Goal: Task Accomplishment & Management: Use online tool/utility

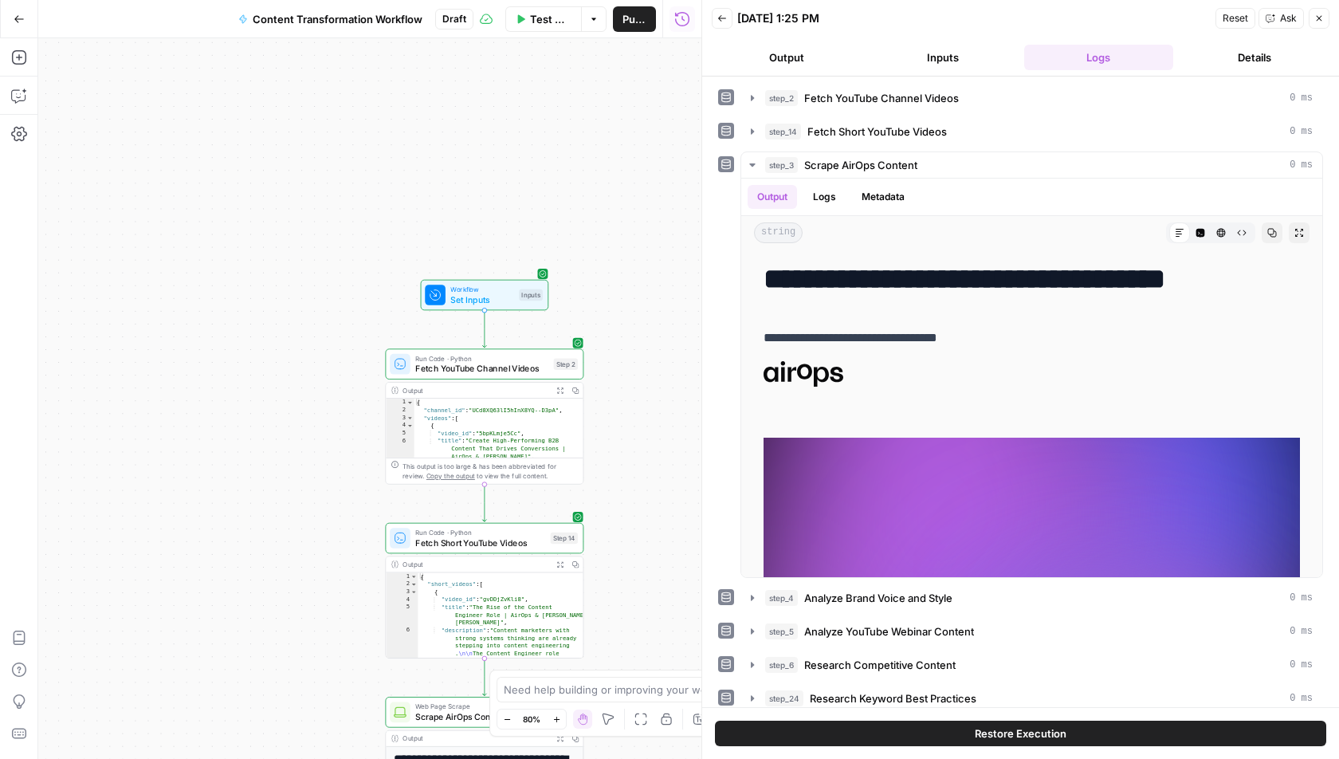
scroll to position [26, 0]
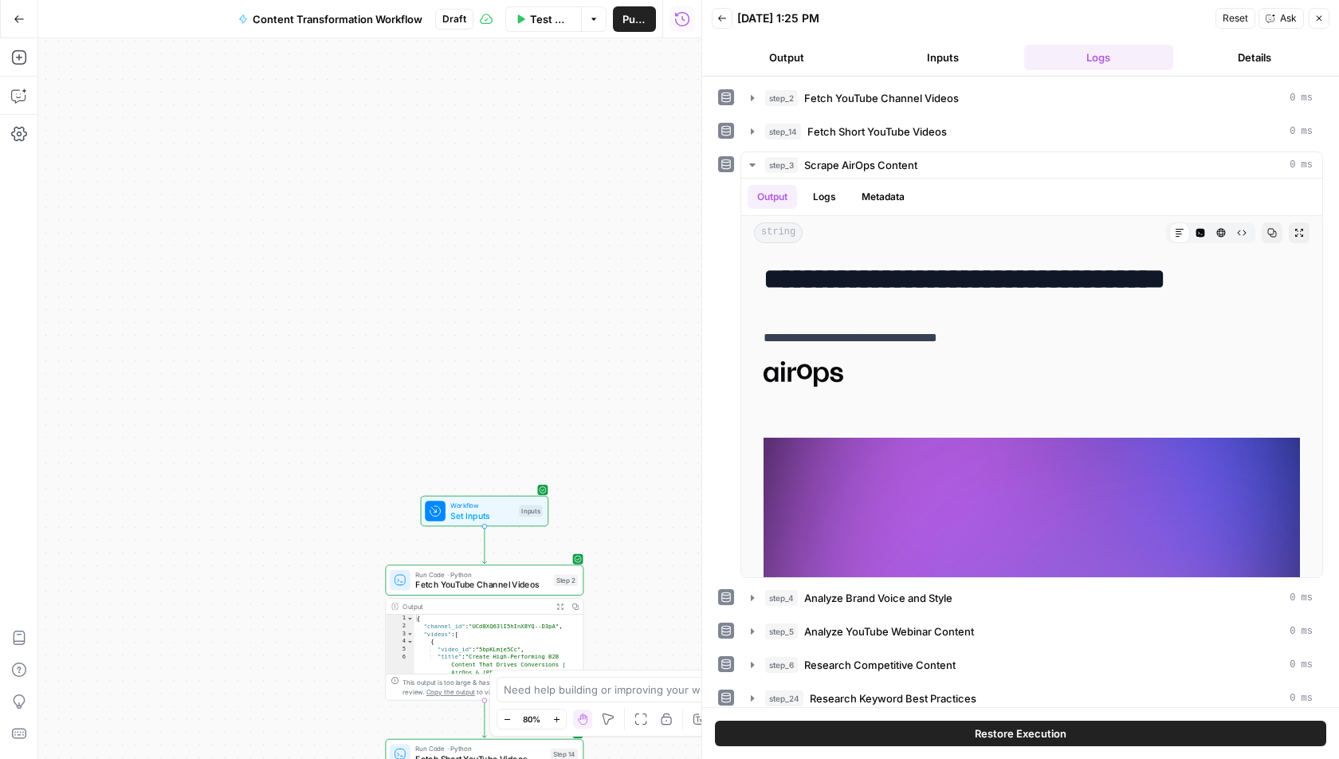
click at [316, 522] on div "Workflow Set Inputs Inputs Run Code · Python Fetch YouTube Channel Videos Step …" at bounding box center [369, 398] width 663 height 720
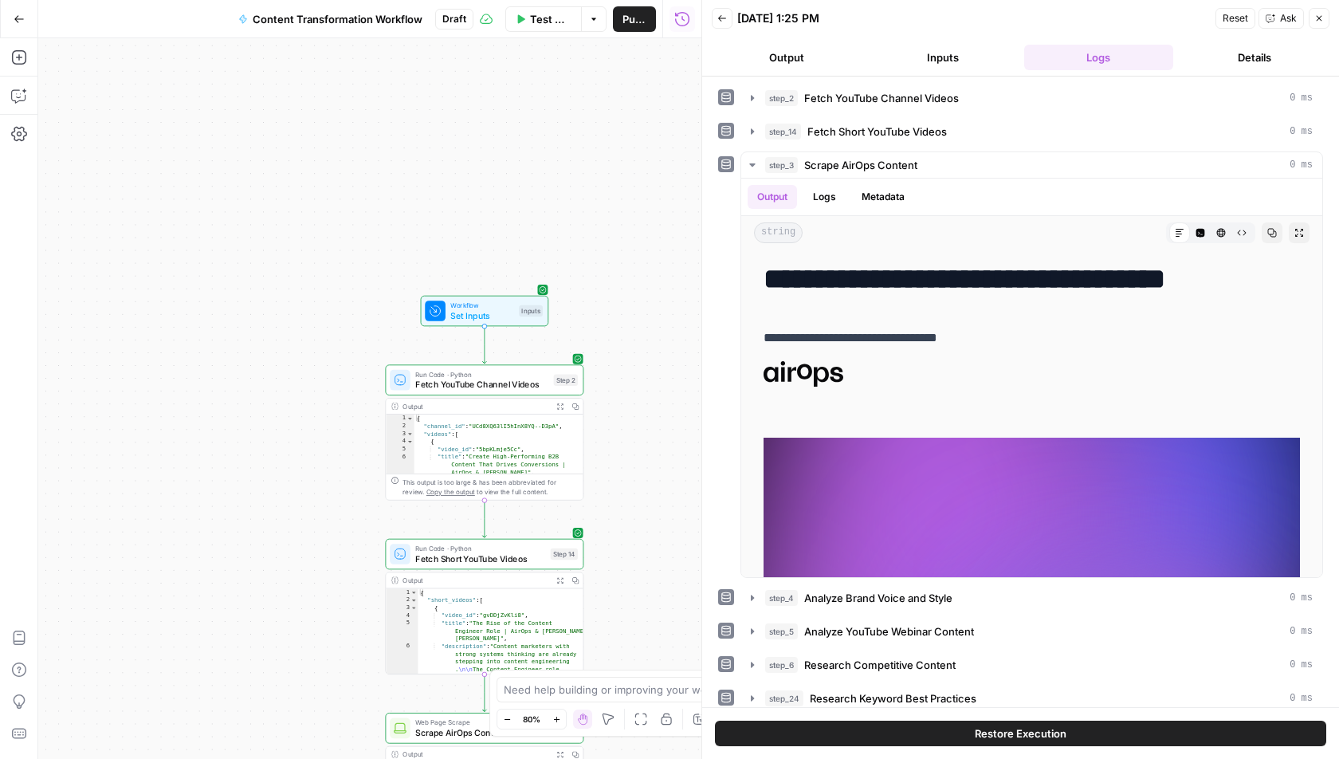
drag, startPoint x: 316, startPoint y: 522, endPoint x: 316, endPoint y: 319, distance: 203.2
click at [316, 319] on div "Workflow Set Inputs Inputs Run Code · Python Fetch YouTube Channel Videos Step …" at bounding box center [369, 398] width 663 height 720
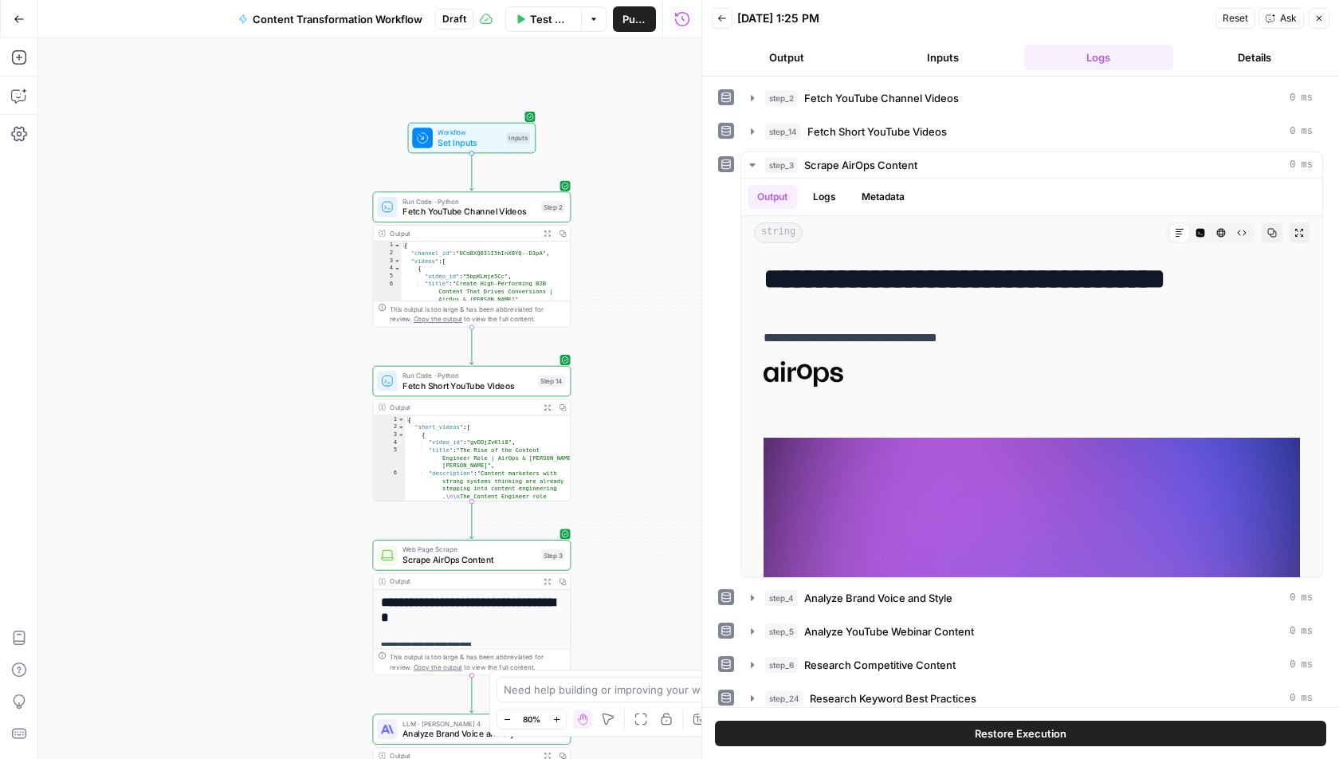
drag, startPoint x: 307, startPoint y: 508, endPoint x: 294, endPoint y: 338, distance: 170.2
click at [294, 338] on div "Workflow Set Inputs Inputs Run Code · Python Fetch YouTube Channel Videos Step …" at bounding box center [369, 398] width 663 height 720
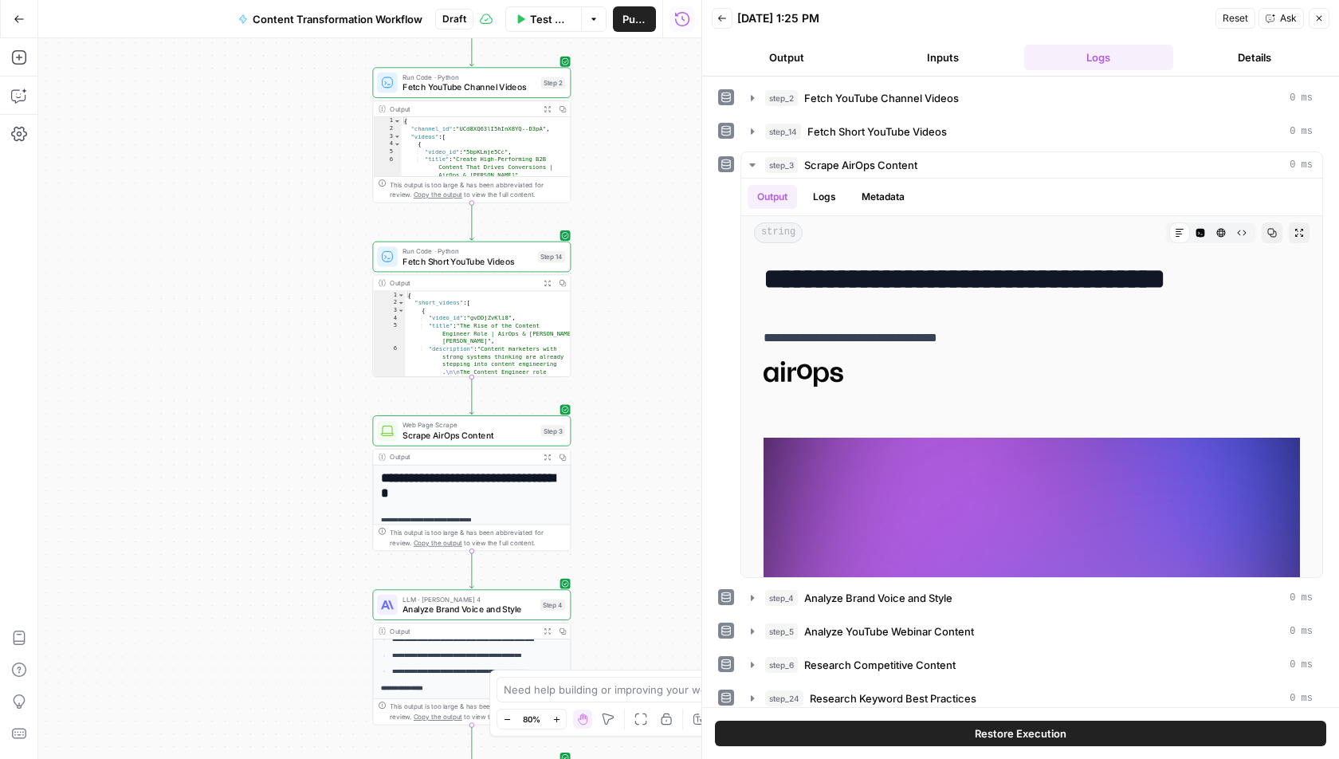
drag, startPoint x: 332, startPoint y: 364, endPoint x: 332, endPoint y: 239, distance: 125.1
click at [332, 239] on div "Workflow Set Inputs Inputs Run Code · Python Fetch YouTube Channel Videos Step …" at bounding box center [369, 398] width 663 height 720
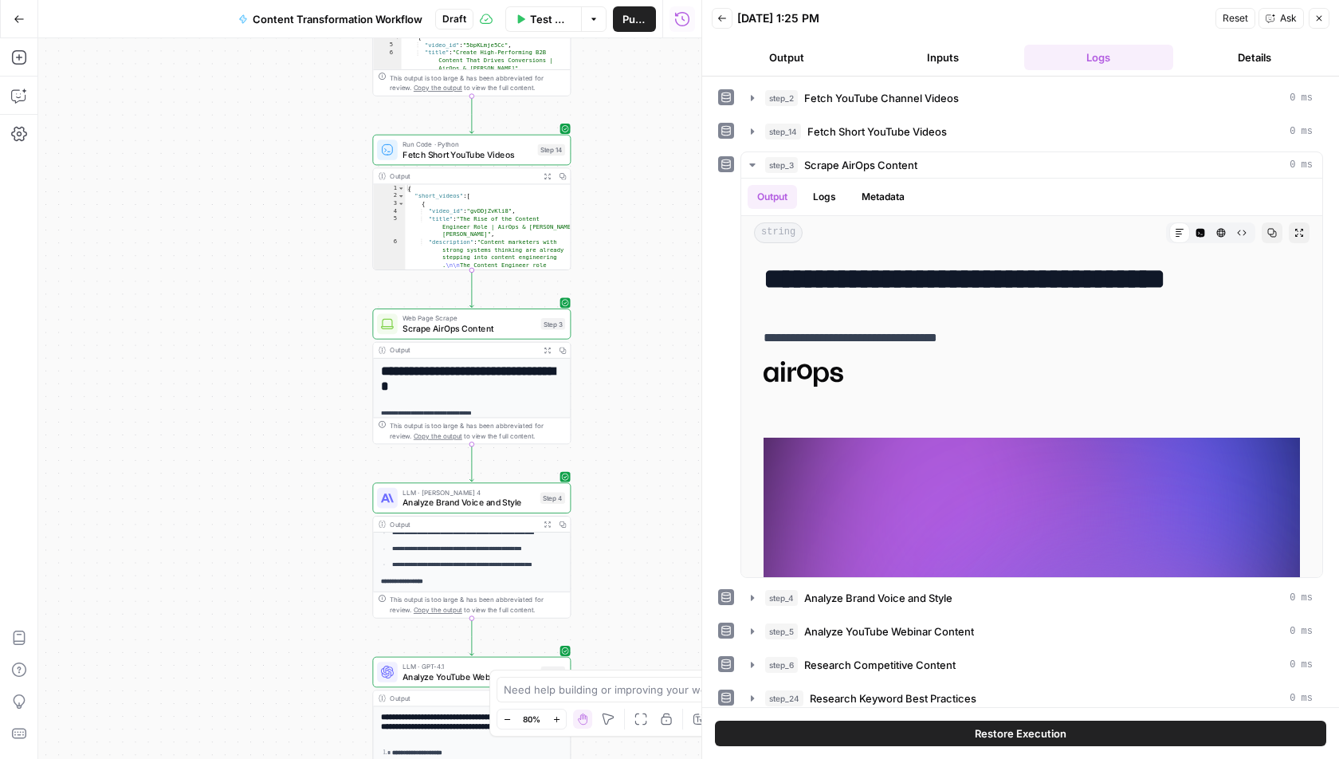
drag, startPoint x: 282, startPoint y: 257, endPoint x: 288, endPoint y: 112, distance: 146.0
click at [285, 120] on div "Workflow Set Inputs Inputs Run Code · Python Fetch YouTube Channel Videos Step …" at bounding box center [369, 398] width 663 height 720
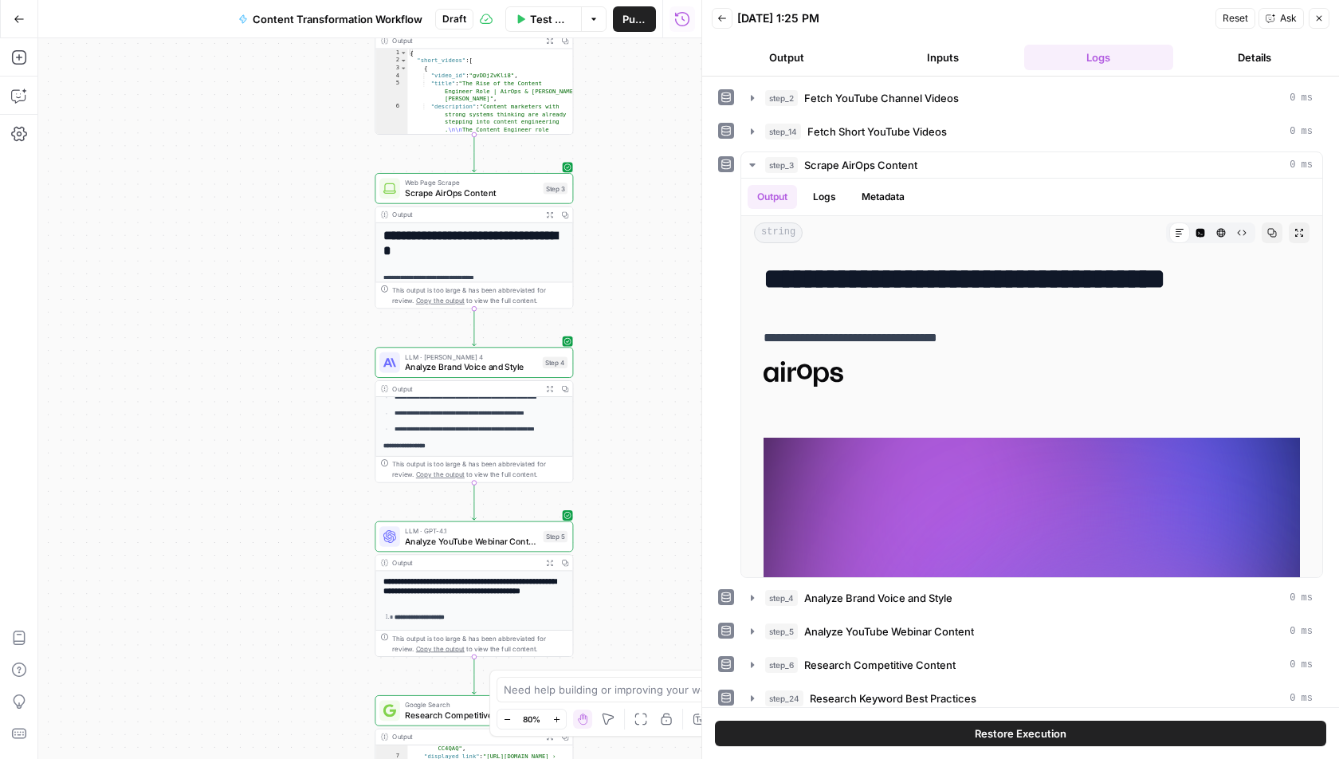
drag, startPoint x: 283, startPoint y: 359, endPoint x: 283, endPoint y: 120, distance: 239.1
click at [283, 118] on div "Workflow Set Inputs Inputs Run Code · Python Fetch YouTube Channel Videos Step …" at bounding box center [369, 398] width 663 height 720
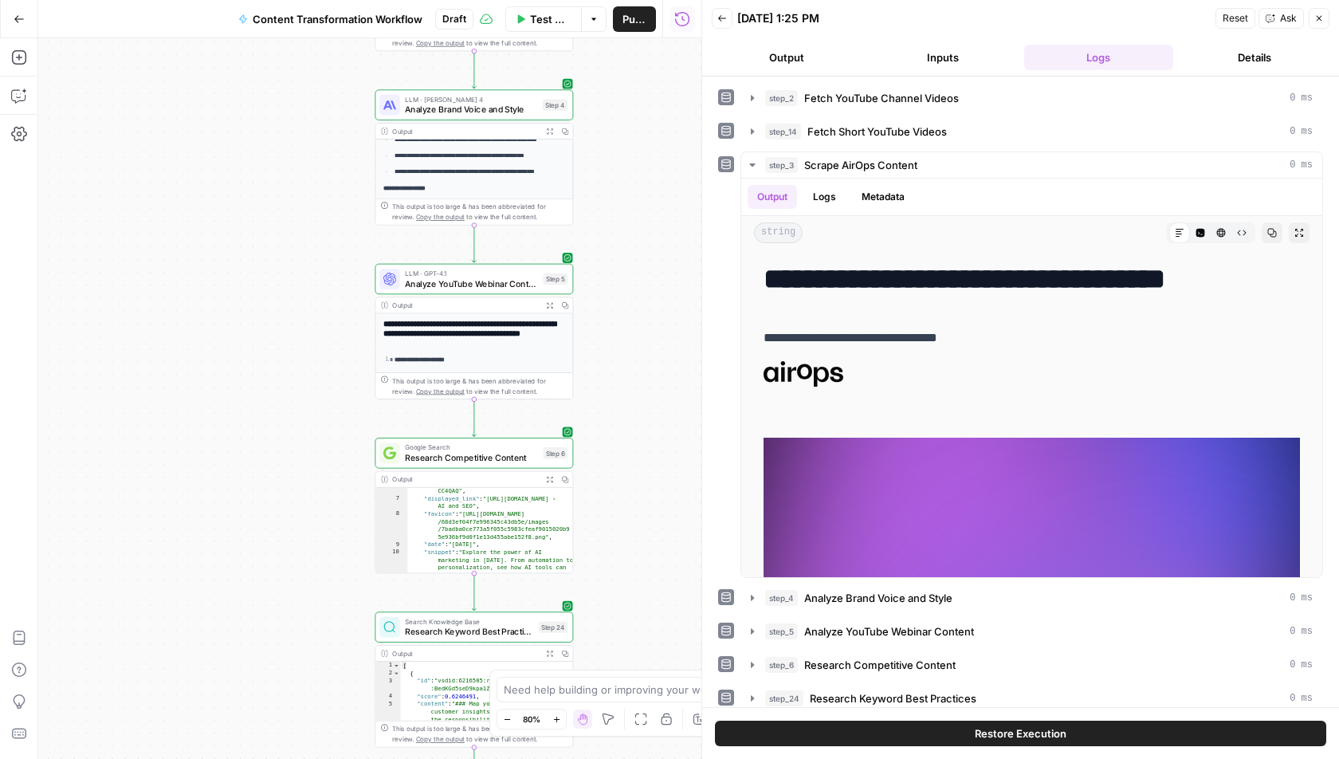
drag, startPoint x: 287, startPoint y: 347, endPoint x: 282, endPoint y: 167, distance: 179.4
click at [286, 160] on div "Workflow Set Inputs Inputs Run Code · Python Fetch YouTube Channel Videos Step …" at bounding box center [369, 398] width 663 height 720
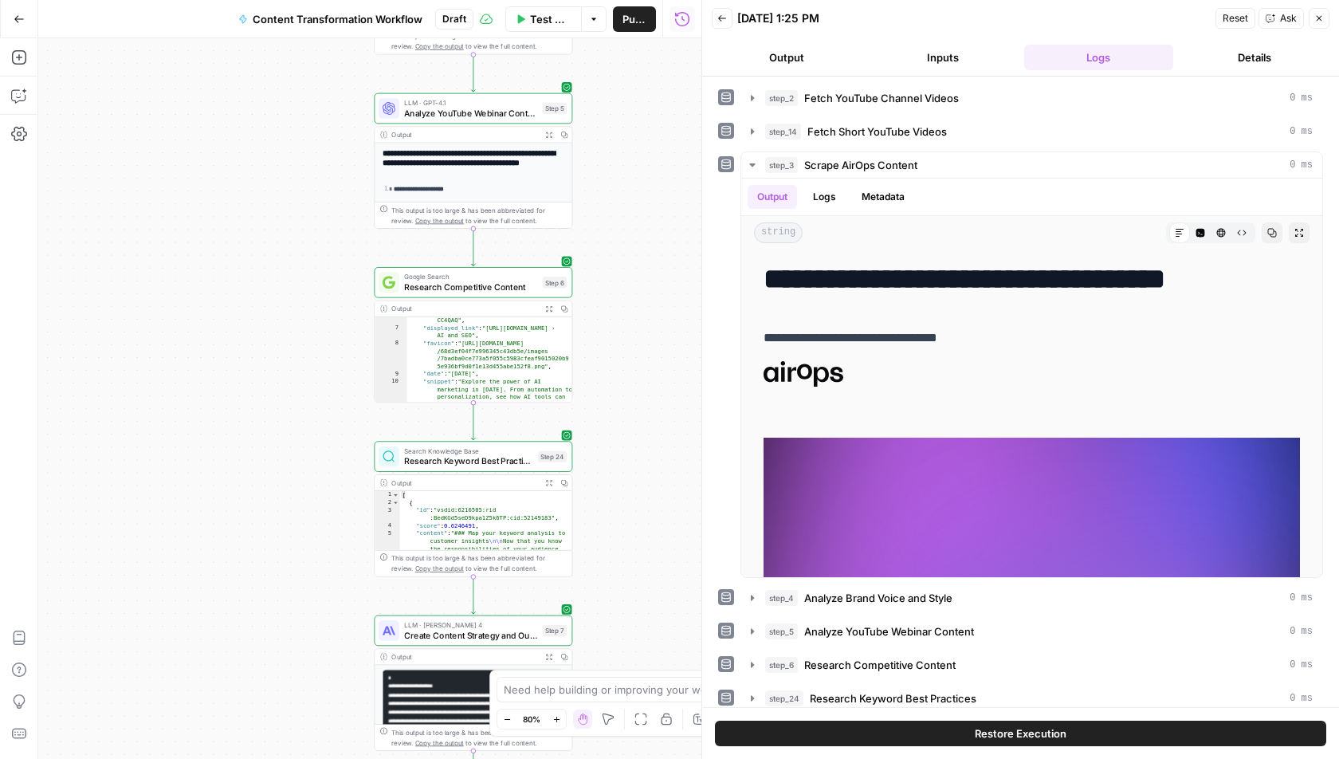
drag, startPoint x: 290, startPoint y: 372, endPoint x: 290, endPoint y: 144, distance: 227.9
click at [290, 144] on div "Workflow Set Inputs Inputs Run Code · Python Fetch YouTube Channel Videos Step …" at bounding box center [369, 398] width 663 height 720
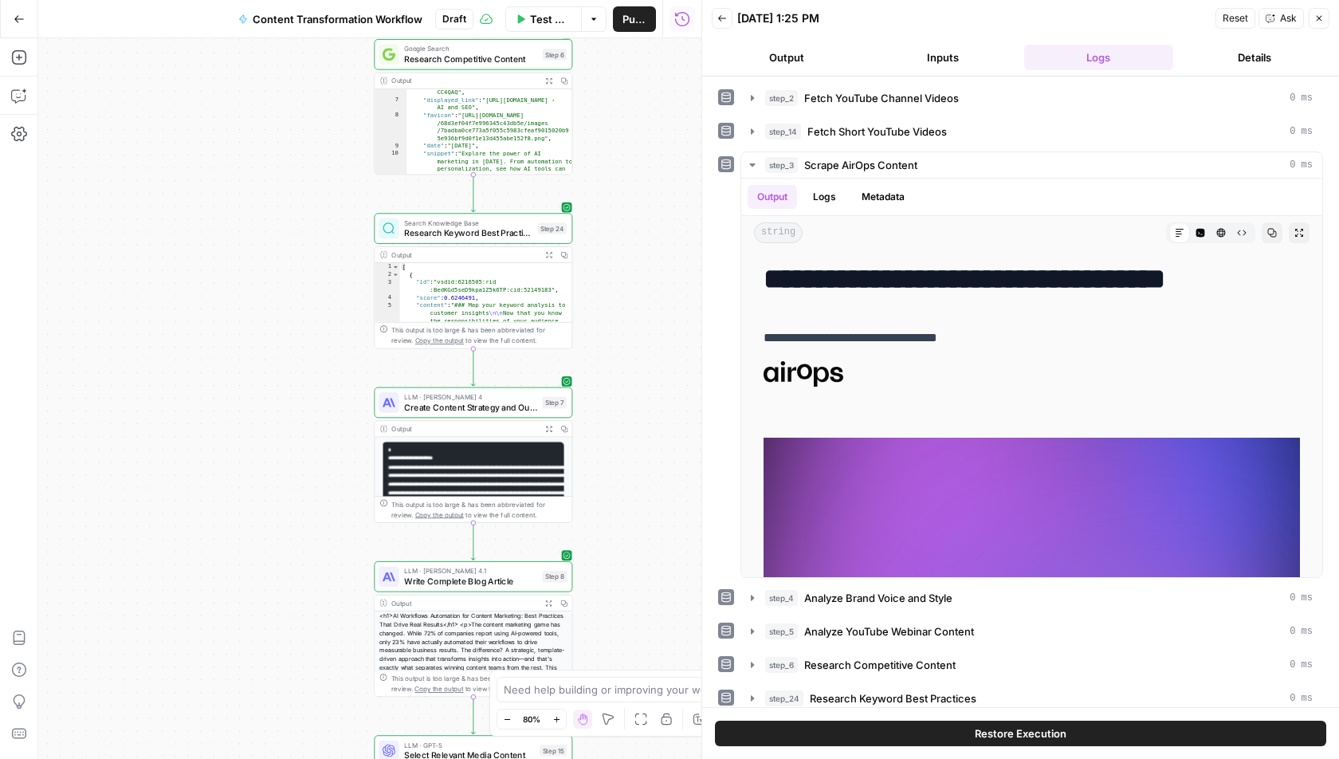
drag, startPoint x: 290, startPoint y: 144, endPoint x: 289, endPoint y: 504, distance: 360.2
click at [290, 504] on div "Workflow Set Inputs Inputs Run Code · Python Fetch YouTube Channel Videos Step …" at bounding box center [369, 398] width 663 height 720
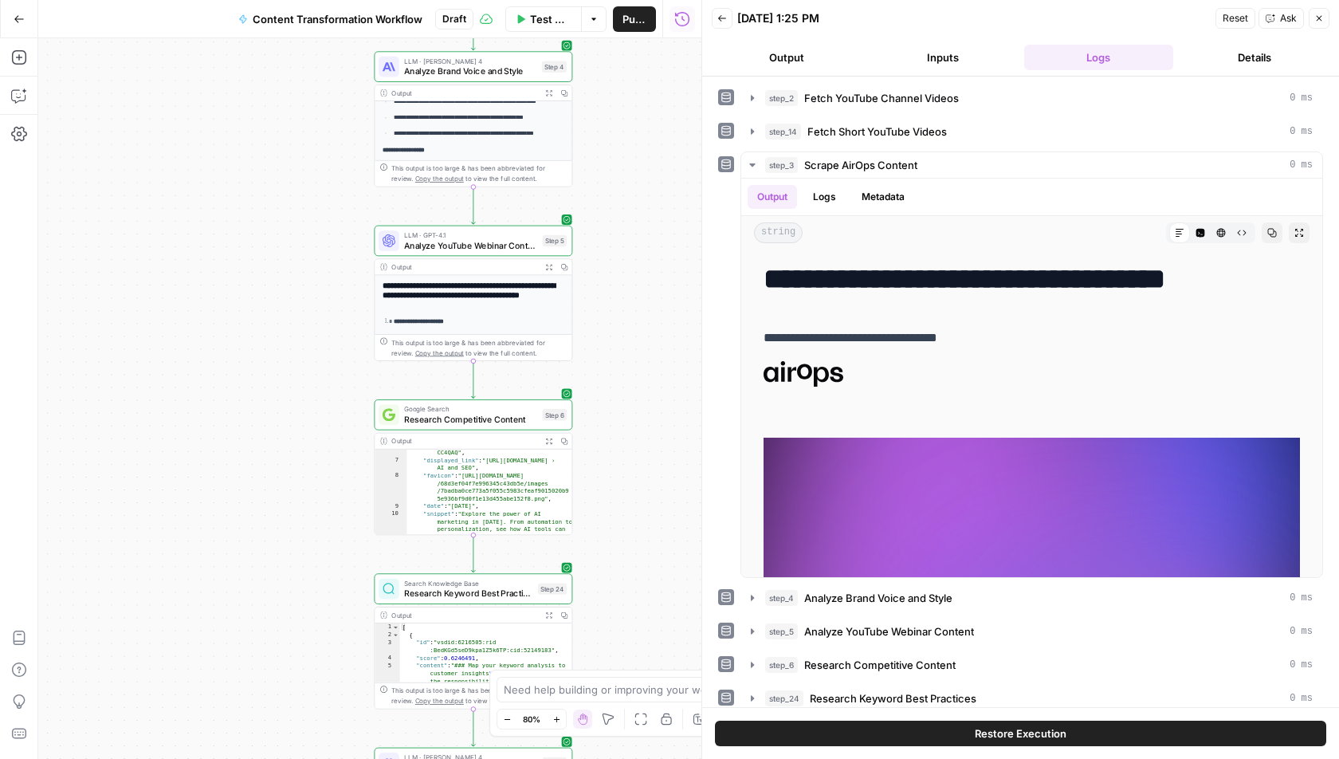
drag, startPoint x: 340, startPoint y: 210, endPoint x: 340, endPoint y: 233, distance: 22.3
click at [340, 234] on div "Go Back Content Transformation Workflow Draft Test Workflow Options Publish Run…" at bounding box center [350, 379] width 701 height 759
drag, startPoint x: 340, startPoint y: 233, endPoint x: 340, endPoint y: 426, distance: 193.7
click at [340, 426] on div "Workflow Set Inputs Inputs Run Code · Python Fetch YouTube Channel Videos Step …" at bounding box center [369, 398] width 663 height 720
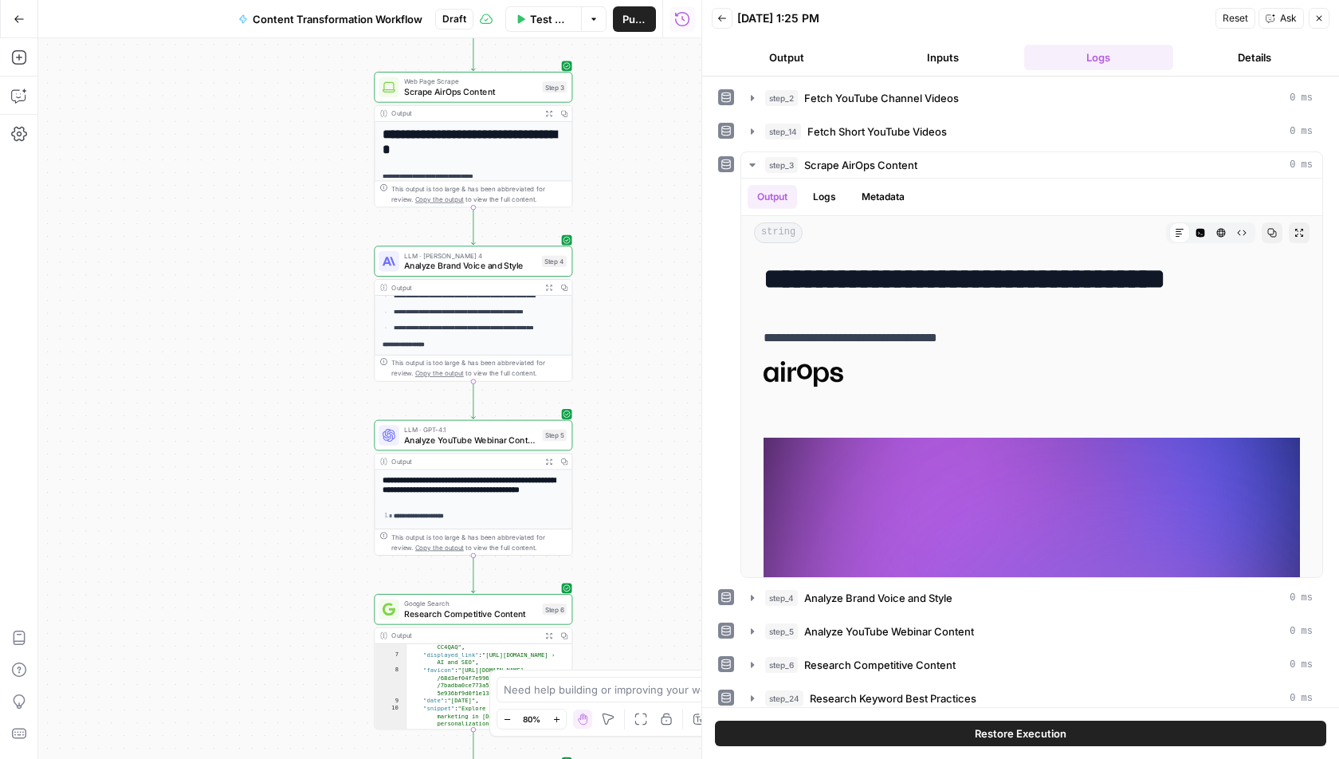
drag, startPoint x: 340, startPoint y: 168, endPoint x: 340, endPoint y: 410, distance: 241.5
click at [340, 410] on div "Workflow Set Inputs Inputs Run Code · Python Fetch YouTube Channel Videos Step …" at bounding box center [369, 398] width 663 height 720
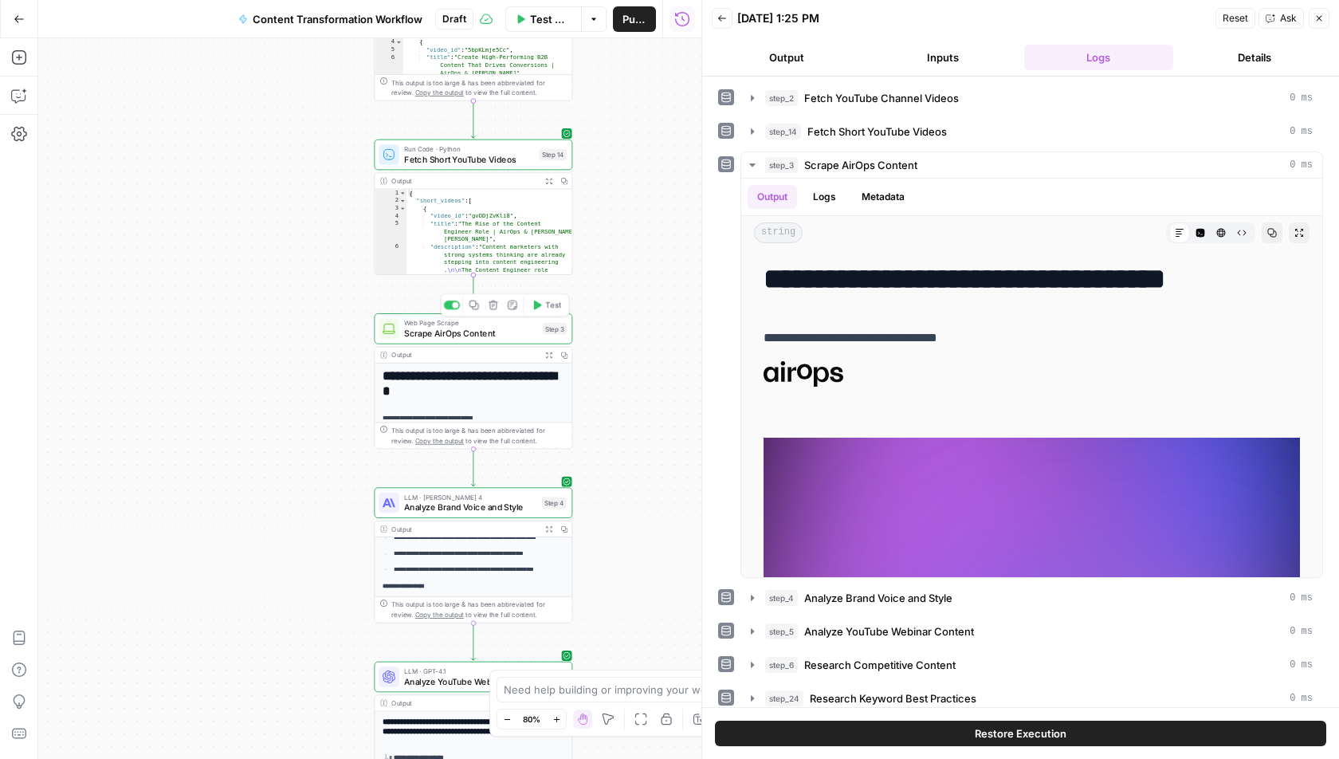
click at [489, 323] on span "Web Page Scrape" at bounding box center [470, 323] width 133 height 10
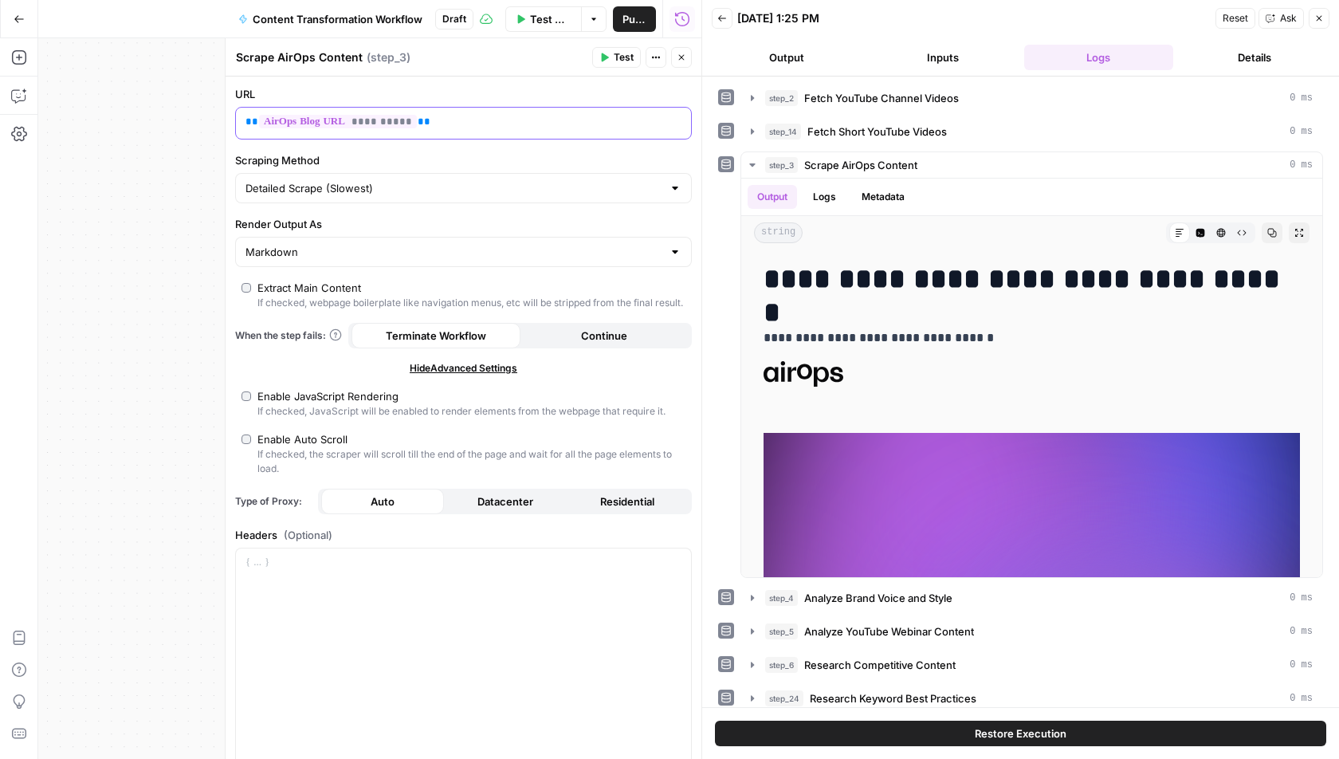
click at [673, 119] on icon "button" at bounding box center [677, 122] width 8 height 7
click at [680, 52] on button "Close" at bounding box center [681, 57] width 21 height 21
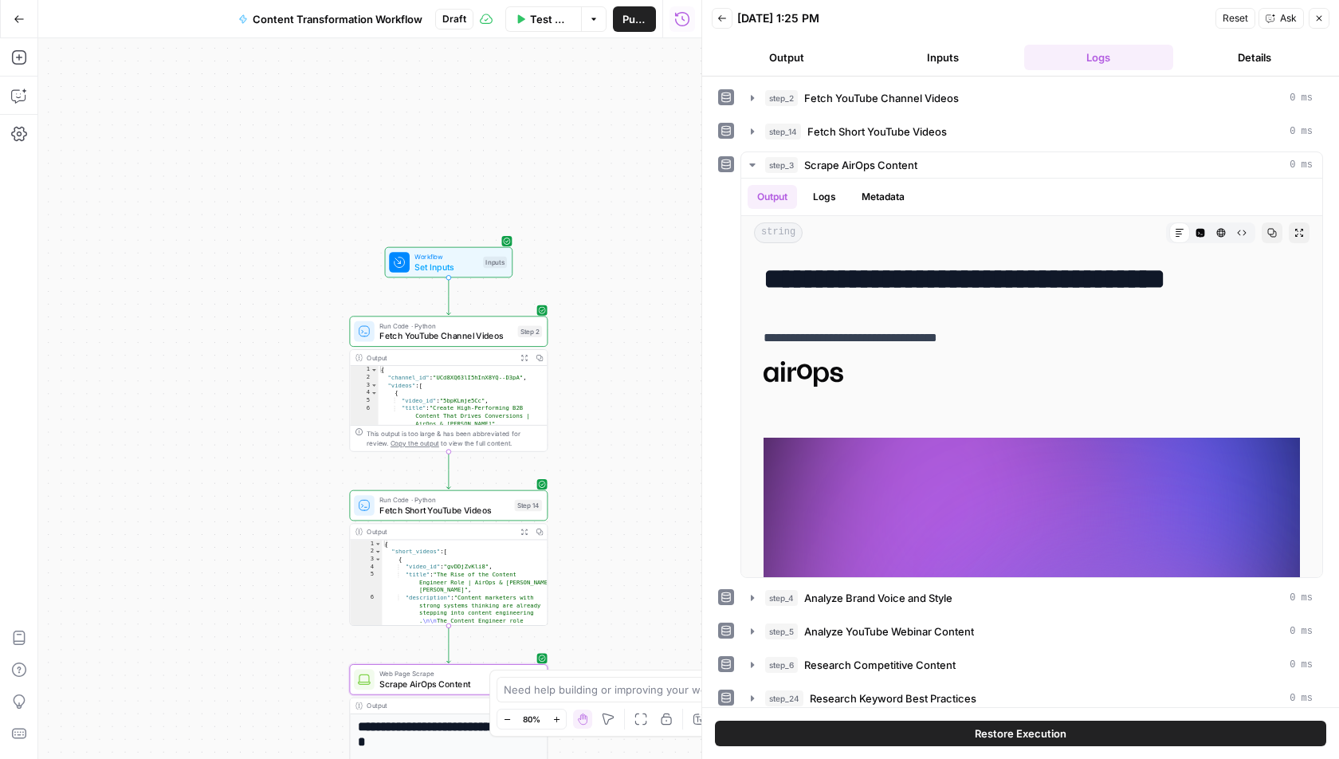
drag, startPoint x: 336, startPoint y: 130, endPoint x: 312, endPoint y: 478, distance: 349.1
click at [312, 477] on div "Workflow Set Inputs Inputs Run Code · Python Fetch YouTube Channel Videos Step …" at bounding box center [369, 398] width 663 height 720
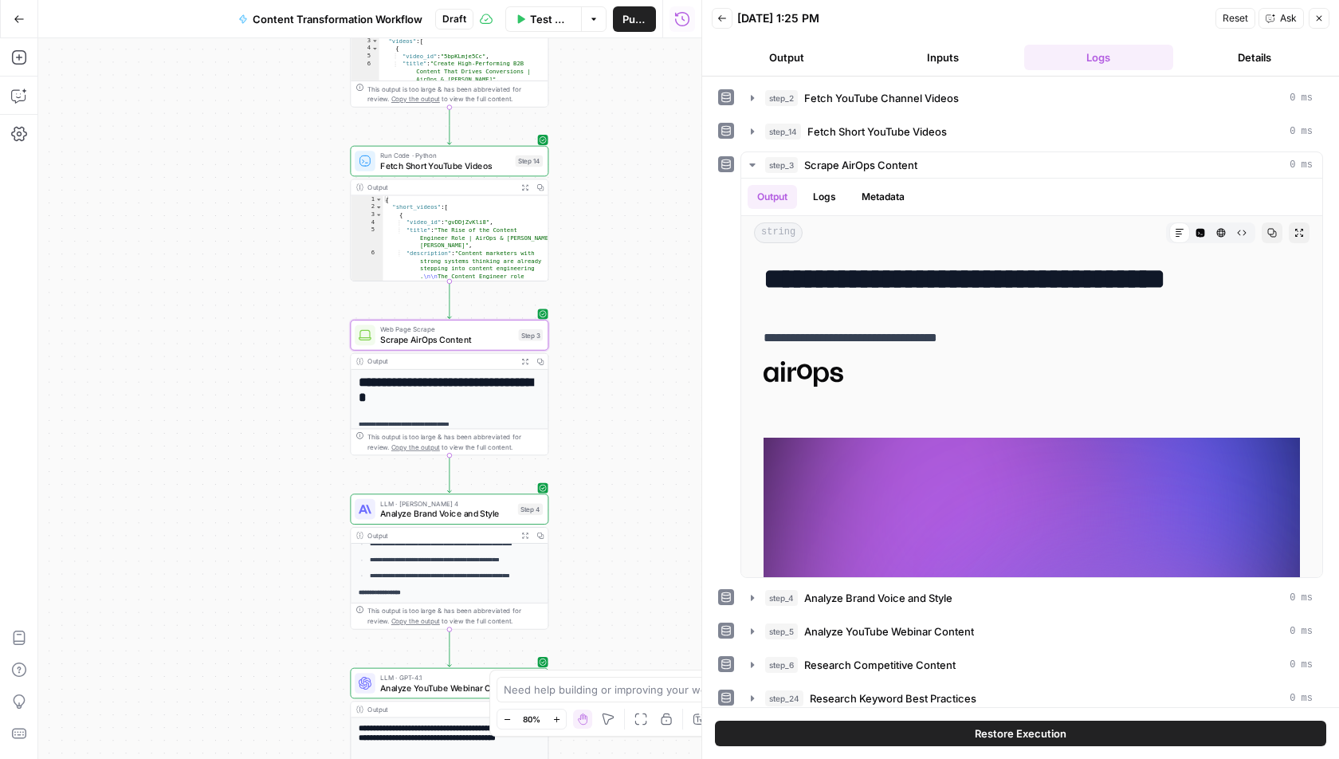
drag, startPoint x: 633, startPoint y: 472, endPoint x: 633, endPoint y: 128, distance: 344.3
click at [633, 128] on div "Workflow Set Inputs Inputs Run Code · Python Fetch YouTube Channel Videos Step …" at bounding box center [369, 398] width 663 height 720
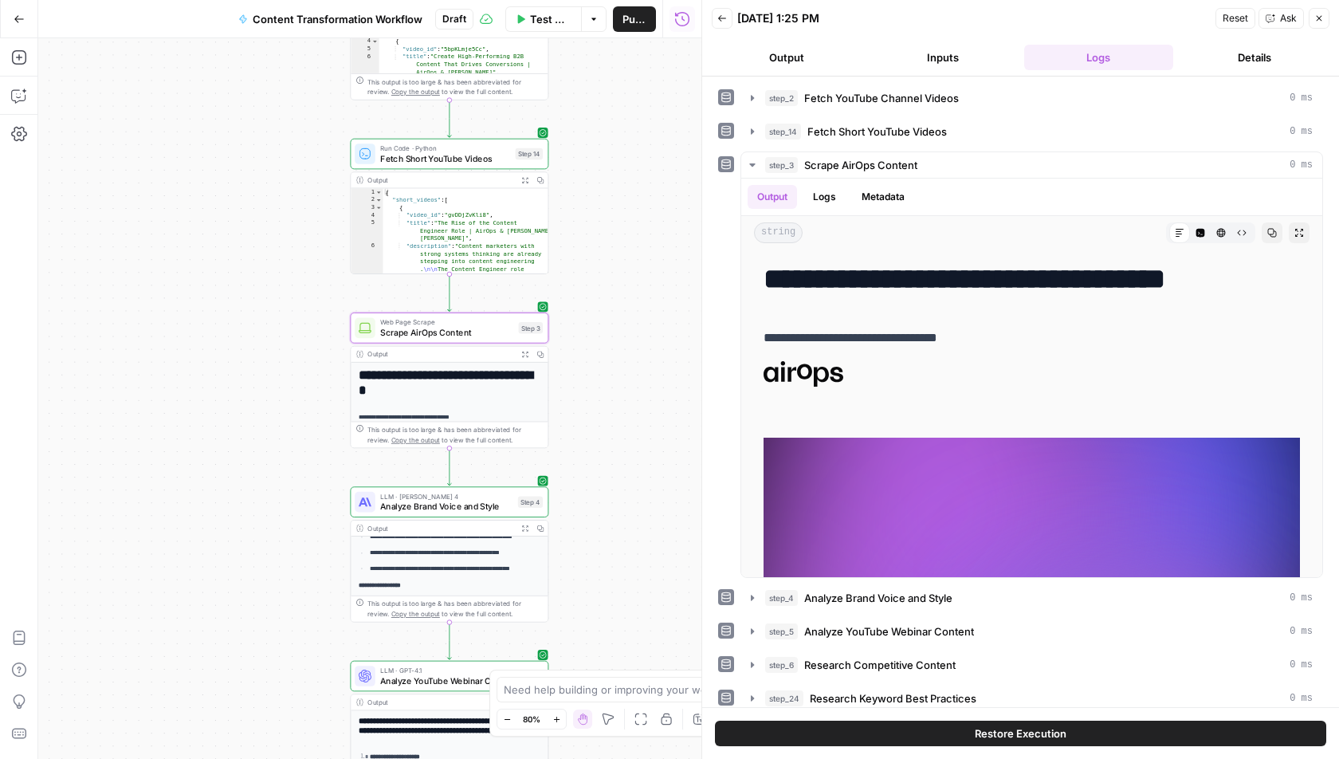
drag, startPoint x: 614, startPoint y: 438, endPoint x: 614, endPoint y: 132, distance: 306.0
click at [614, 132] on div "Workflow Set Inputs Inputs Run Code · Python Fetch YouTube Channel Videos Step …" at bounding box center [369, 398] width 663 height 720
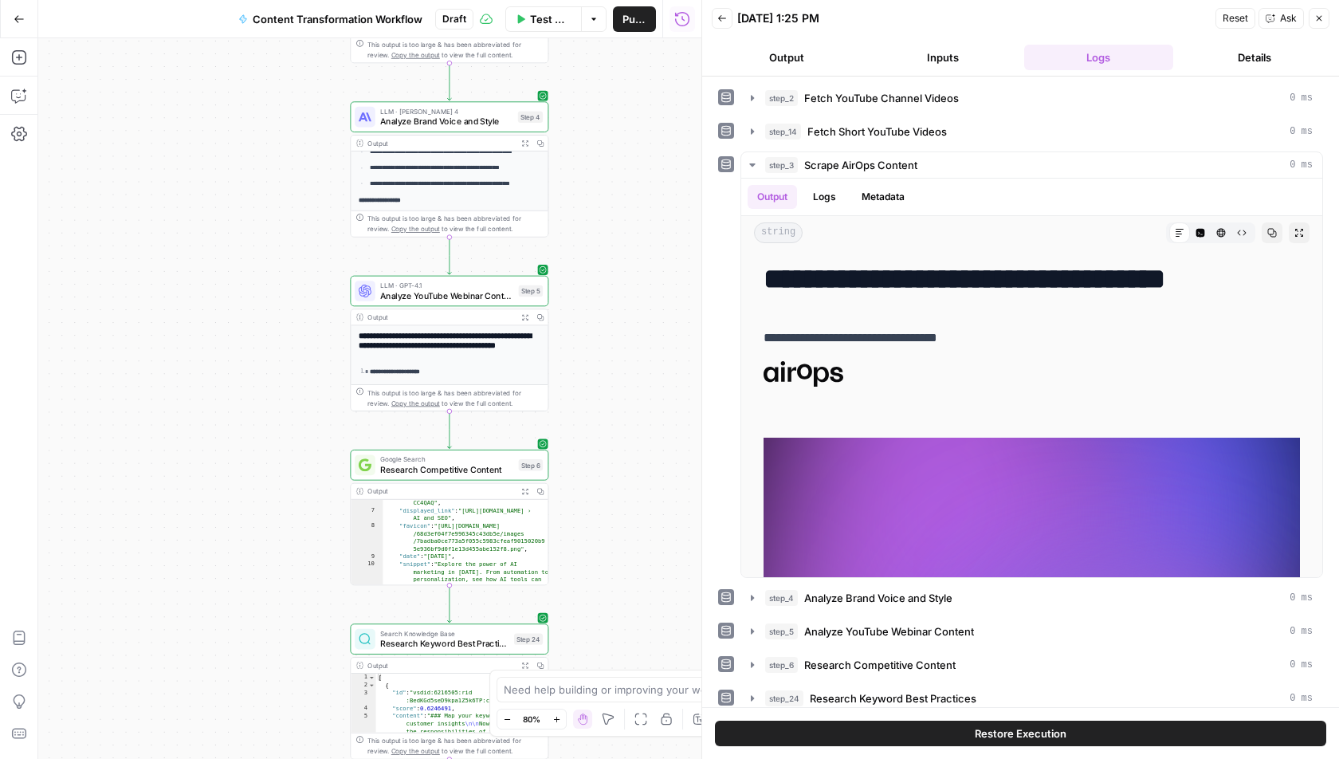
drag, startPoint x: 610, startPoint y: 287, endPoint x: 610, endPoint y: 42, distance: 244.7
click at [610, 42] on div "Workflow Set Inputs Inputs Run Code · Python Fetch YouTube Channel Videos Step …" at bounding box center [369, 398] width 663 height 720
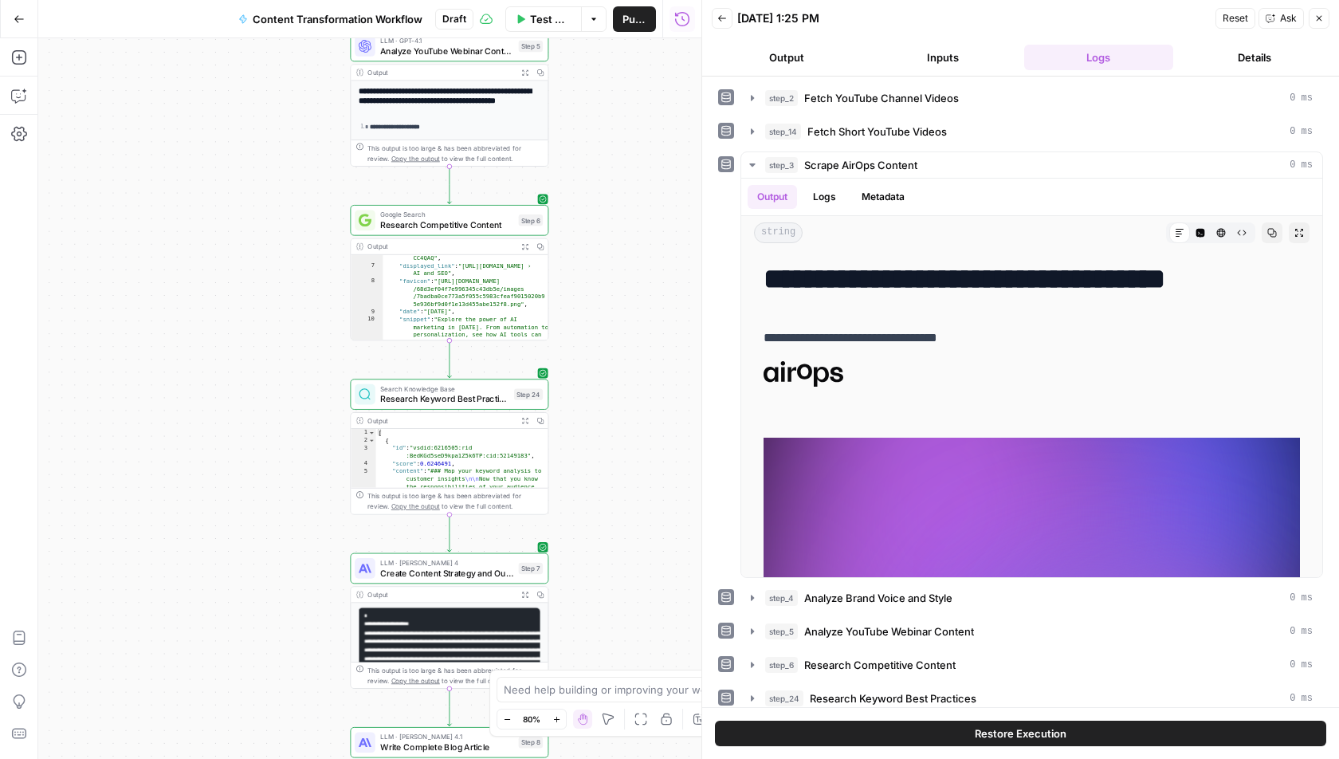
drag, startPoint x: 618, startPoint y: 341, endPoint x: 616, endPoint y: 65, distance: 275.8
click at [616, 65] on div "Workflow Set Inputs Inputs Run Code · Python Fetch YouTube Channel Videos Step …" at bounding box center [369, 398] width 663 height 720
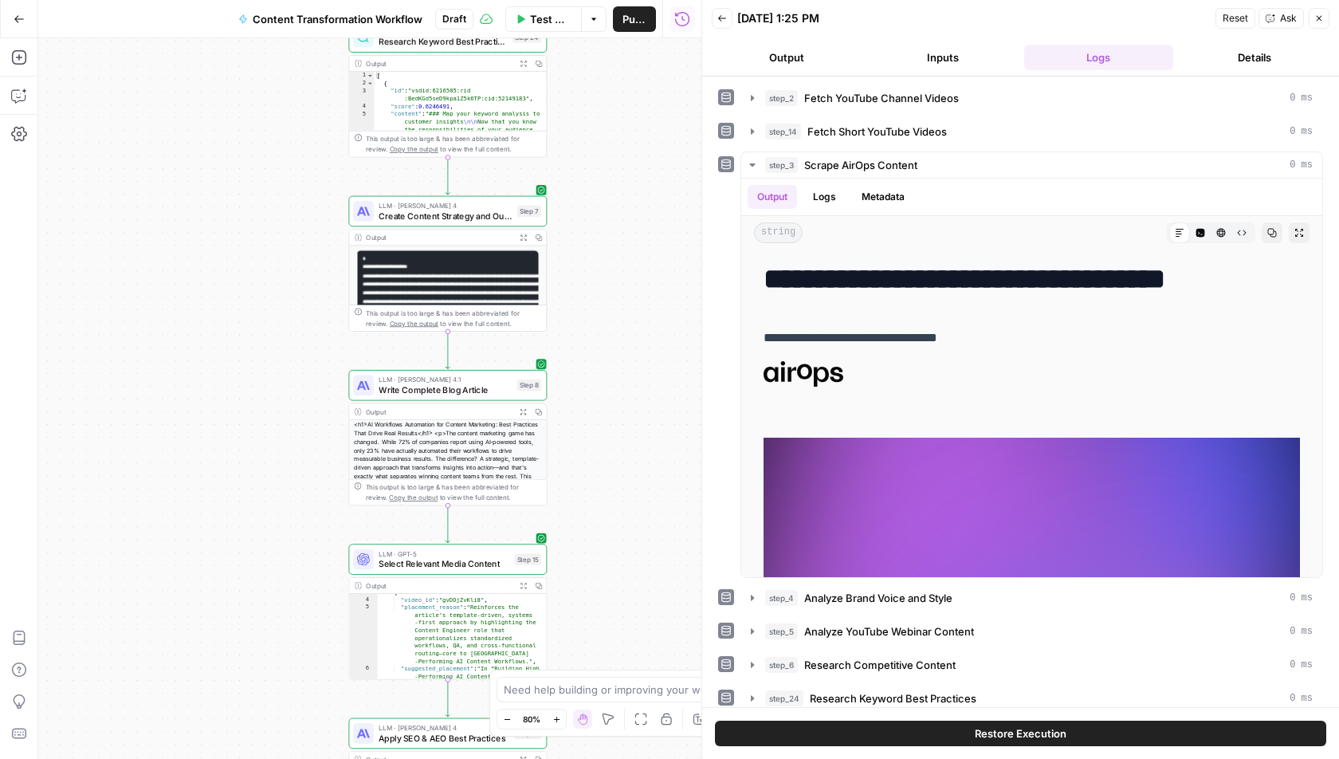
drag, startPoint x: 616, startPoint y: 414, endPoint x: 614, endPoint y: 188, distance: 225.5
click at [615, 201] on div "Workflow Set Inputs Inputs Run Code · Python Fetch YouTube Channel Videos Step …" at bounding box center [369, 398] width 663 height 720
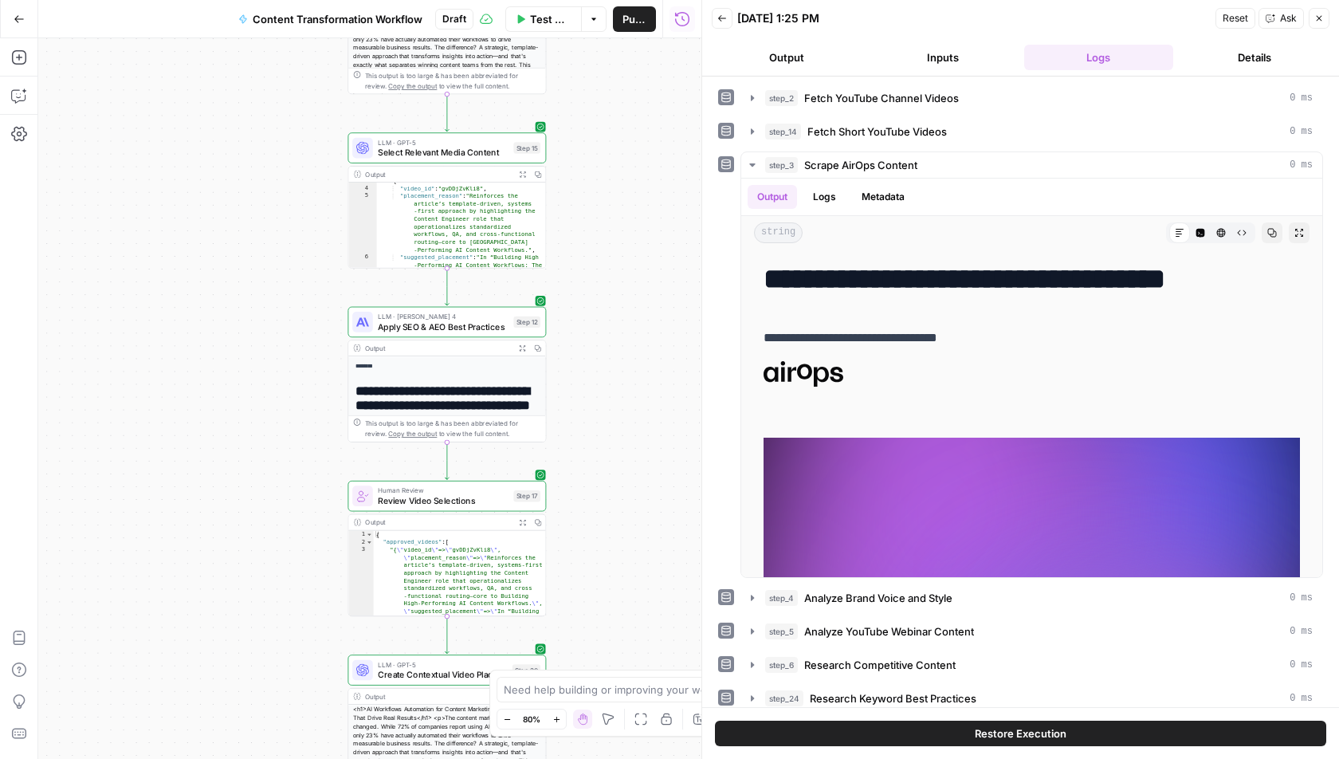
drag, startPoint x: 622, startPoint y: 412, endPoint x: 622, endPoint y: 159, distance: 253.4
click at [622, 159] on div "Workflow Set Inputs Inputs Run Code · Python Fetch YouTube Channel Videos Step …" at bounding box center [369, 398] width 663 height 720
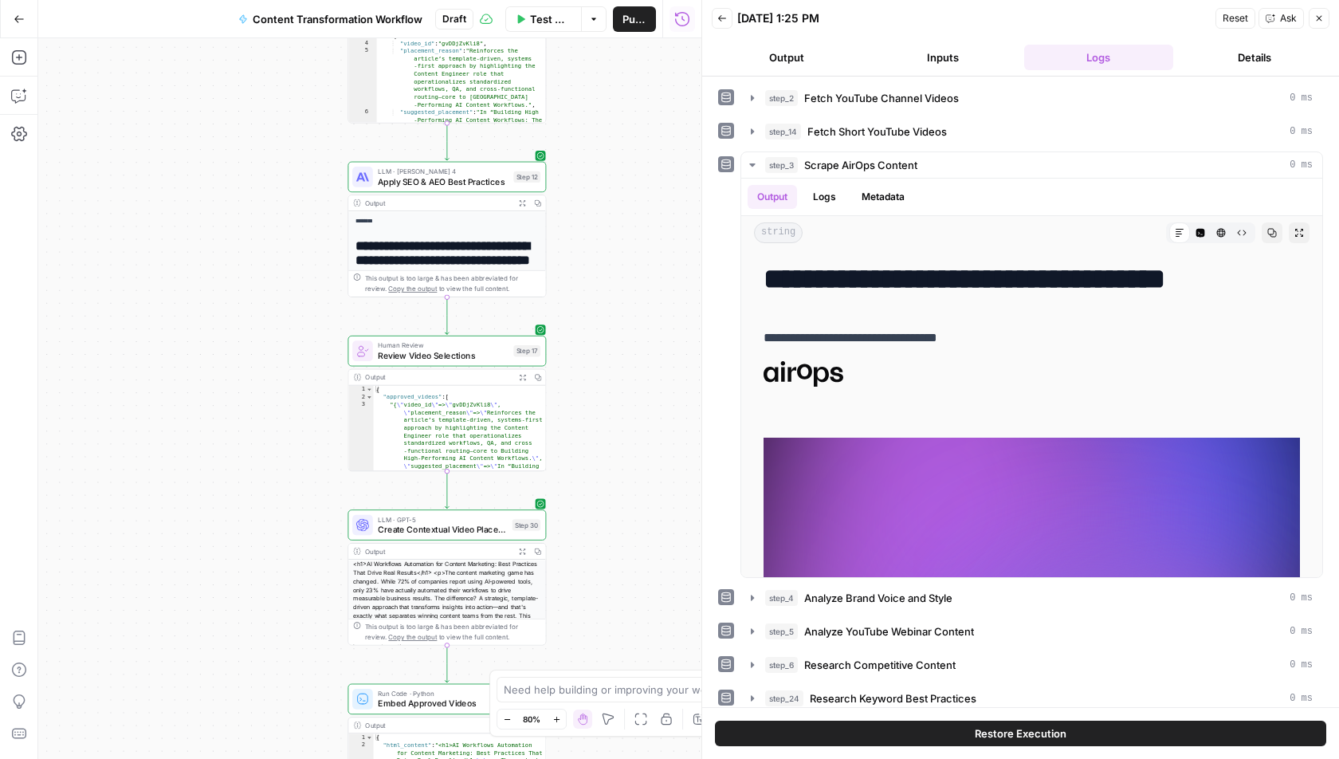
drag, startPoint x: 622, startPoint y: 395, endPoint x: 622, endPoint y: 203, distance: 192.1
click at [622, 203] on div "Workflow Set Inputs Inputs Run Code · Python Fetch YouTube Channel Videos Step …" at bounding box center [369, 398] width 663 height 720
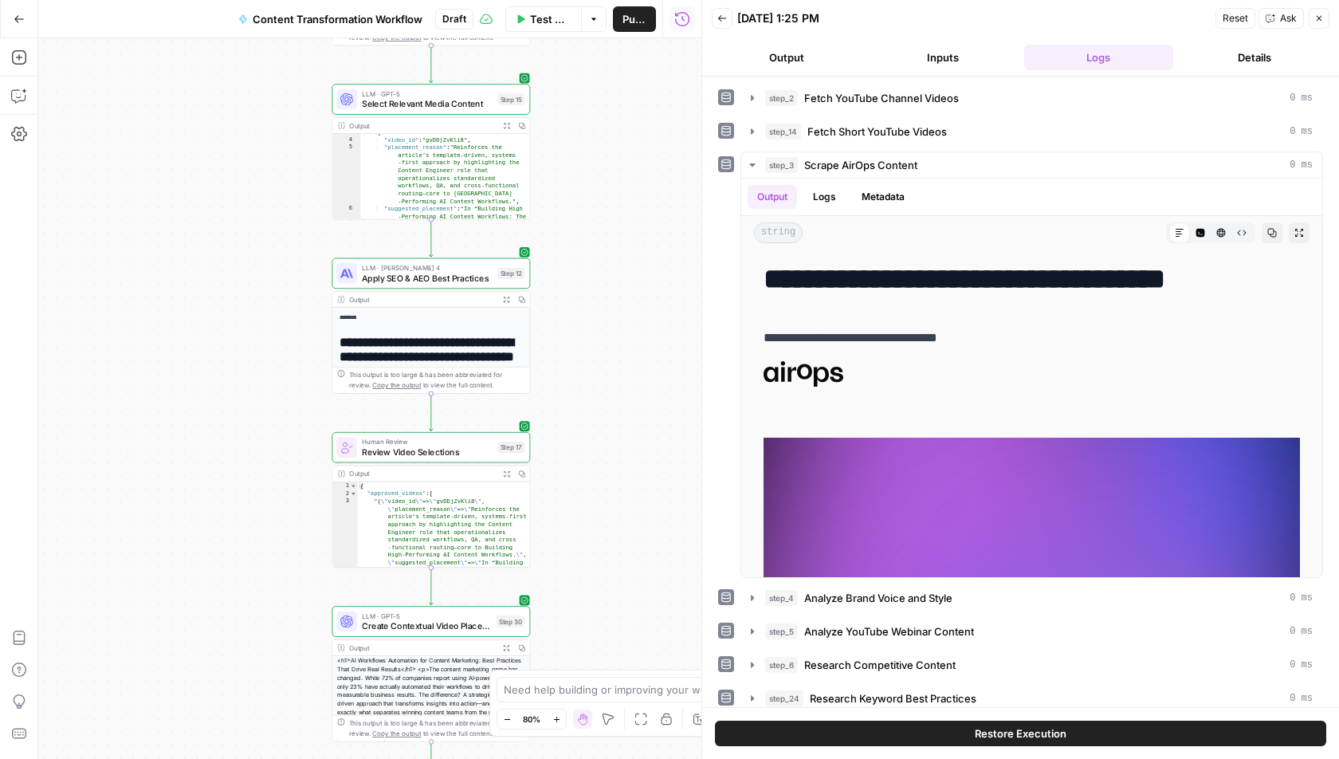
drag, startPoint x: 616, startPoint y: 281, endPoint x: 591, endPoint y: 564, distance: 284.9
click at [594, 563] on div "Workflow Set Inputs Inputs Run Code · Python Fetch YouTube Channel Videos Step …" at bounding box center [369, 398] width 663 height 720
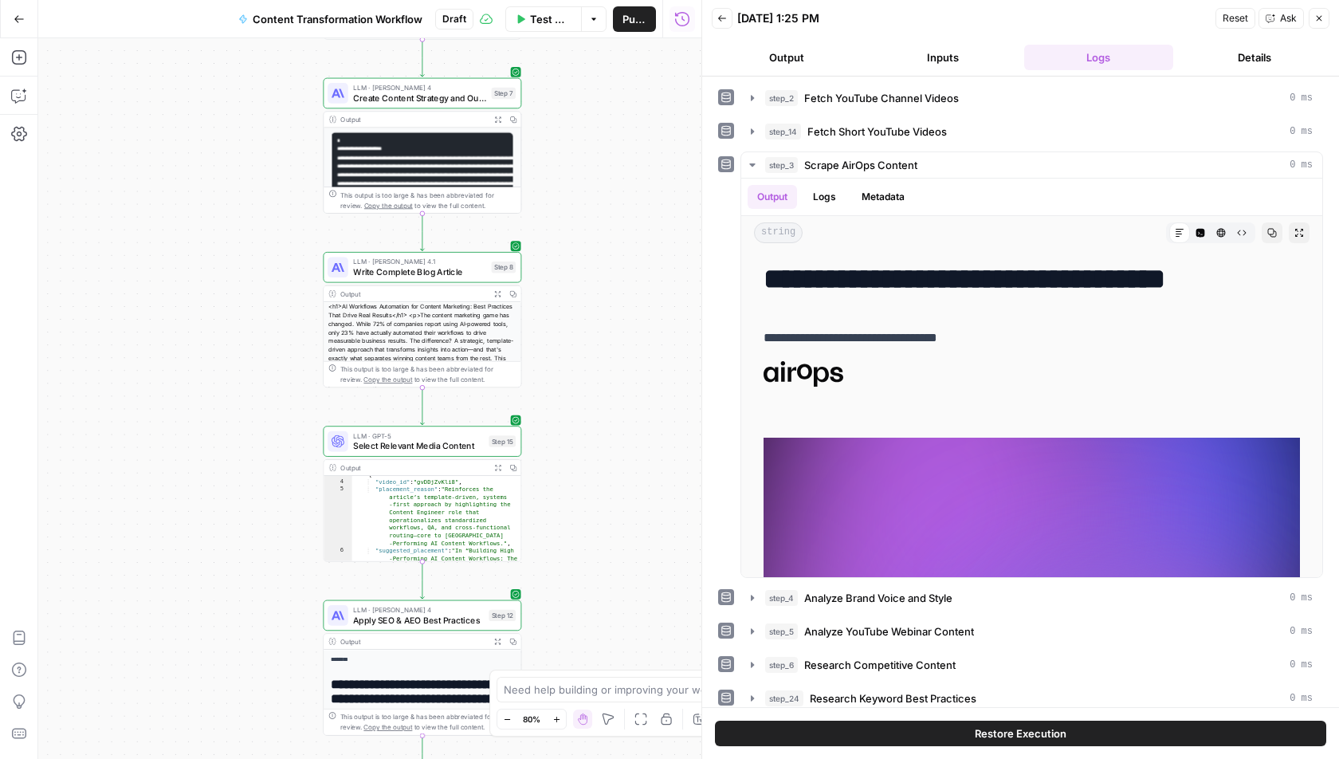
drag, startPoint x: 655, startPoint y: 353, endPoint x: 654, endPoint y: 551, distance: 197.7
click at [654, 550] on div "Workflow Set Inputs Inputs Run Code · Python Fetch YouTube Channel Videos Step …" at bounding box center [369, 398] width 663 height 720
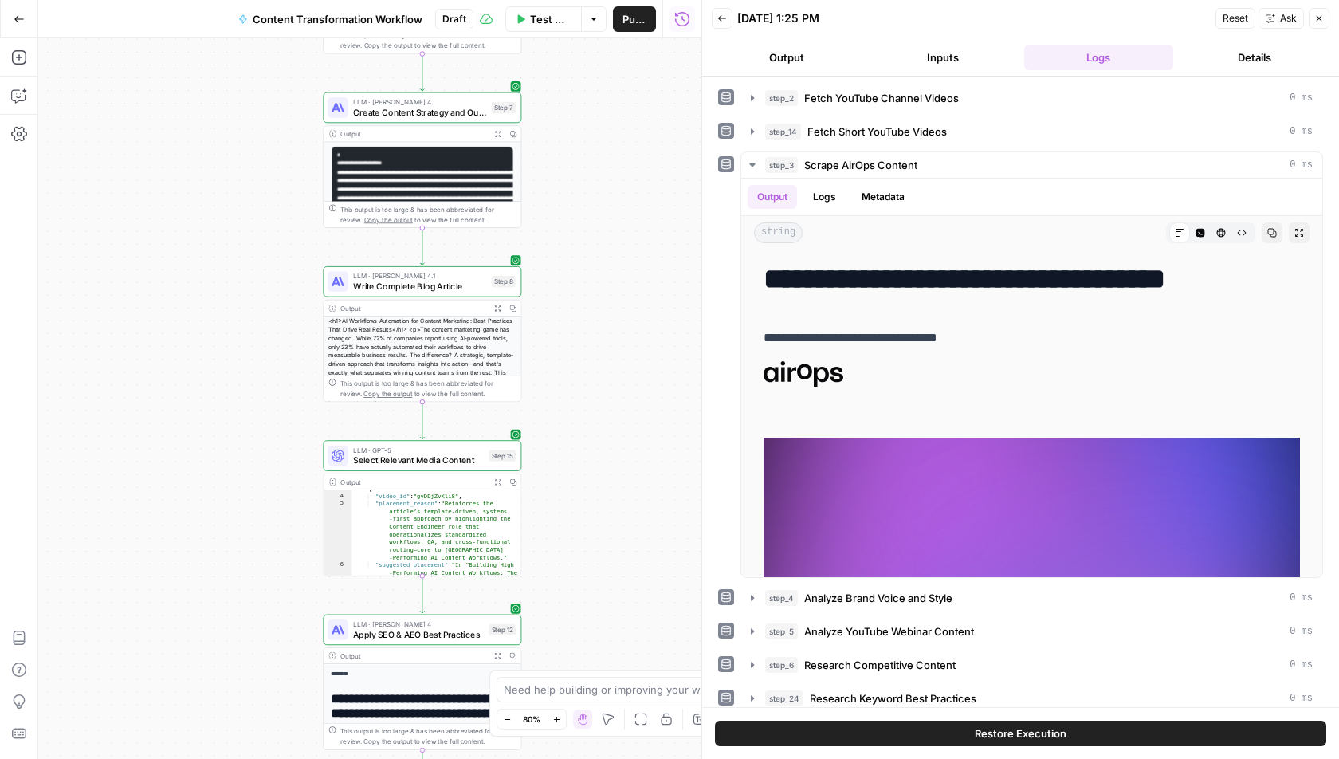
drag, startPoint x: 604, startPoint y: 271, endPoint x: 596, endPoint y: 508, distance: 237.6
click at [599, 507] on div "Workflow Set Inputs Inputs Run Code · Python Fetch YouTube Channel Videos Step …" at bounding box center [369, 398] width 663 height 720
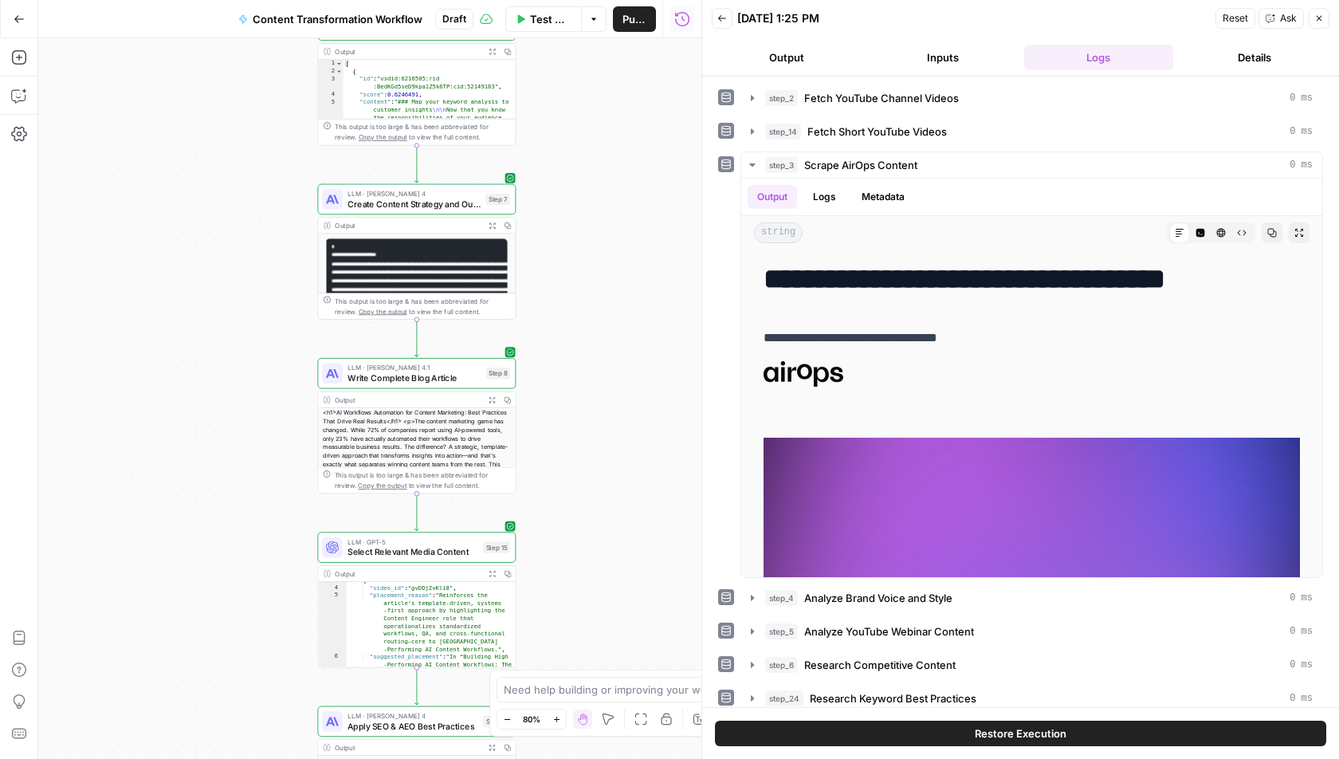
drag, startPoint x: 594, startPoint y: 480, endPoint x: 594, endPoint y: 336, distance: 144.2
click at [594, 336] on div "Workflow Set Inputs Inputs Run Code · Python Fetch YouTube Channel Videos Step …" at bounding box center [369, 398] width 663 height 720
drag, startPoint x: 594, startPoint y: 336, endPoint x: 594, endPoint y: 323, distance: 12.8
click at [594, 323] on div "Workflow Set Inputs Inputs Run Code · Python Fetch YouTube Channel Videos Step …" at bounding box center [369, 398] width 663 height 720
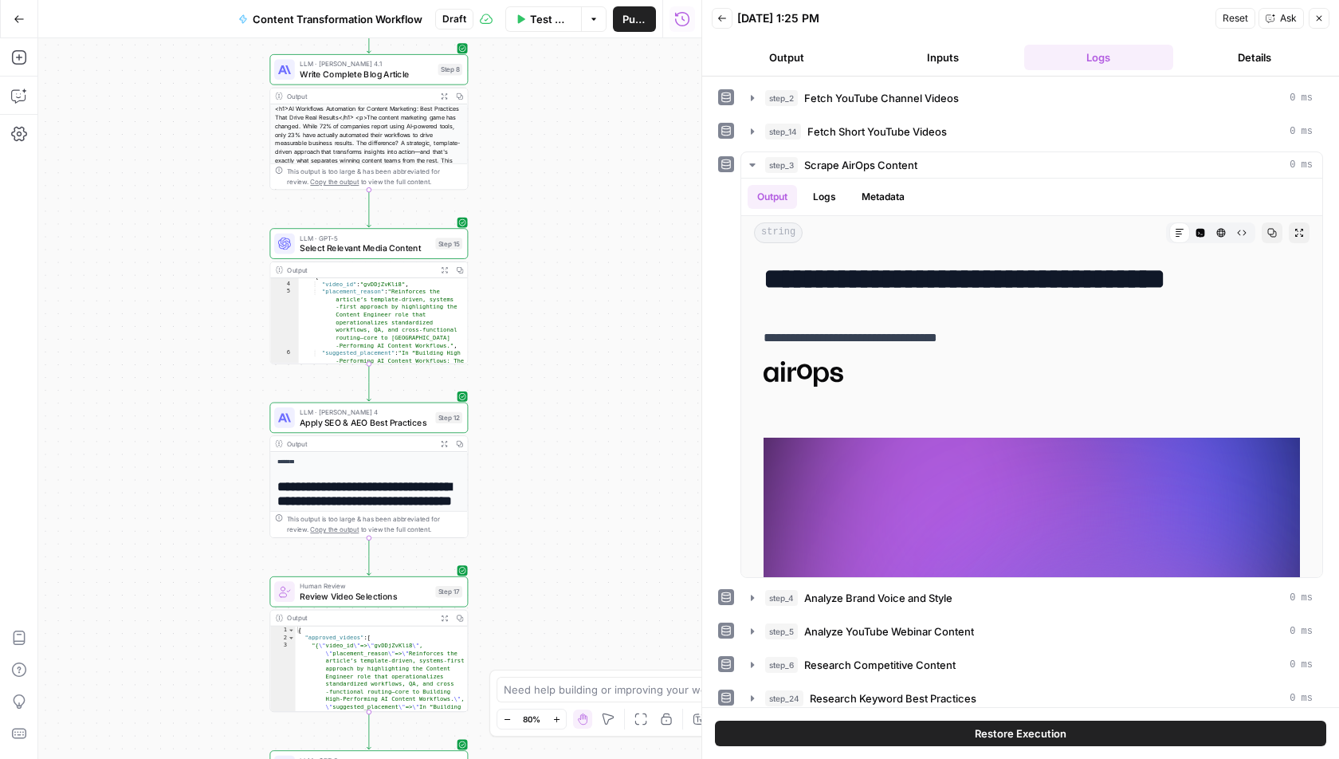
drag, startPoint x: 583, startPoint y: 414, endPoint x: 536, endPoint y: 123, distance: 294.8
click at [536, 123] on div "Workflow Set Inputs Inputs Run Code · Python Fetch YouTube Channel Videos Step …" at bounding box center [369, 398] width 663 height 720
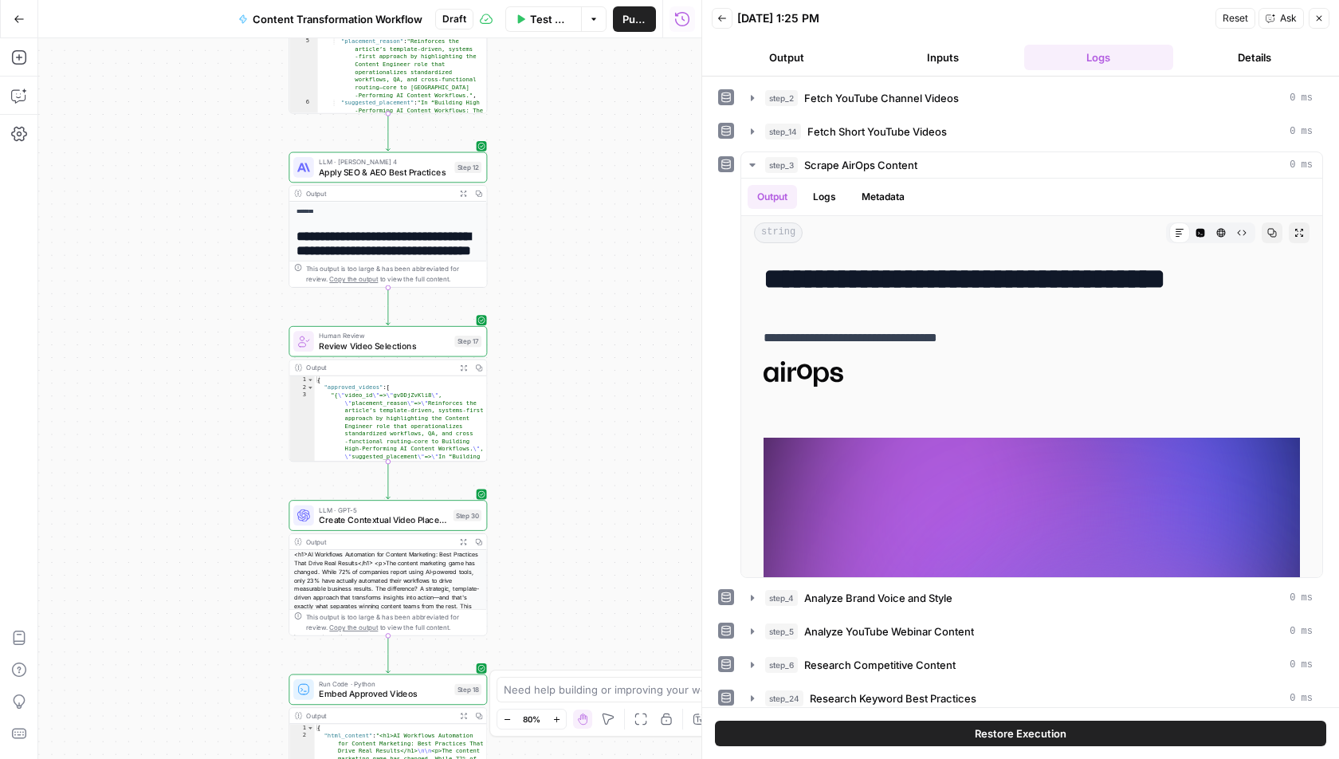
drag, startPoint x: 574, startPoint y: 221, endPoint x: 575, endPoint y: 160, distance: 60.6
click at [575, 160] on div "Workflow Set Inputs Inputs Run Code · Python Fetch YouTube Channel Videos Step …" at bounding box center [369, 398] width 663 height 720
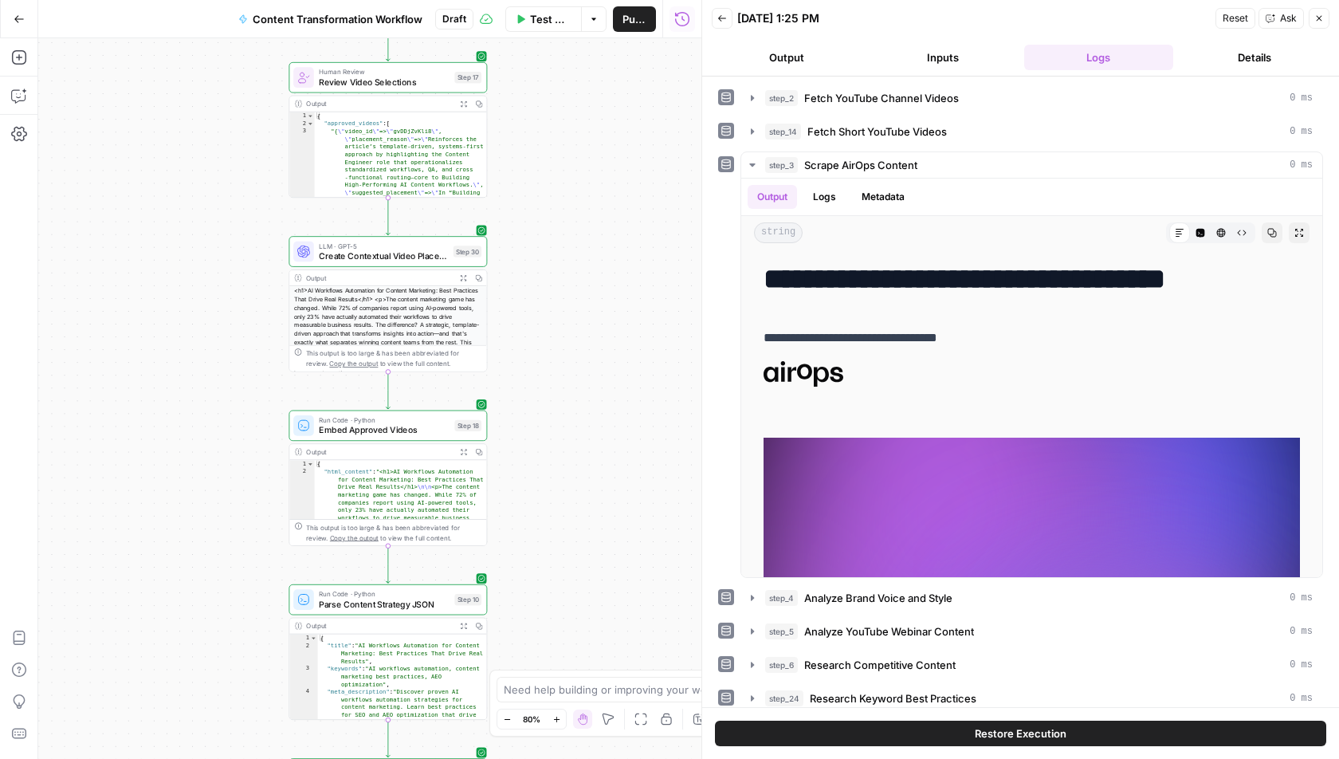
drag, startPoint x: 601, startPoint y: 178, endPoint x: 601, endPoint y: 151, distance: 27.1
click at [601, 151] on div "Workflow Set Inputs Inputs Run Code · Python Fetch YouTube Channel Videos Step …" at bounding box center [369, 398] width 663 height 720
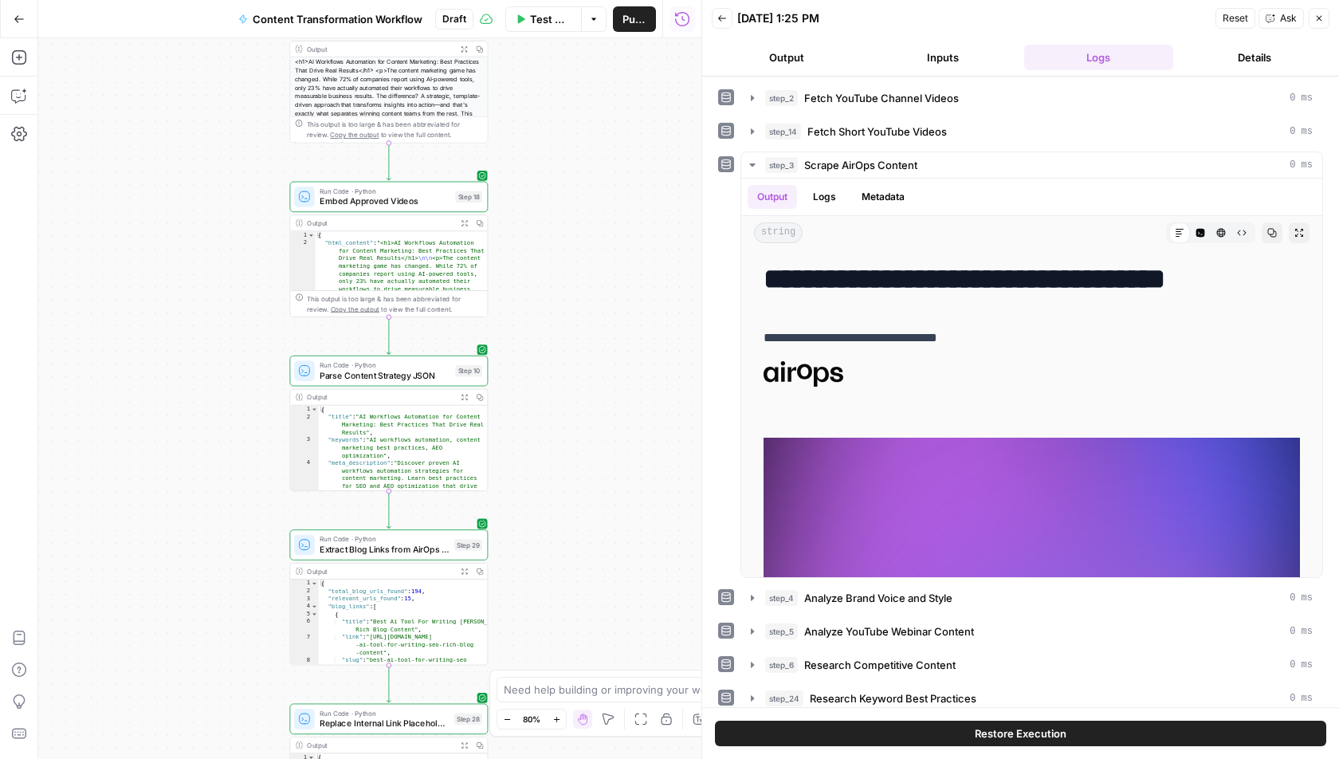
drag, startPoint x: 590, startPoint y: 191, endPoint x: 590, endPoint y: 140, distance: 51.0
click at [590, 140] on div "Workflow Set Inputs Inputs Run Code · Python Fetch YouTube Channel Videos Step …" at bounding box center [369, 398] width 663 height 720
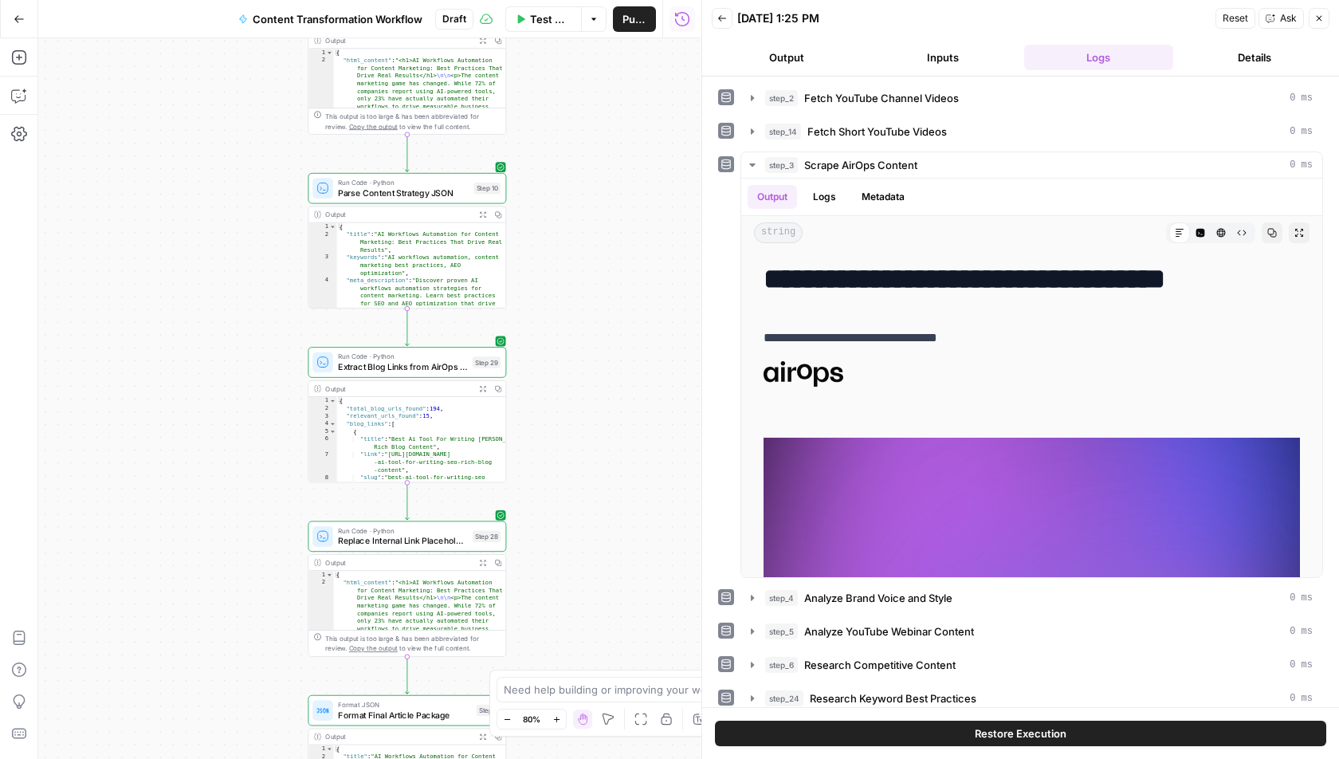
drag, startPoint x: 599, startPoint y: 171, endPoint x: 601, endPoint y: 134, distance: 36.7
click at [601, 147] on div "Workflow Set Inputs Inputs Run Code · Python Fetch YouTube Channel Videos Step …" at bounding box center [369, 398] width 663 height 720
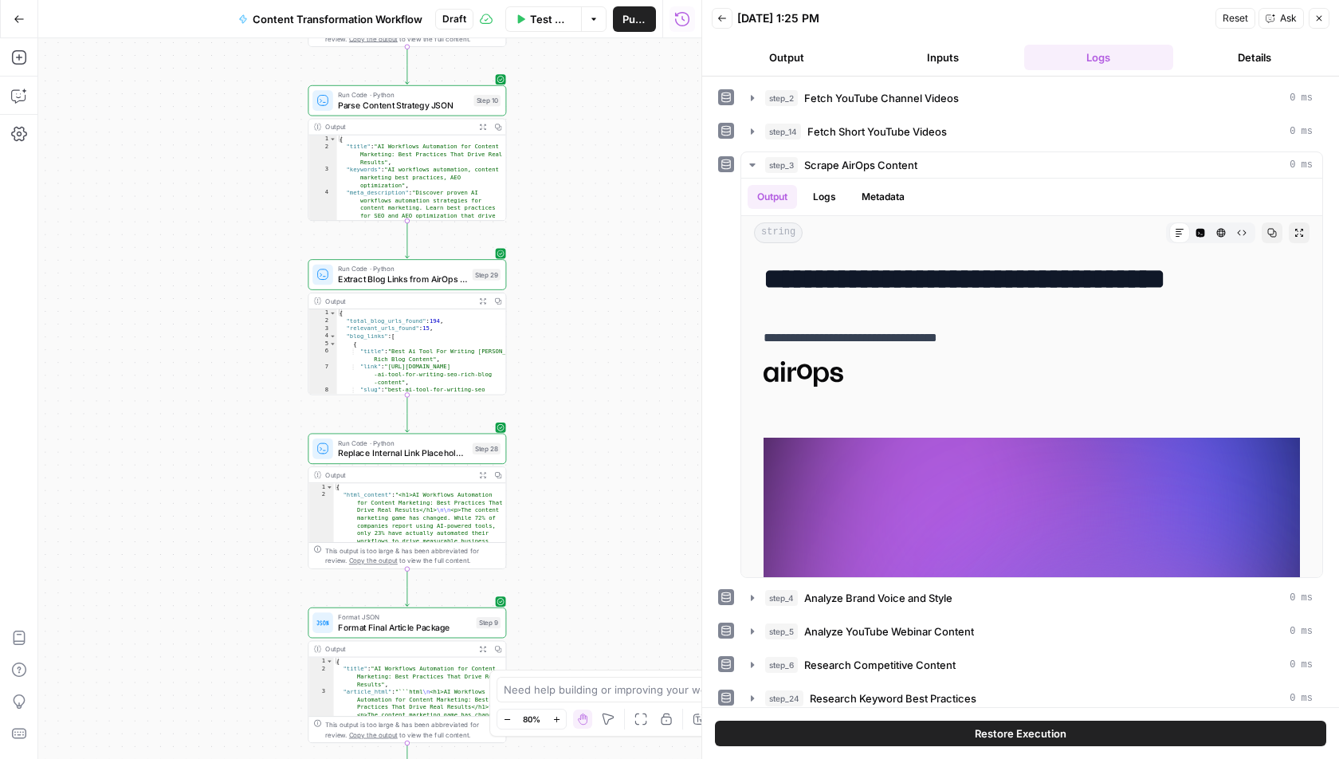
drag, startPoint x: 594, startPoint y: 237, endPoint x: 594, endPoint y: 133, distance: 103.6
click at [594, 133] on div "Workflow Set Inputs Inputs Run Code · Python Fetch YouTube Channel Videos Step …" at bounding box center [369, 398] width 663 height 720
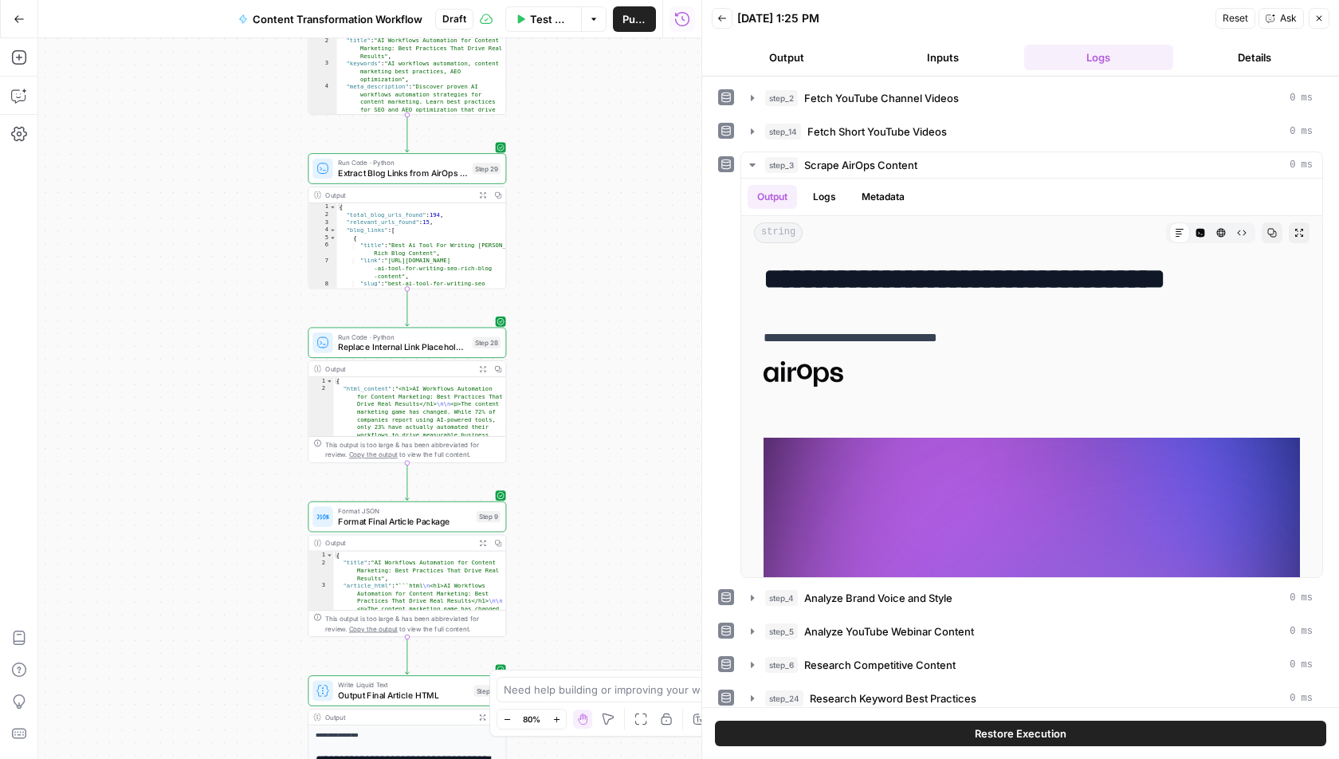
drag
click at [612, 83] on div "Workflow Set Inputs Inputs Run Code · Python Fetch YouTube Channel Videos Step …" at bounding box center [369, 398] width 663 height 720
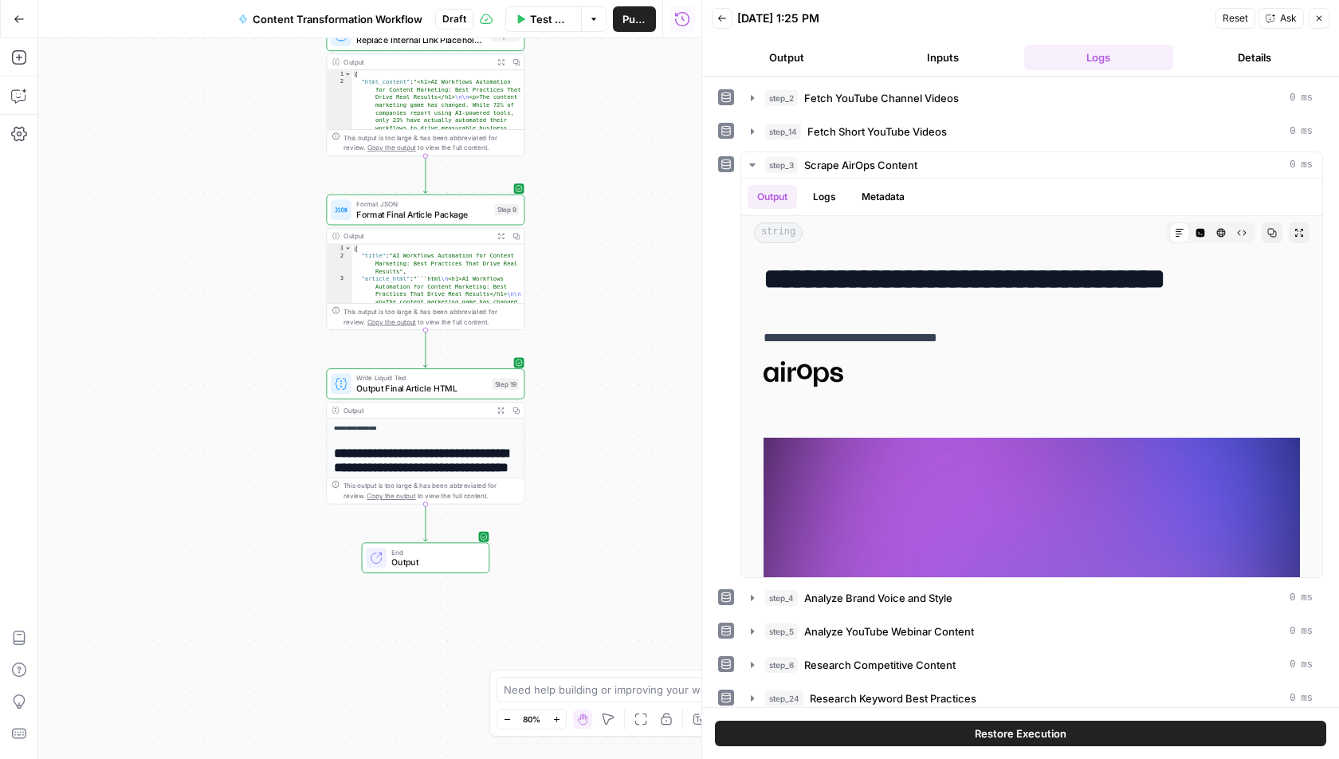
click at [657, 240] on div "Workflow Set Inputs Inputs Run Code · Python Fetch YouTube Channel Videos Step …" at bounding box center [369, 398] width 663 height 720
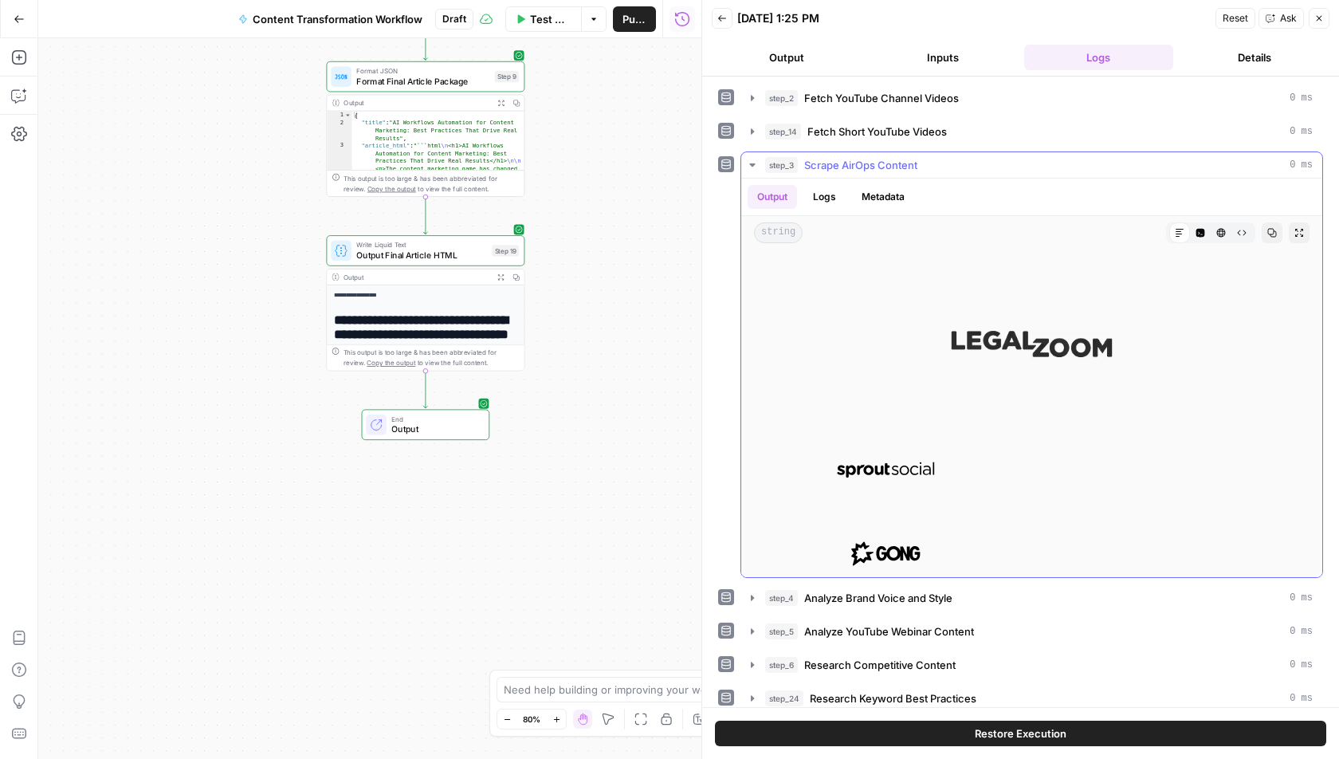
scroll to position [2453, 0]
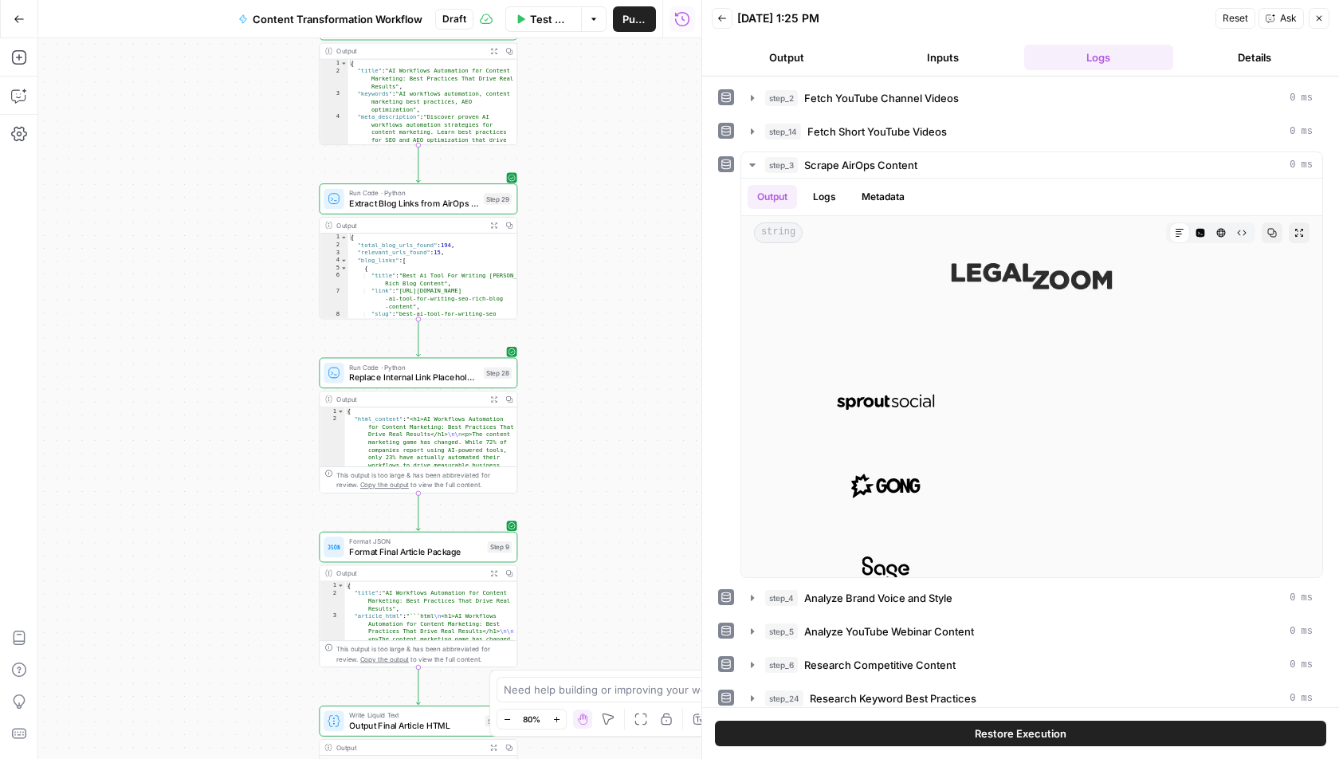
click at [586, 650] on div "Workflow Set Inputs Inputs Run Code · Python Fetch YouTube Channel Videos Step …" at bounding box center [369, 398] width 663 height 720
click at [566, 370] on div "Workflow Set Inputs Inputs Run Code · Python Fetch YouTube Channel Videos Step …" at bounding box center [369, 398] width 663 height 720
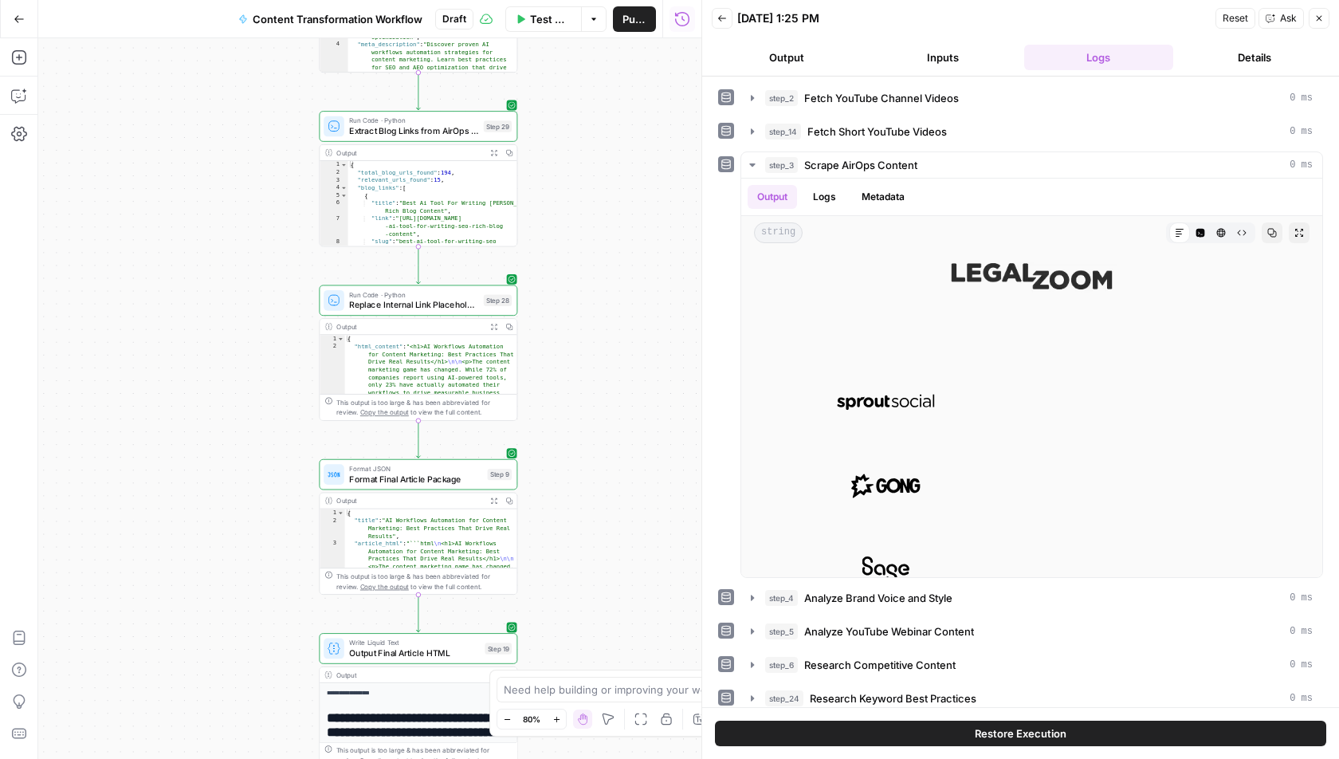
click at [643, 360] on div "Workflow Set Inputs Inputs Run Code · Python Fetch YouTube Channel Videos Step …" at bounding box center [369, 398] width 663 height 720
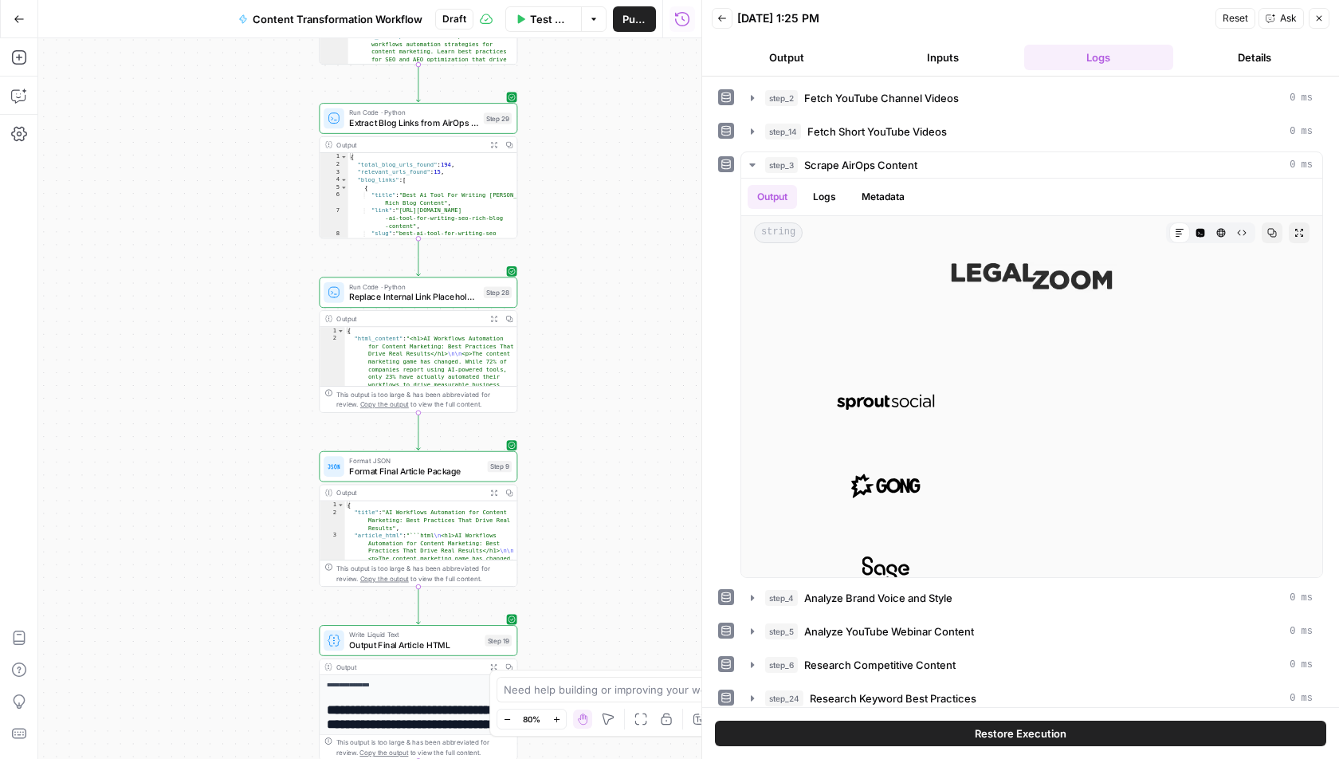
click at [585, 433] on div "Workflow Set Inputs Inputs Run Code · Python Fetch YouTube Channel Videos Step …" at bounding box center [369, 398] width 663 height 720
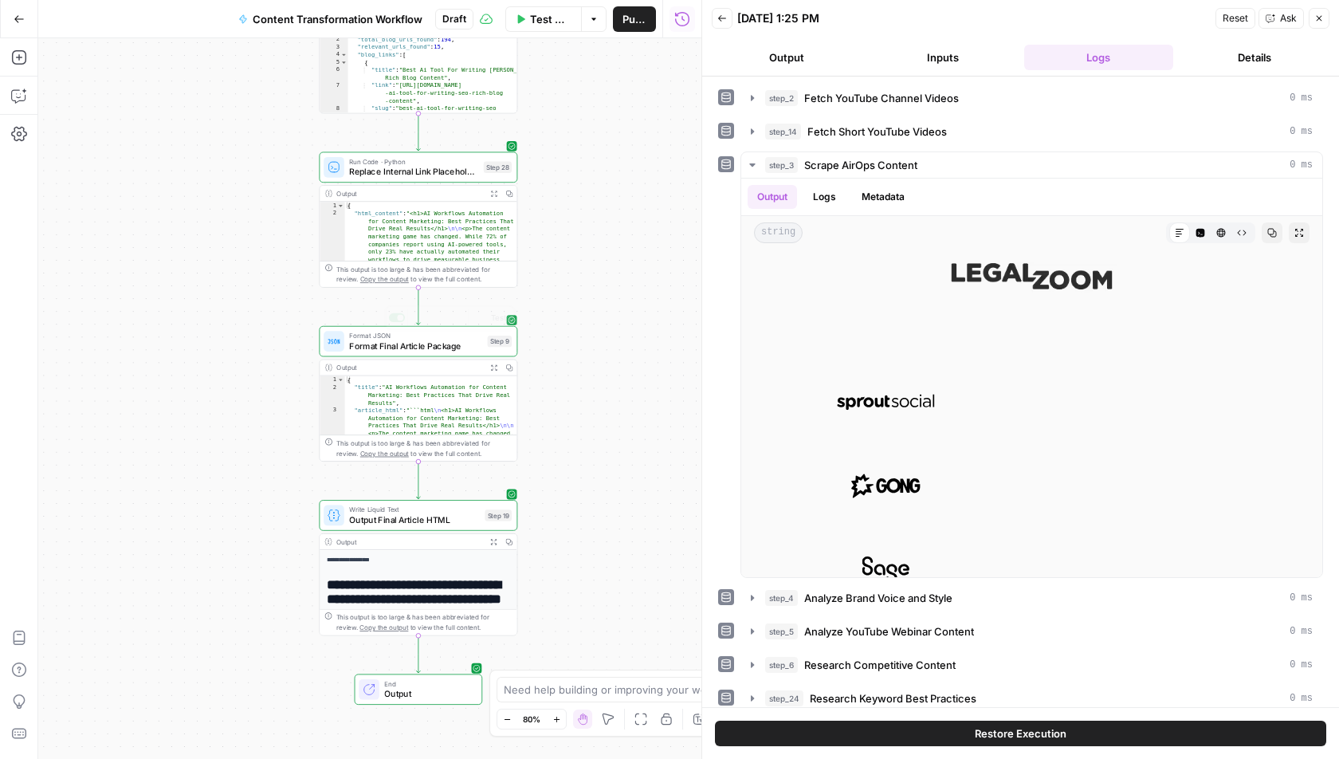
click at [550, 370] on div "Workflow Set Inputs Inputs Run Code · Python Fetch YouTube Channel Videos Step …" at bounding box center [369, 398] width 663 height 720
drag, startPoint x: 570, startPoint y: 458, endPoint x: 570, endPoint y: 273, distance: 185.7
click at [570, 273] on div "Workflow Set Inputs Inputs Run Code · Python Fetch YouTube Channel Videos Step …" at bounding box center [369, 398] width 663 height 720
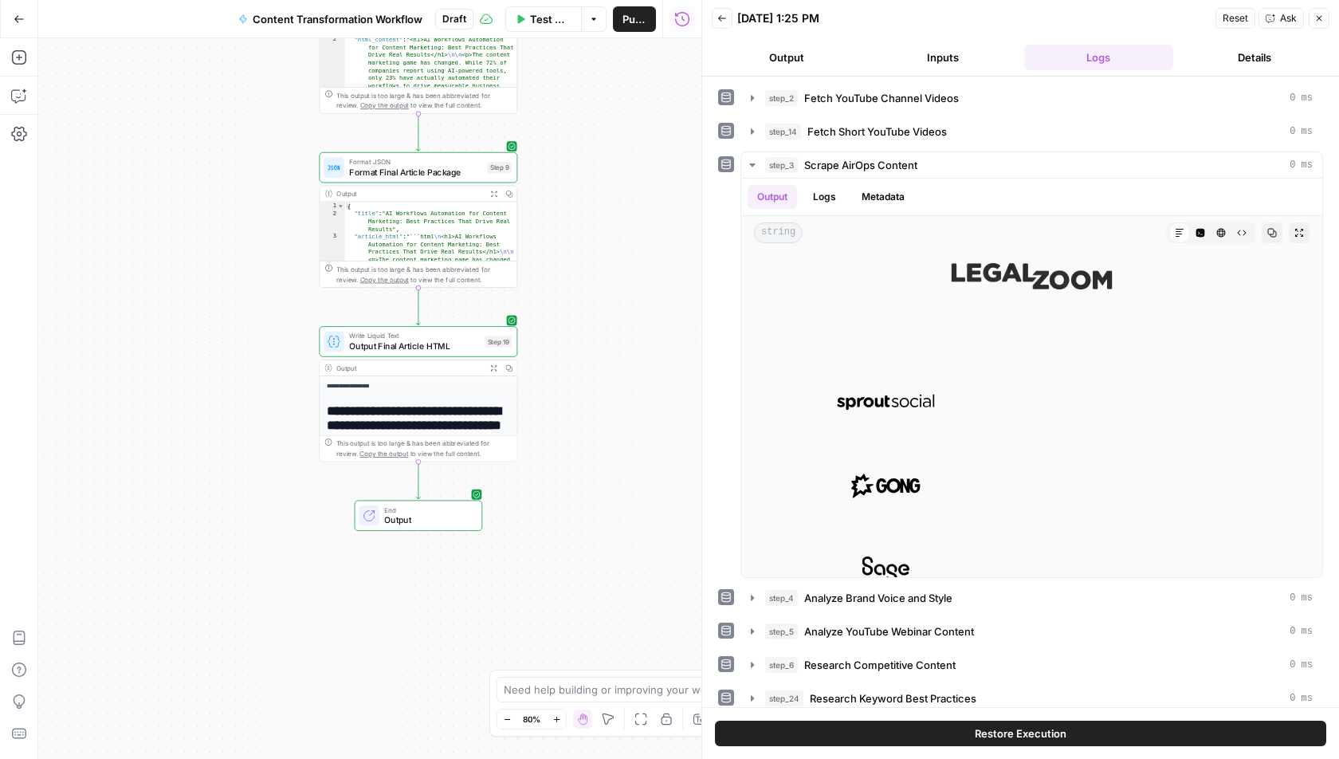
drag, startPoint x: 570, startPoint y: 273, endPoint x: 569, endPoint y: 349, distance: 76.5
click at [570, 348] on div "Workflow Set Inputs Inputs Run Code · Python Fetch YouTube Channel Videos Step …" at bounding box center [369, 398] width 663 height 720
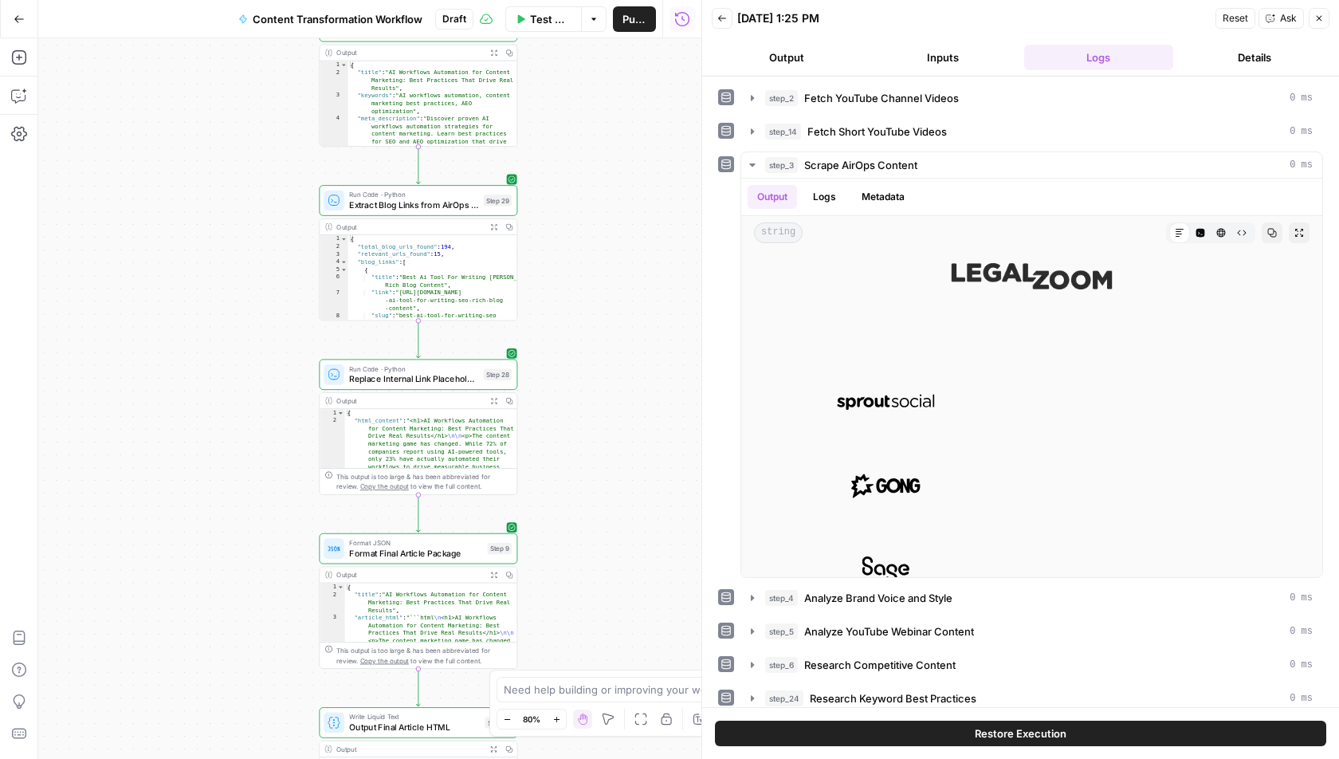
drag, startPoint x: 580, startPoint y: 211, endPoint x: 578, endPoint y: 523, distance: 311.6
click at [579, 527] on div "Workflow Set Inputs Inputs Run Code · Python Fetch YouTube Channel Videos Step …" at bounding box center [369, 398] width 663 height 720
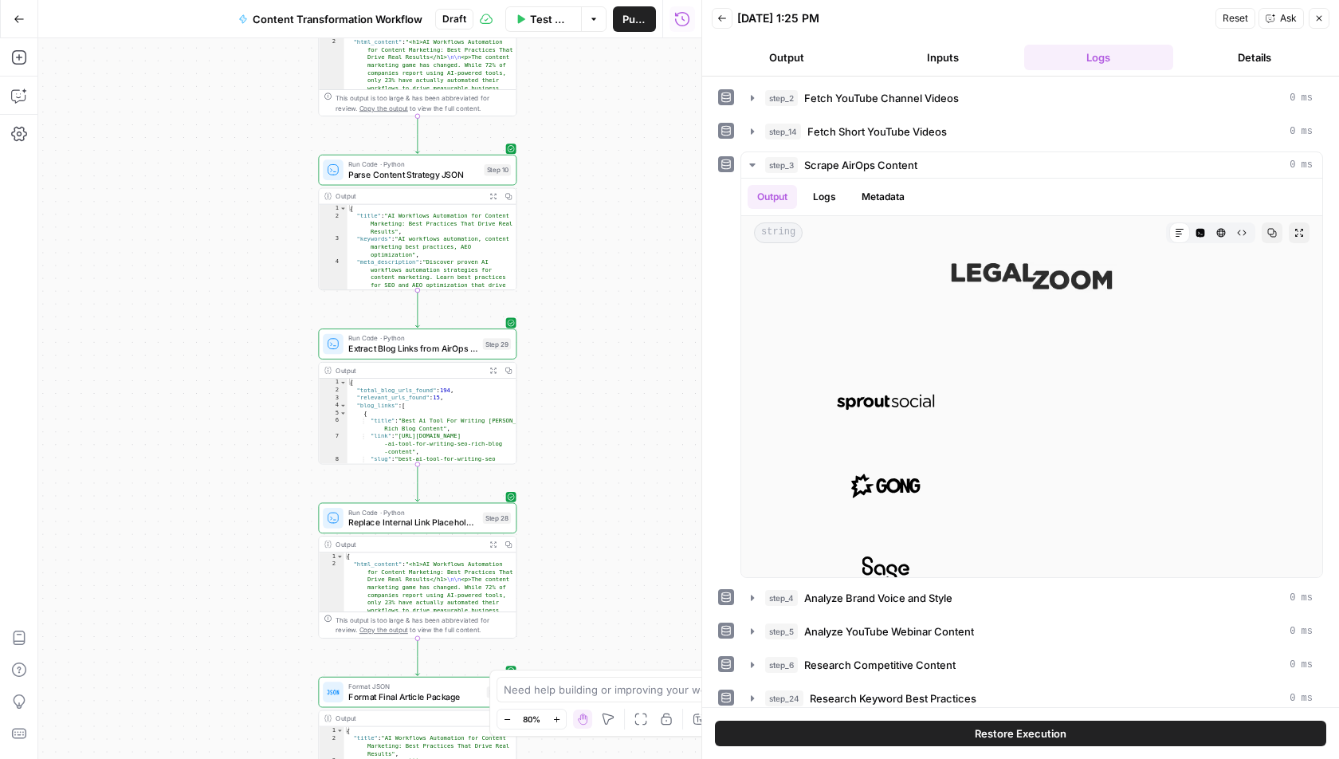
drag, startPoint x: 572, startPoint y: 532, endPoint x: 572, endPoint y: 551, distance: 19.1
click at [572, 551] on div "Workflow Set Inputs Inputs Run Code · Python Fetch YouTube Channel Videos Step …" at bounding box center [369, 398] width 663 height 720
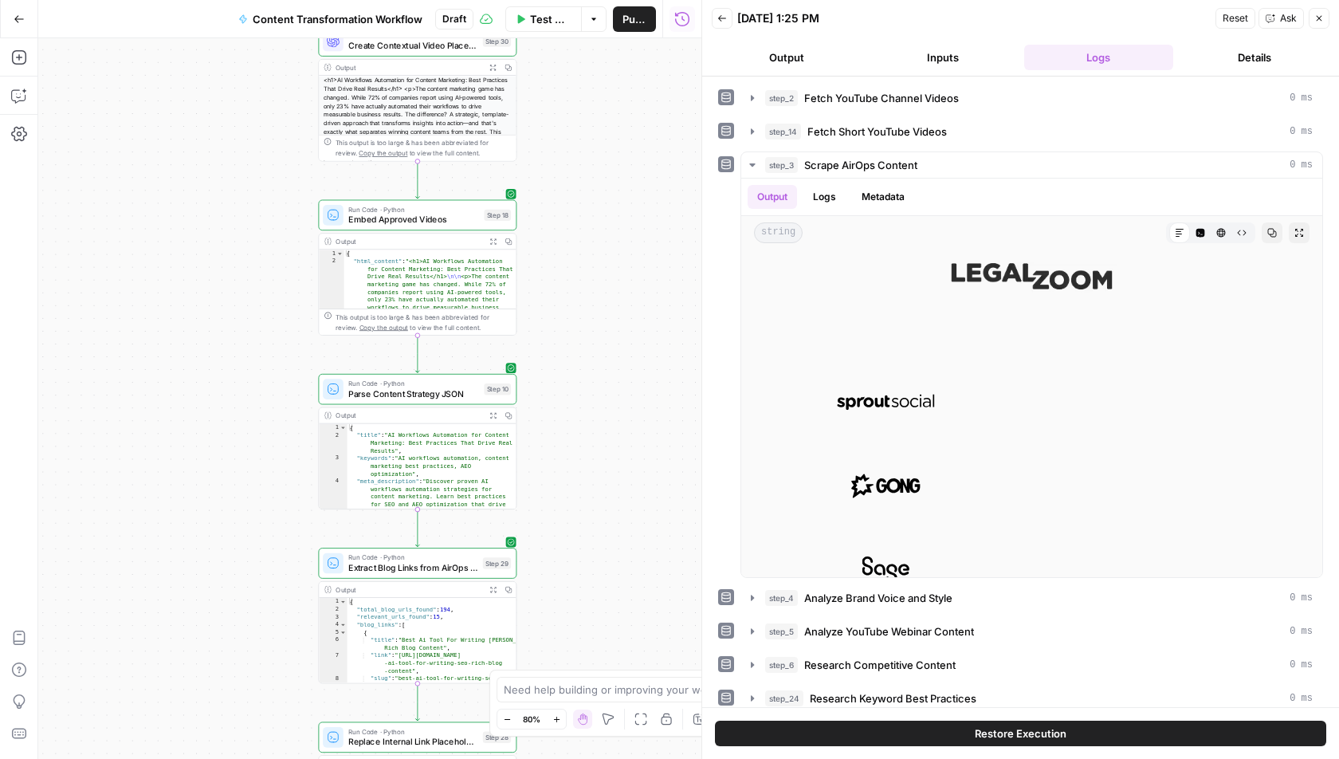
drag, startPoint x: 565, startPoint y: 359, endPoint x: 565, endPoint y: 550, distance: 191.3
click at [565, 550] on div "Workflow Set Inputs Inputs Run Code · Python Fetch YouTube Channel Videos Step …" at bounding box center [369, 398] width 663 height 720
drag, startPoint x: 580, startPoint y: 297, endPoint x: 580, endPoint y: 428, distance: 130.7
click at [580, 428] on div "Workflow Set Inputs Inputs Run Code · Python Fetch YouTube Channel Videos Step …" at bounding box center [369, 398] width 663 height 720
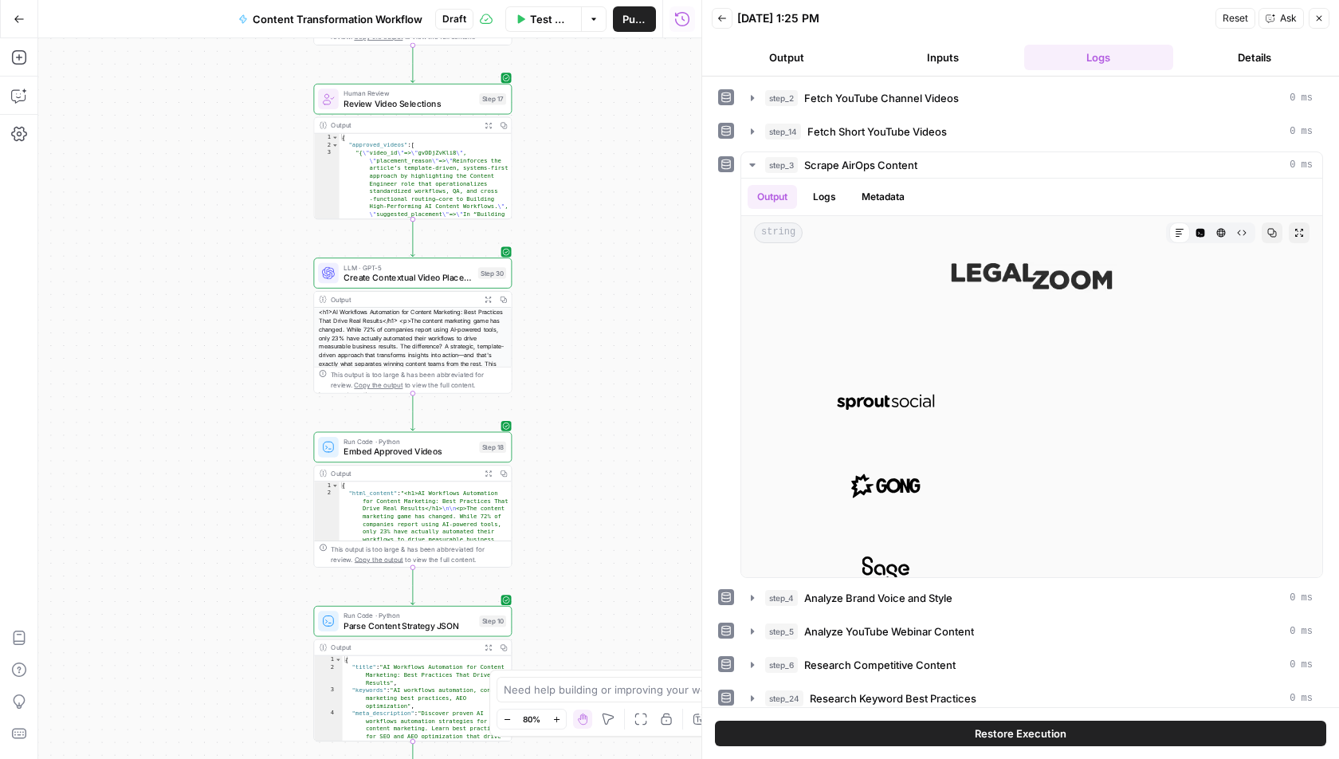
drag, startPoint x: 571, startPoint y: 565, endPoint x: 571, endPoint y: 625, distance: 59.8
click at [571, 625] on div "Workflow Set Inputs Inputs Run Code · Python Fetch YouTube Channel Videos Step …" at bounding box center [369, 398] width 663 height 720
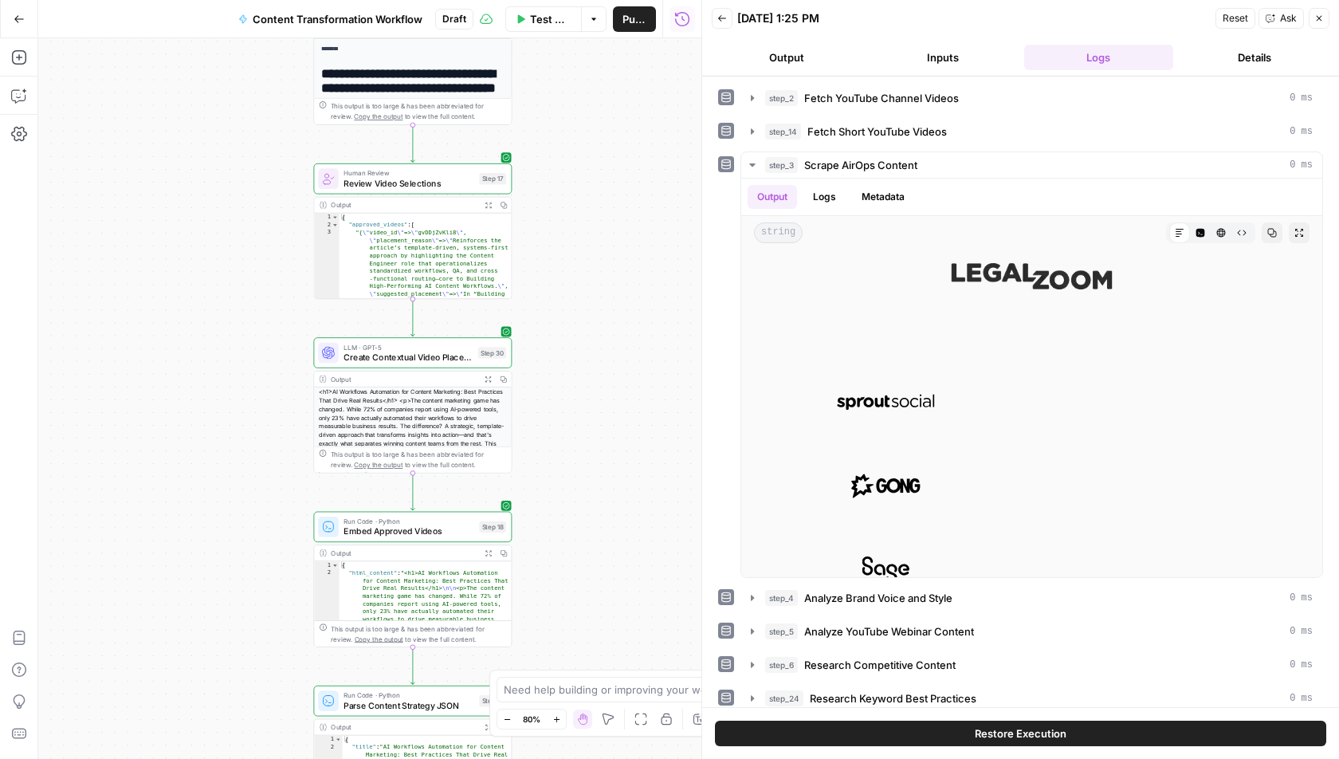
drag, startPoint x: 592, startPoint y: 424, endPoint x: 540, endPoint y: 758, distance: 337.9
click at [540, 758] on div "Workflow Set Inputs Inputs Run Code · Python Fetch YouTube Channel Videos Step …" at bounding box center [369, 398] width 663 height 720
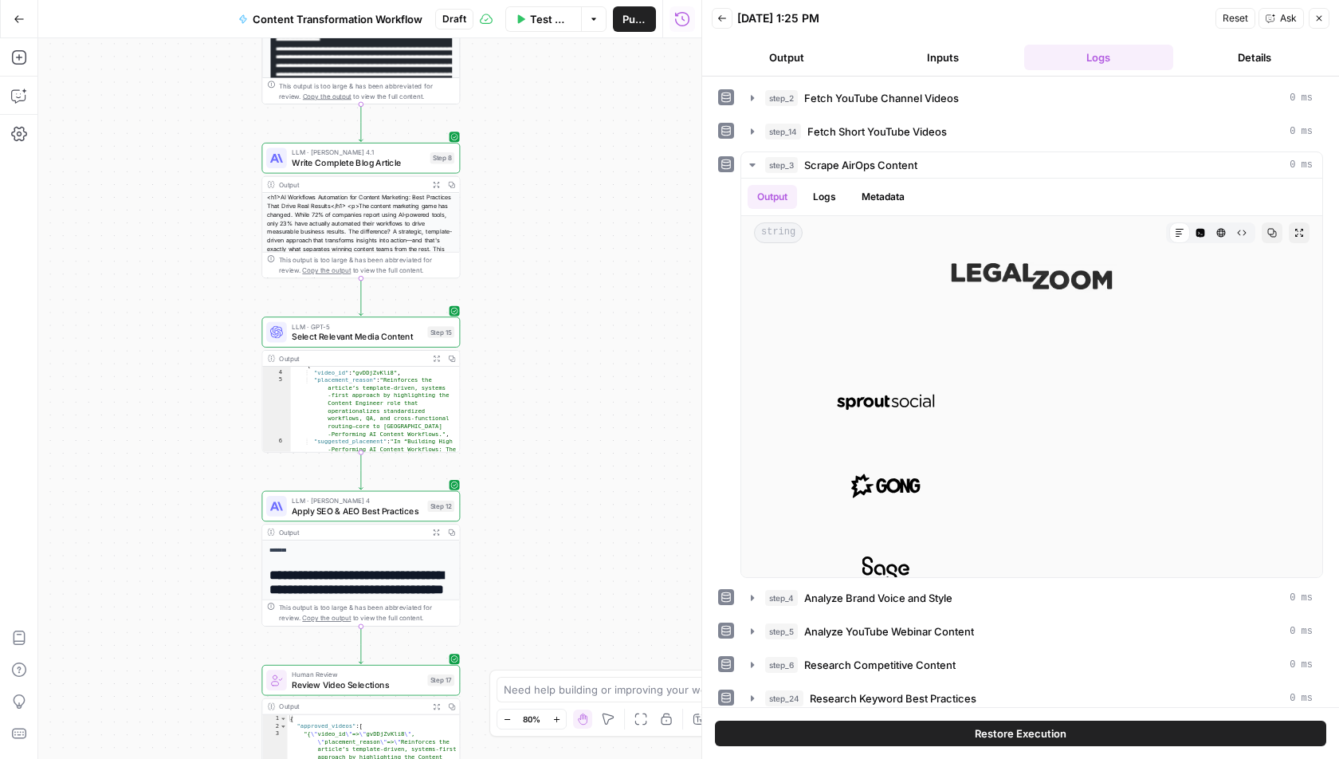
drag, startPoint x: 569, startPoint y: 466, endPoint x: 569, endPoint y: 645, distance: 178.5
click at [569, 645] on div "Workflow Set Inputs Inputs Run Code · Python Fetch YouTube Channel Videos Step …" at bounding box center [369, 398] width 663 height 720
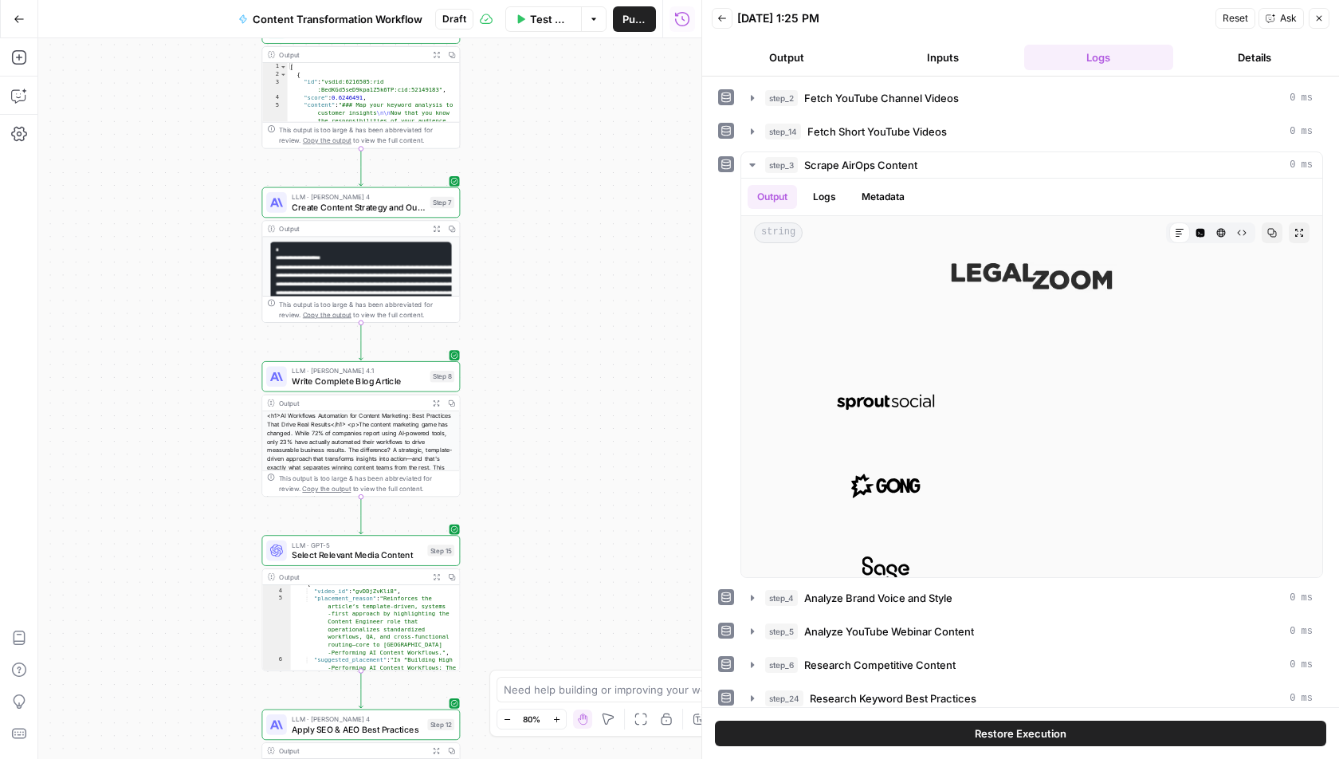
drag, startPoint x: 582, startPoint y: 262, endPoint x: 582, endPoint y: 581, distance: 318.8
click at [582, 581] on div "Workflow Set Inputs Inputs Run Code · Python Fetch YouTube Channel Videos Step …" at bounding box center [369, 398] width 663 height 720
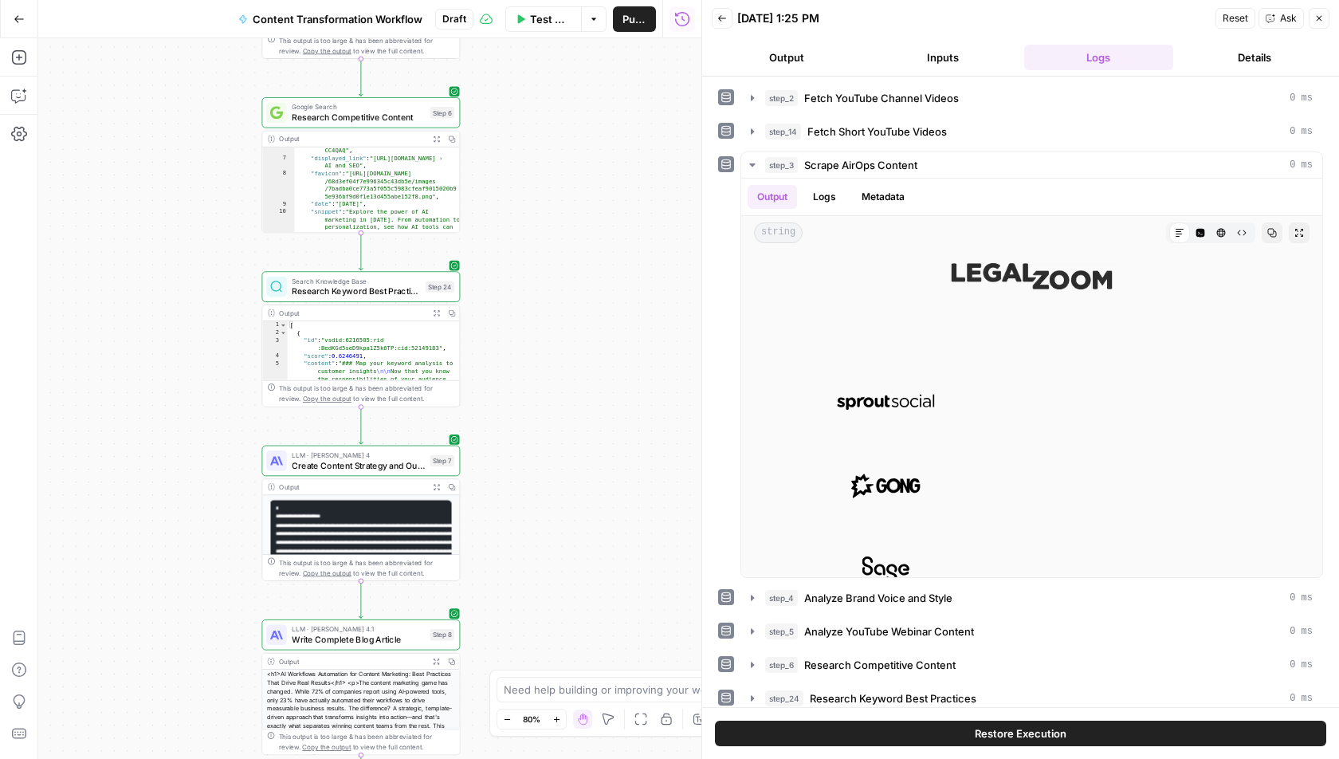
drag, startPoint x: 614, startPoint y: 491, endPoint x: 614, endPoint y: 743, distance: 251.8
click at [614, 743] on div "Workflow Set Inputs Inputs Run Code · Python Fetch YouTube Channel Videos Step …" at bounding box center [369, 398] width 663 height 720
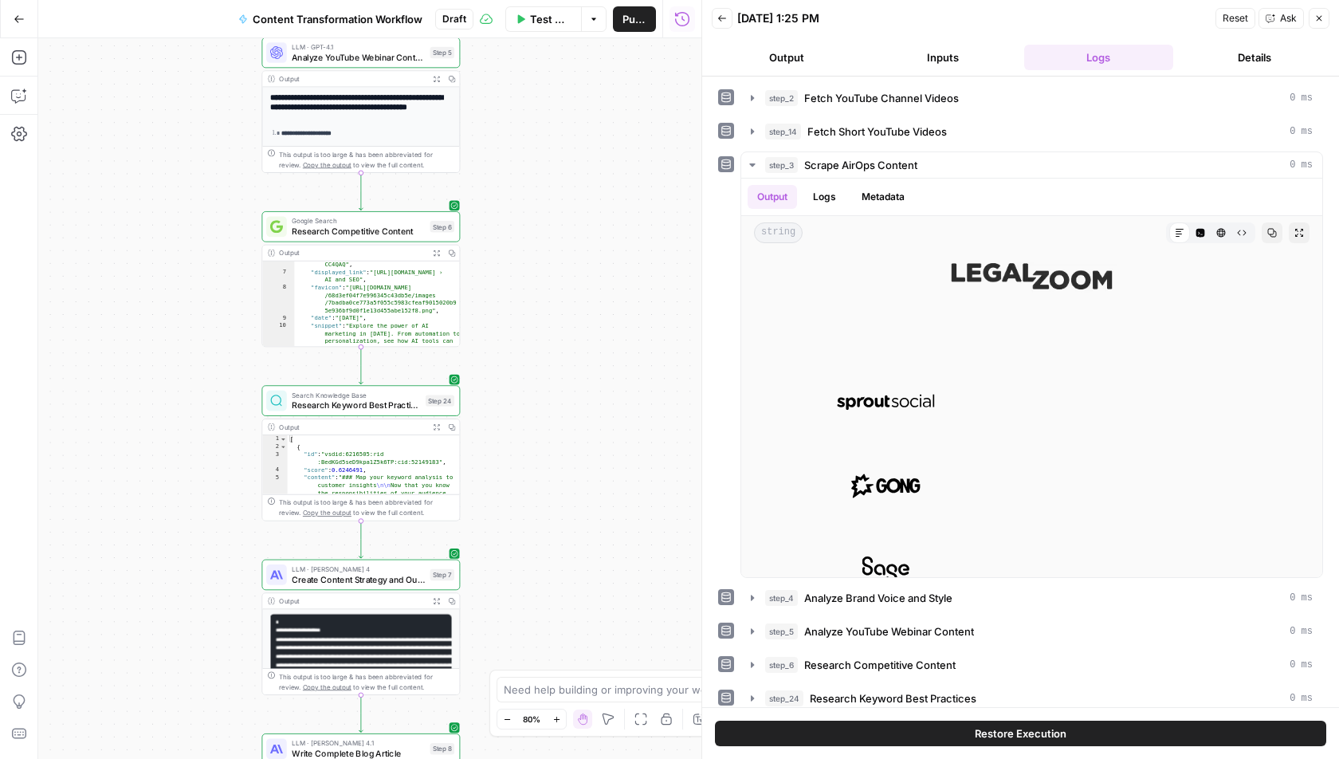
drag, startPoint x: 595, startPoint y: 226, endPoint x: 595, endPoint y: 419, distance: 193.7
click at [595, 419] on div "Workflow Set Inputs Inputs Run Code · Python Fetch YouTube Channel Videos Step …" at bounding box center [369, 398] width 663 height 720
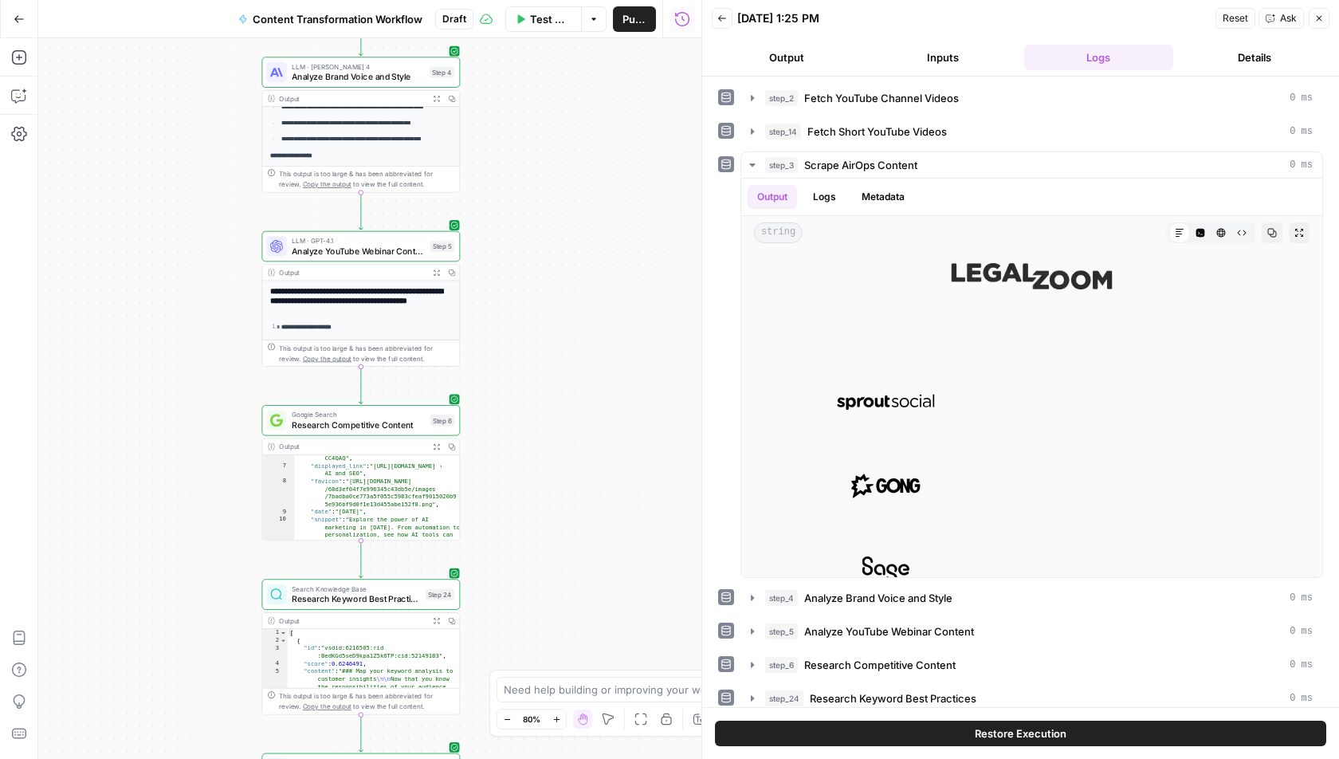
drag, startPoint x: 607, startPoint y: 343, endPoint x: 607, endPoint y: 596, distance: 252.6
click at [607, 596] on div "Workflow Set Inputs Inputs Run Code · Python Fetch YouTube Channel Videos Step …" at bounding box center [369, 398] width 663 height 720
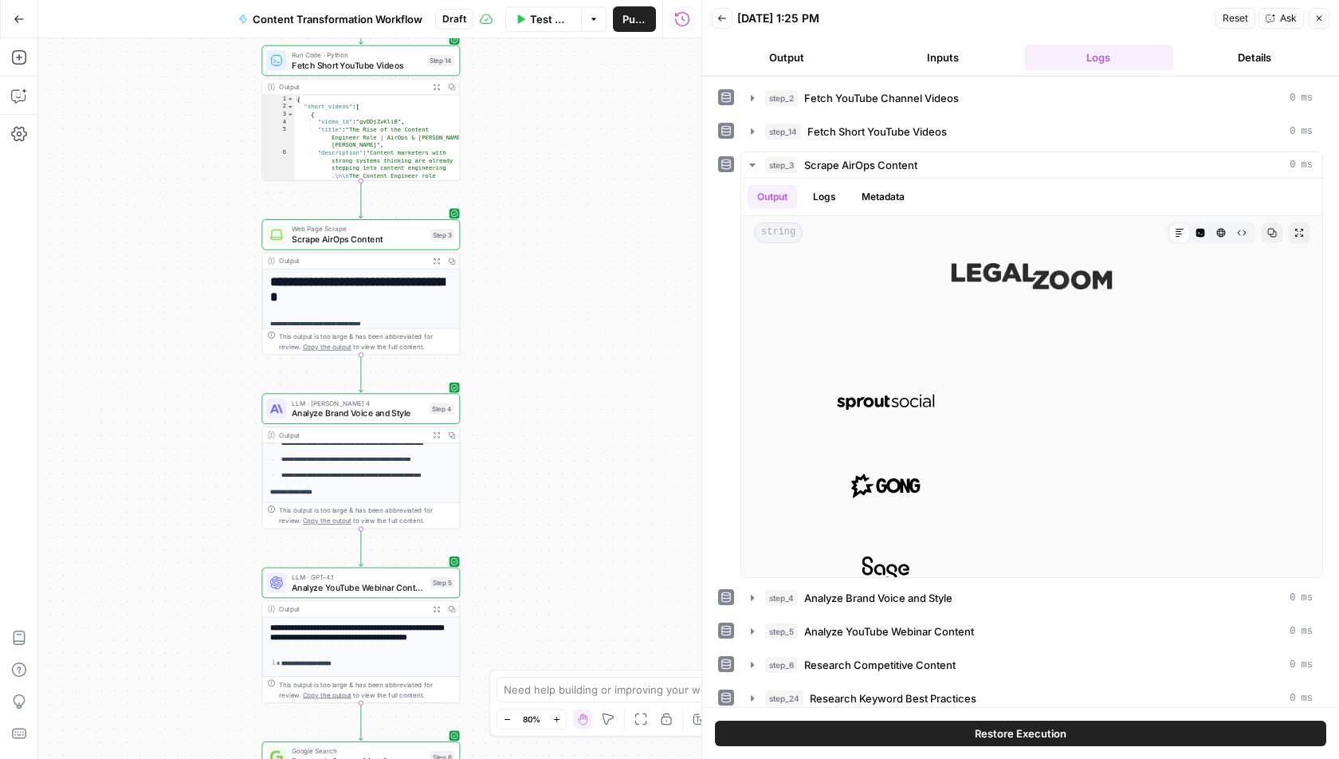
drag, startPoint x: 572, startPoint y: 389, endPoint x: 571, endPoint y: 622, distance: 232.7
click at [571, 625] on div "Workflow Set Inputs Inputs Run Code · Python Fetch YouTube Channel Videos Step …" at bounding box center [369, 398] width 663 height 720
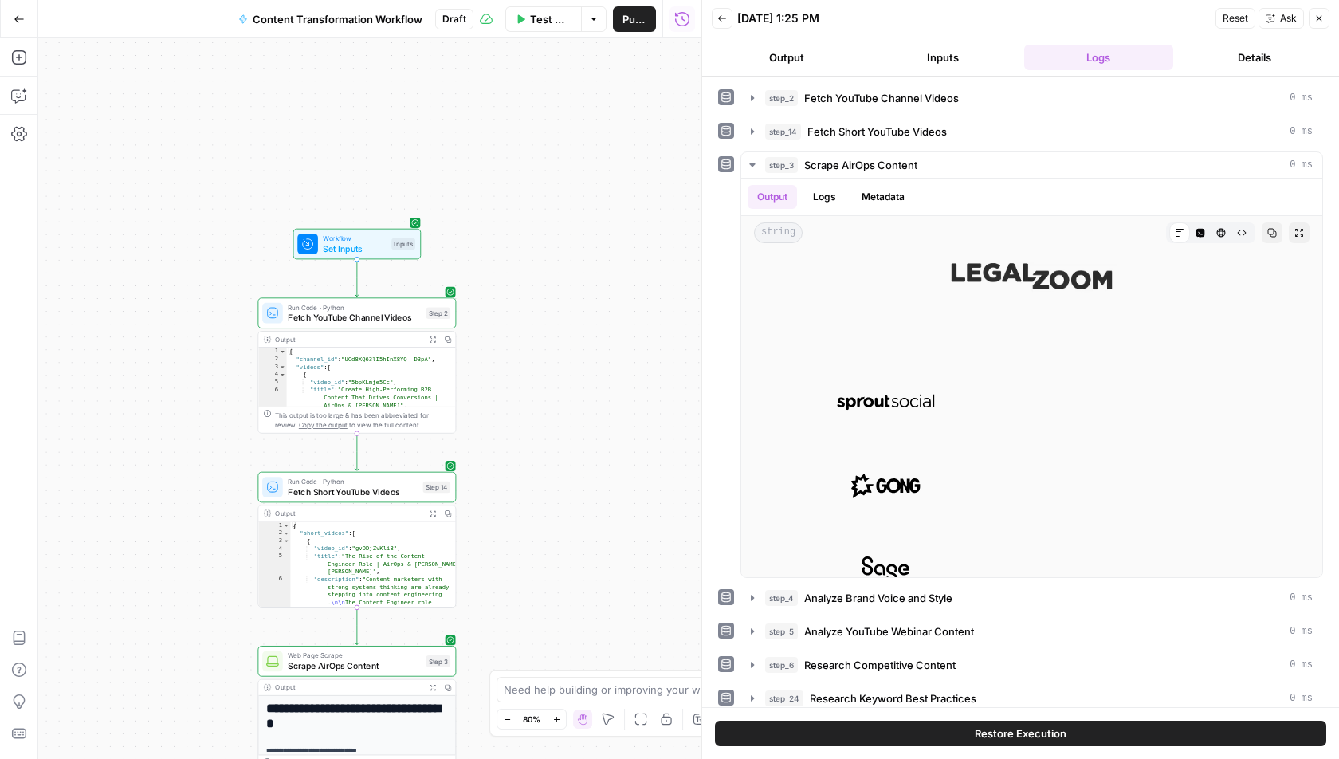
drag, startPoint x: 580, startPoint y: 218, endPoint x: 577, endPoint y: 491, distance: 272.6
click at [577, 491] on div "Workflow Set Inputs Inputs Run Code · Python Fetch YouTube Channel Videos Step …" at bounding box center [369, 398] width 663 height 720
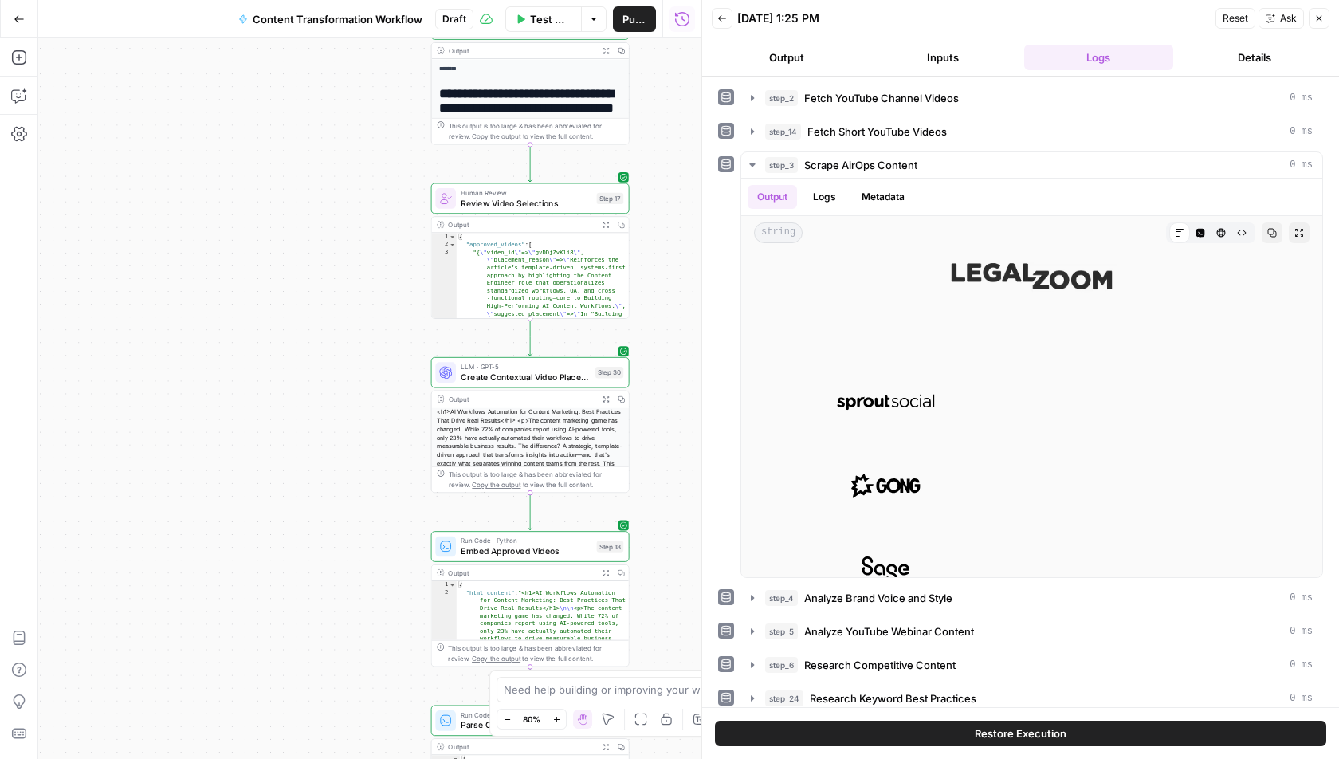
scroll to position [108, 0]
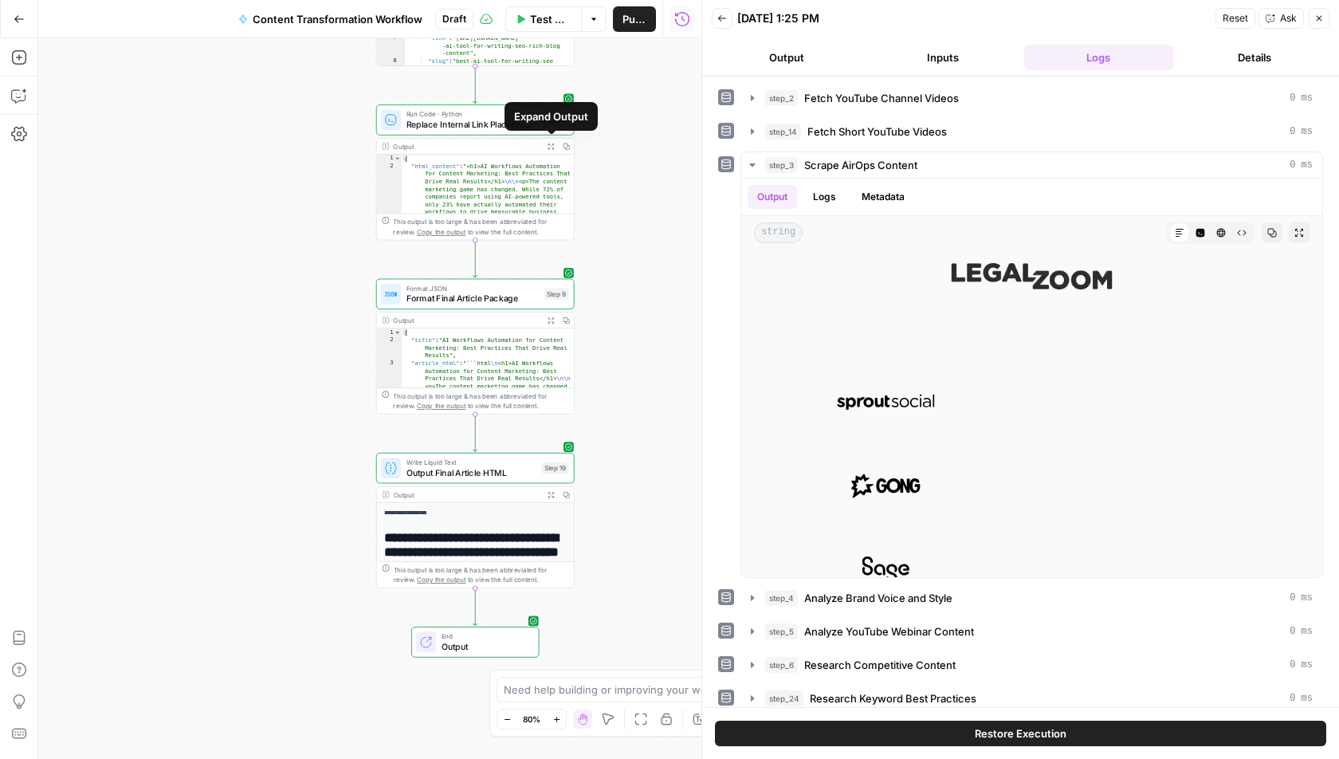
click at [544, 146] on button "Expand Output" at bounding box center [550, 146] width 15 height 15
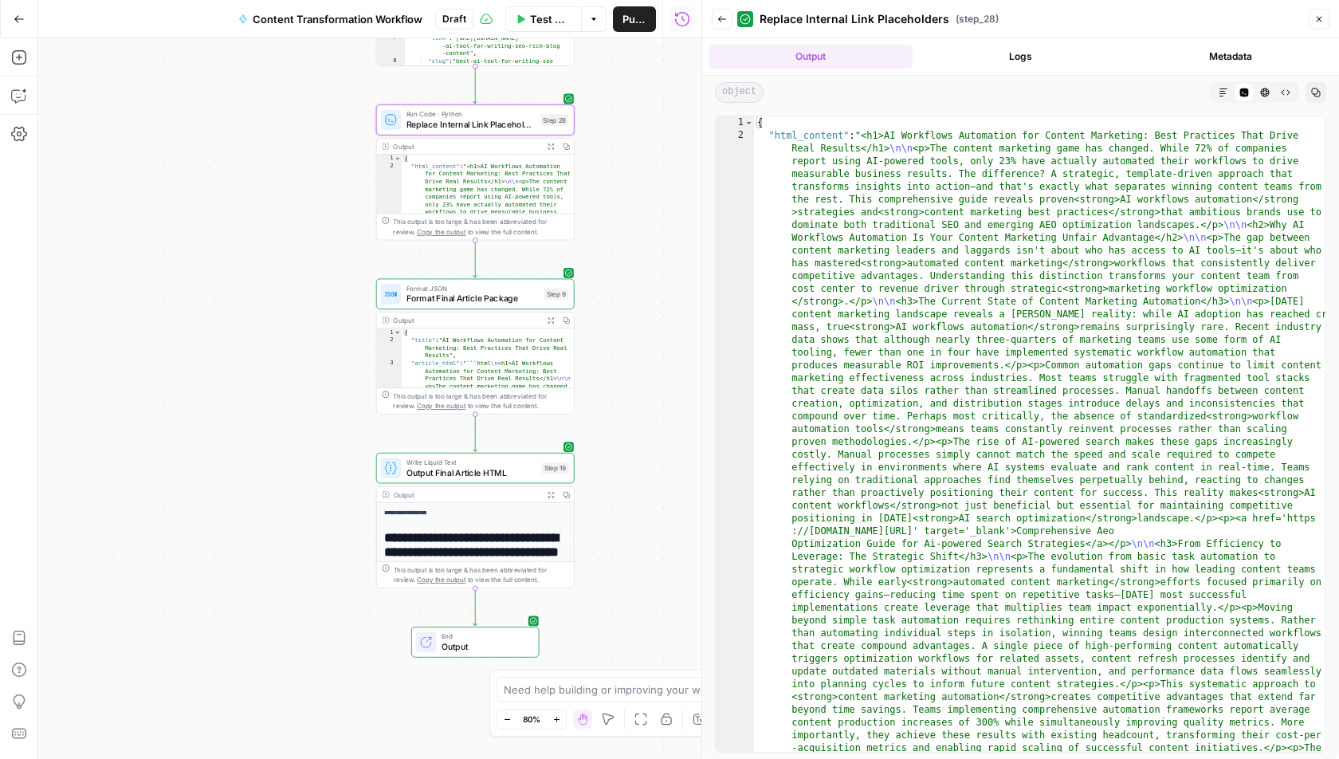
click at [1270, 91] on button "HTML Viewer" at bounding box center [1264, 92] width 21 height 21
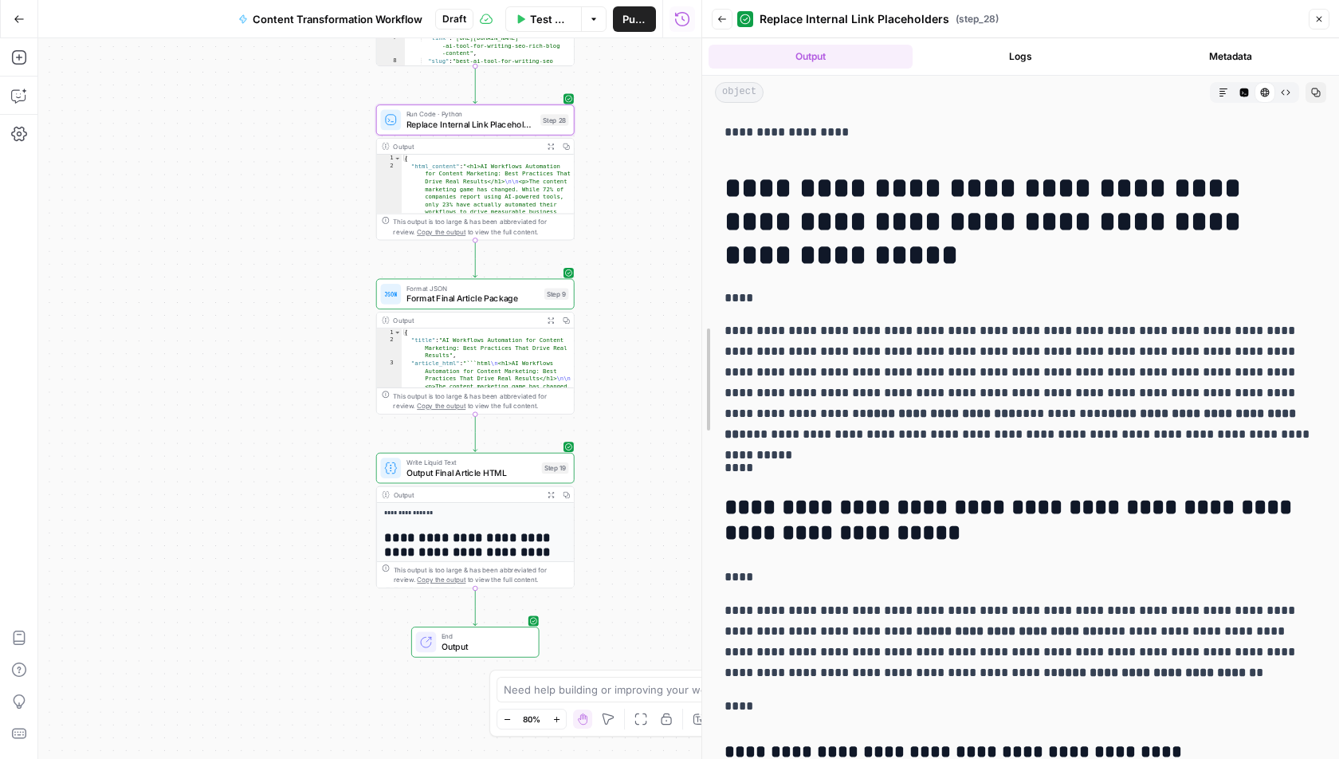
scroll to position [0, 0]
drag, startPoint x: 702, startPoint y: 161, endPoint x: 545, endPoint y: 187, distance: 159.2
click at [545, 187] on body "A AirOpsChallenge New Home Browse Insights Opportunities Your Data Recent Grids…" at bounding box center [669, 379] width 1339 height 759
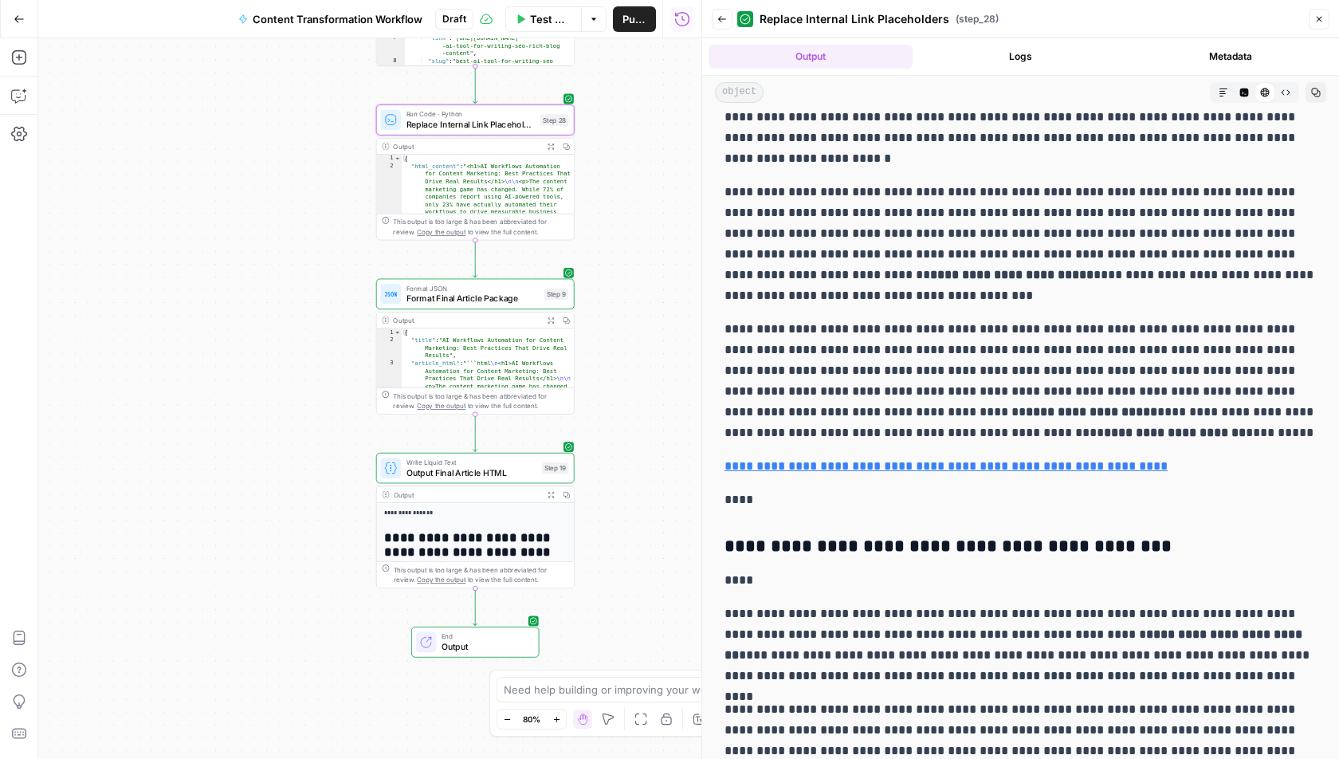
scroll to position [802, 0]
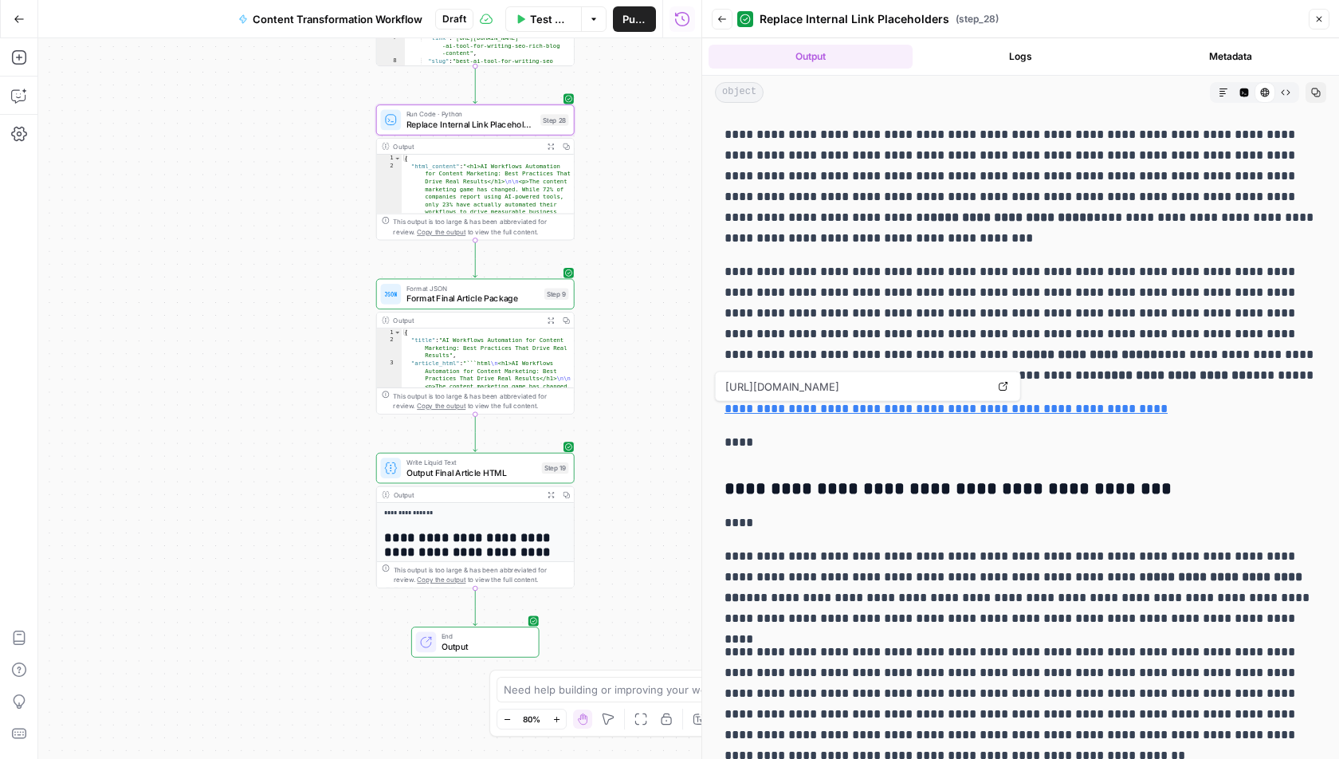
click at [886, 404] on link "**********" at bounding box center [945, 408] width 443 height 12
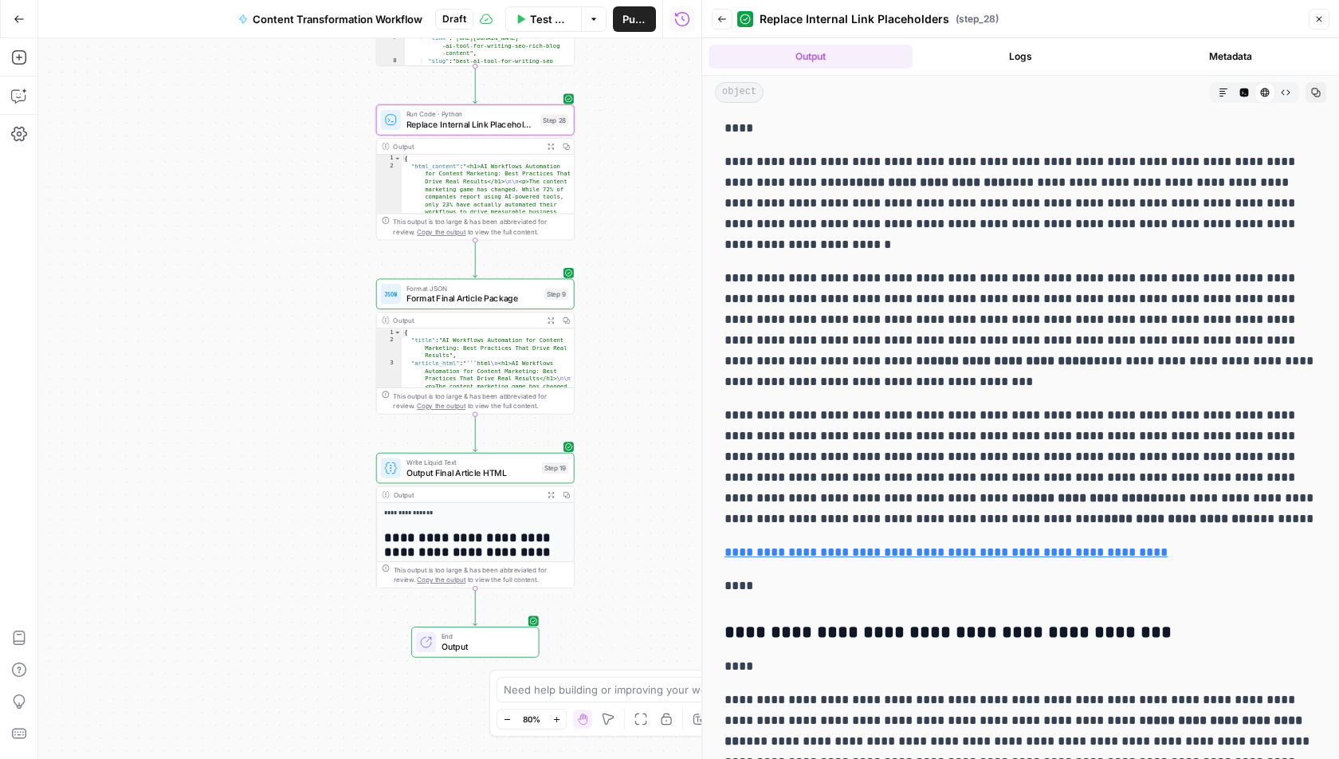
scroll to position [608, 0]
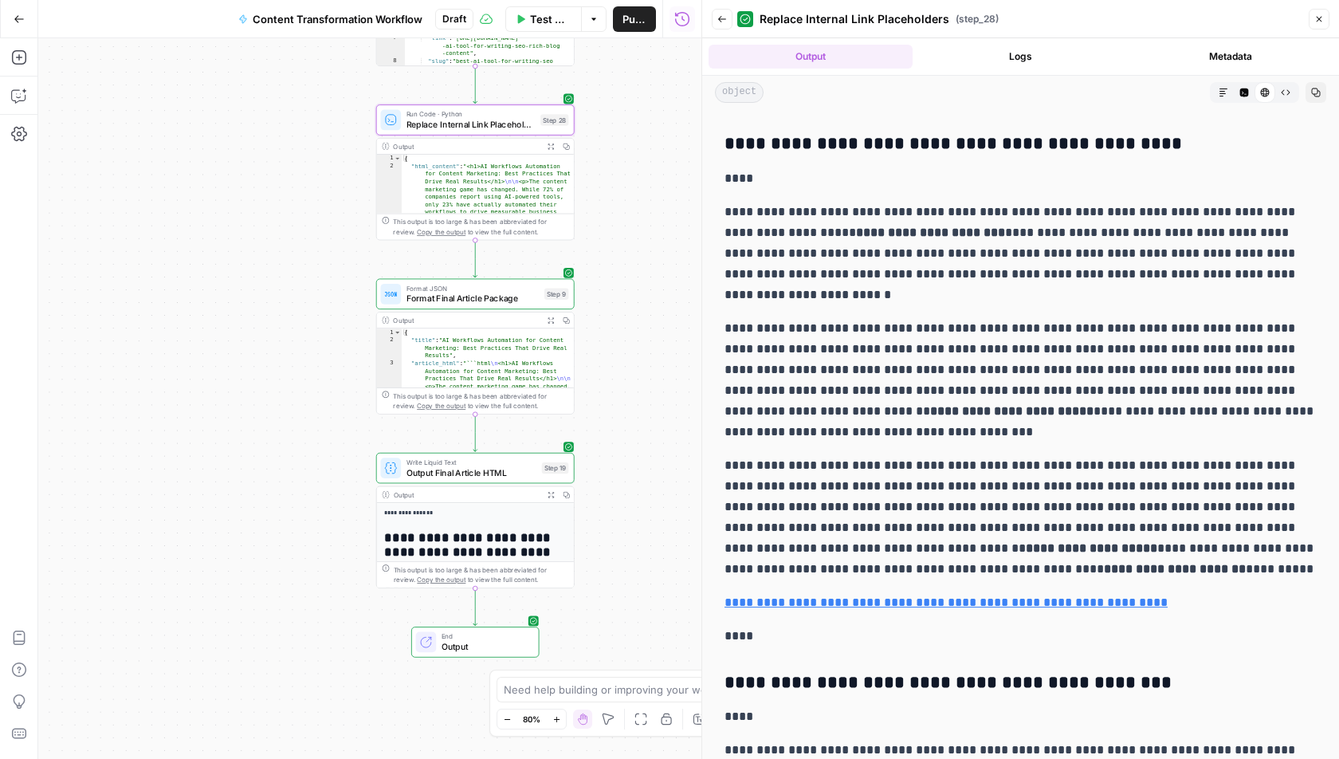
drag, startPoint x: 783, startPoint y: 237, endPoint x: 936, endPoint y: 240, distance: 153.8
click at [936, 240] on p "**********" at bounding box center [1020, 254] width 592 height 104
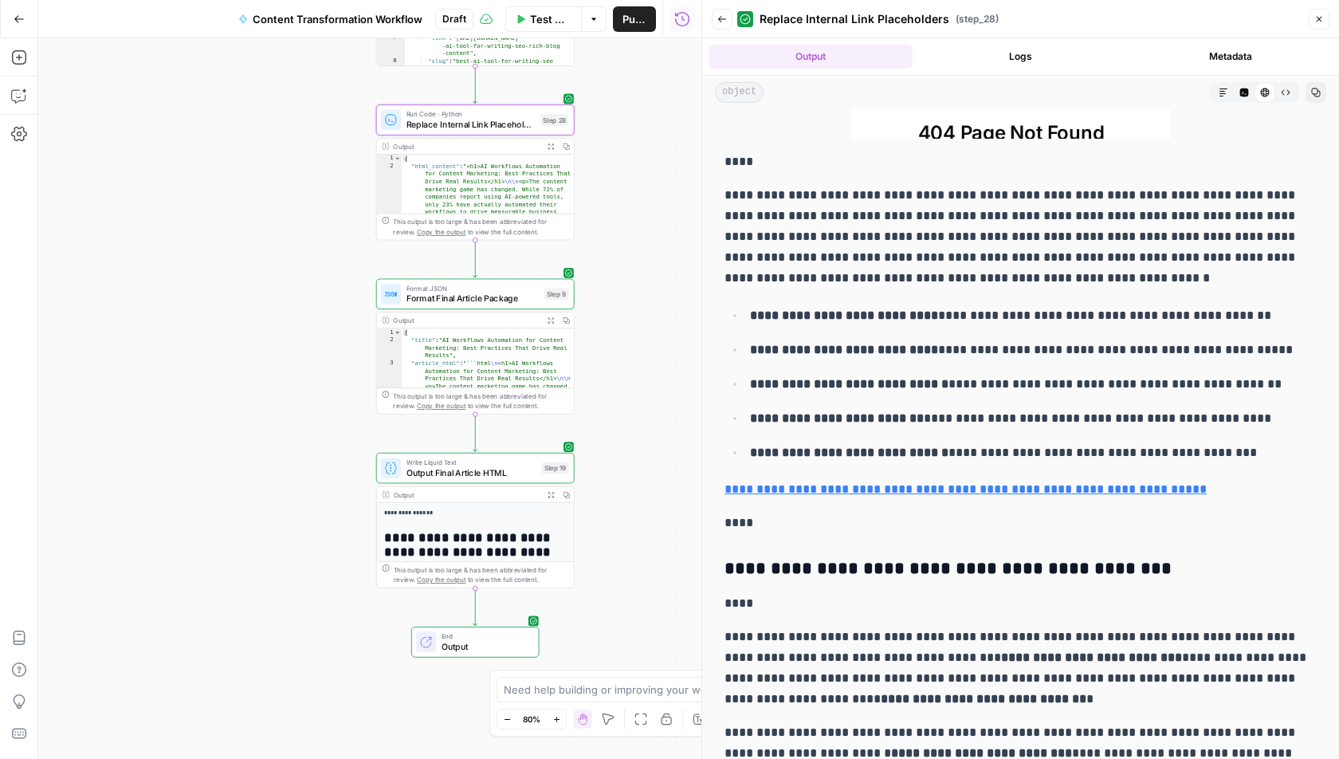
scroll to position [4806, 0]
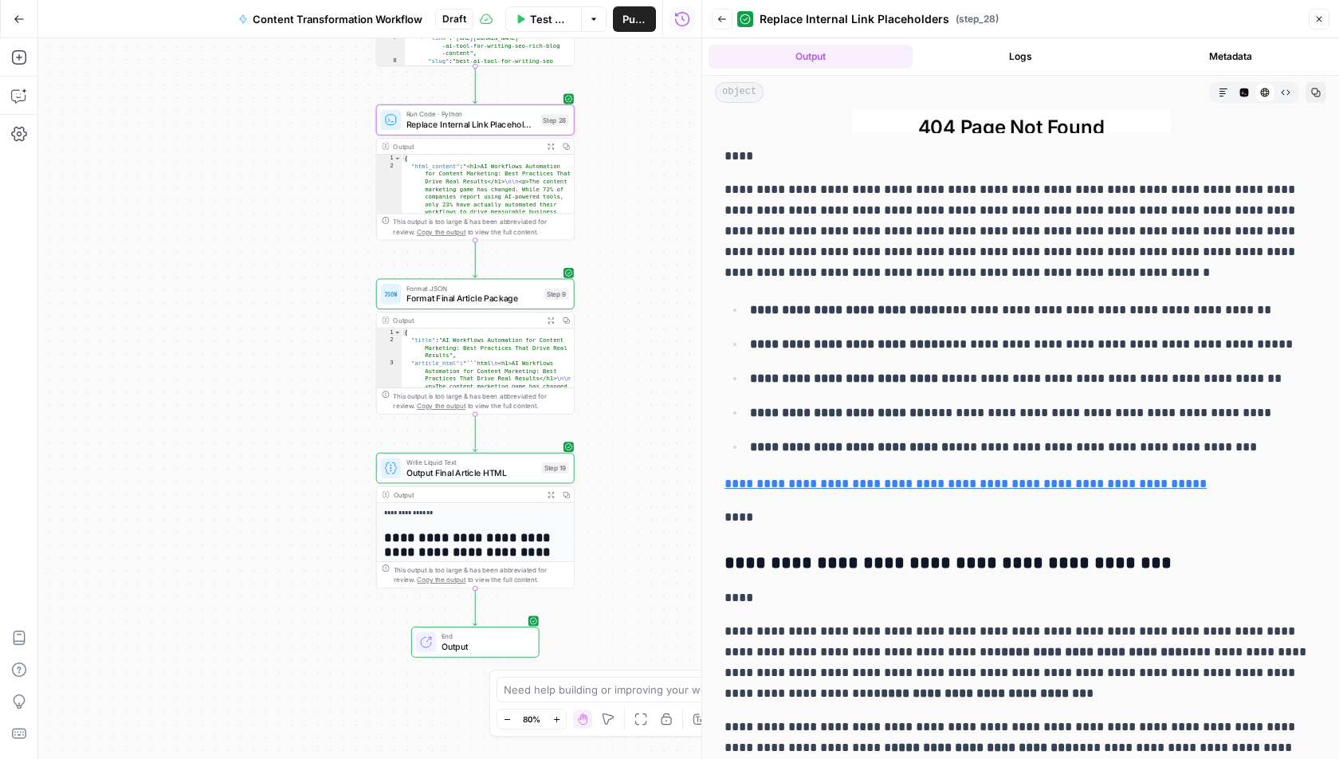
drag, startPoint x: 732, startPoint y: 208, endPoint x: 857, endPoint y: 218, distance: 125.5
click at [857, 218] on p "**********" at bounding box center [1020, 231] width 592 height 104
click at [904, 478] on p "**********" at bounding box center [1020, 483] width 592 height 21
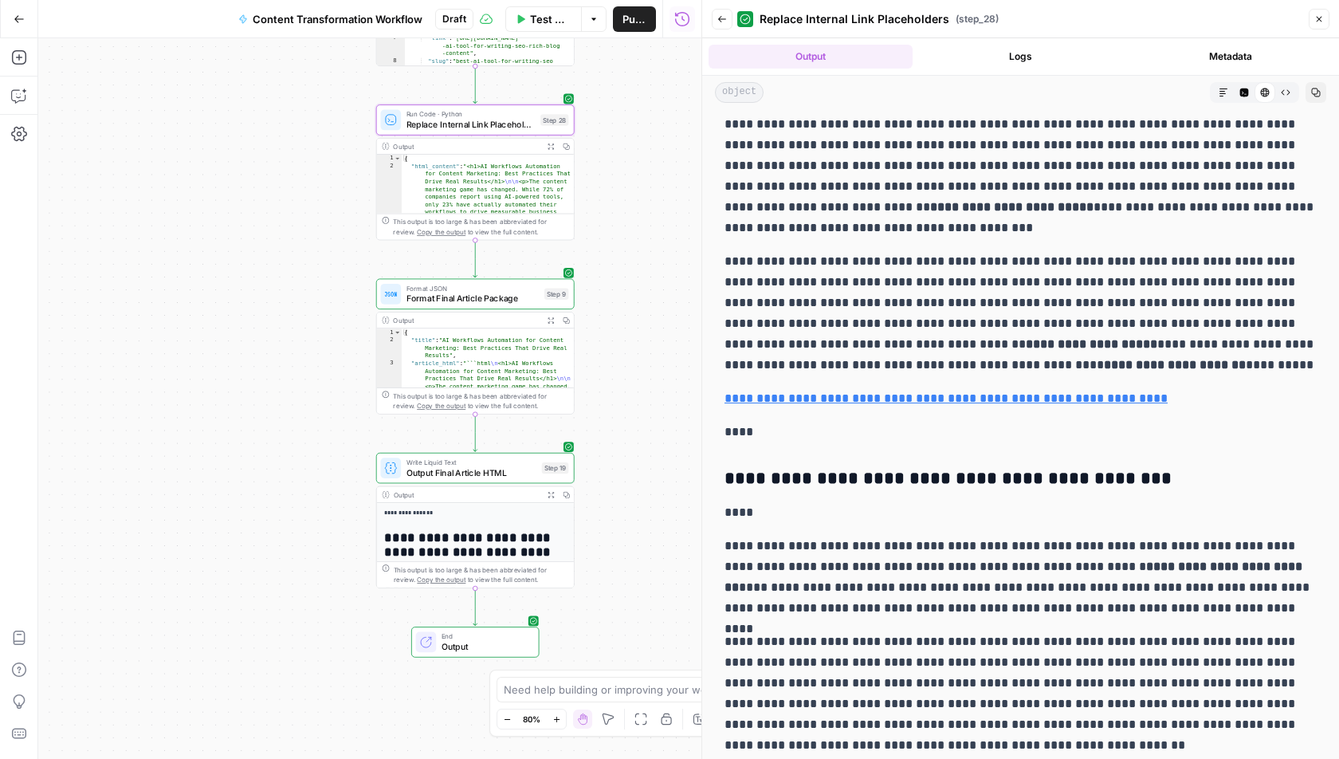
scroll to position [0, 0]
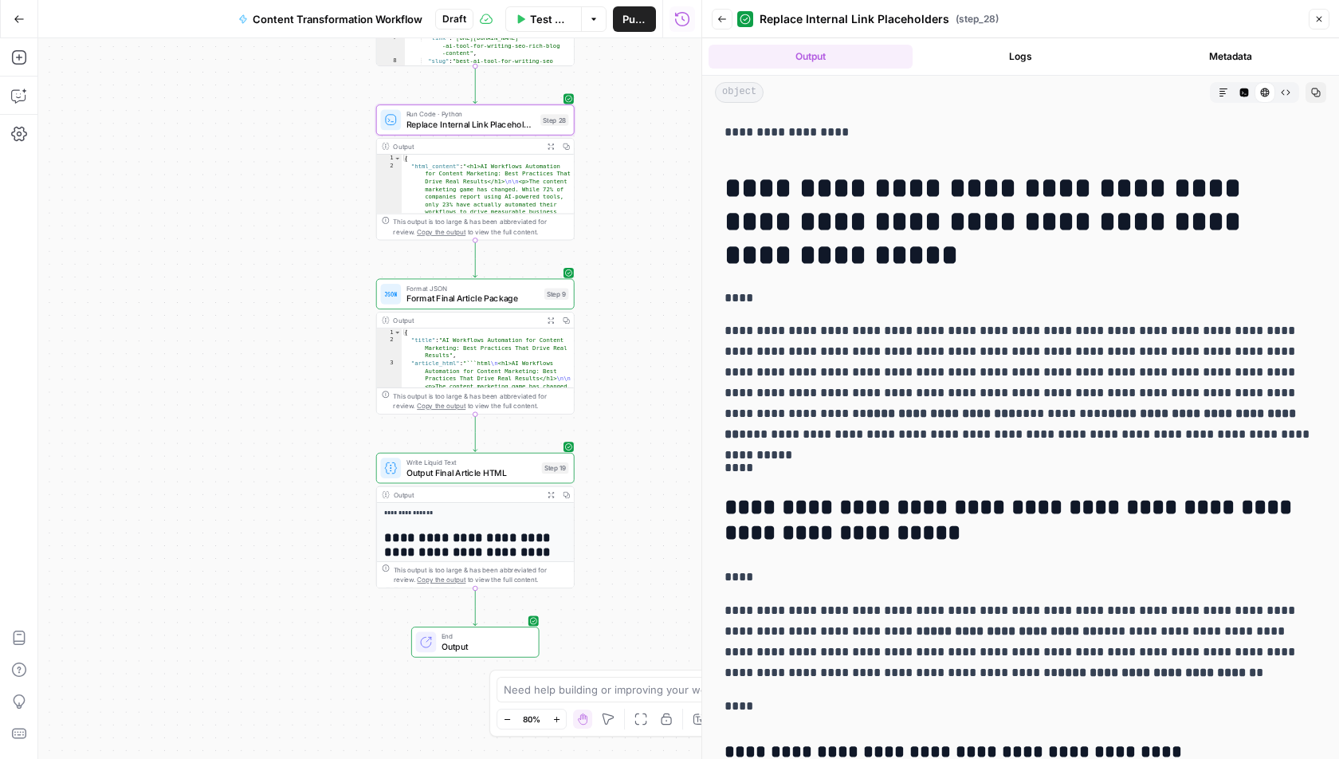
click at [726, 22] on button "Back" at bounding box center [722, 19] width 21 height 21
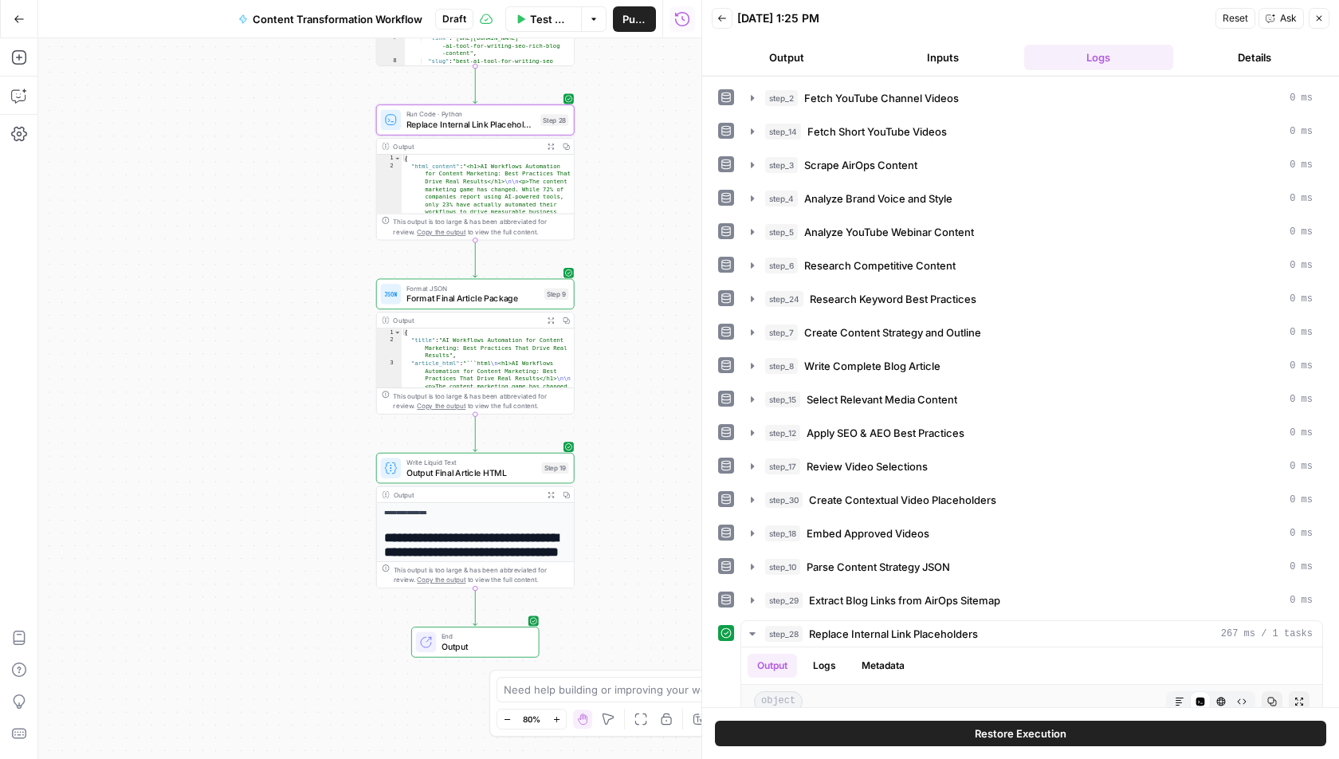
click at [1325, 23] on button "Close" at bounding box center [1319, 18] width 21 height 21
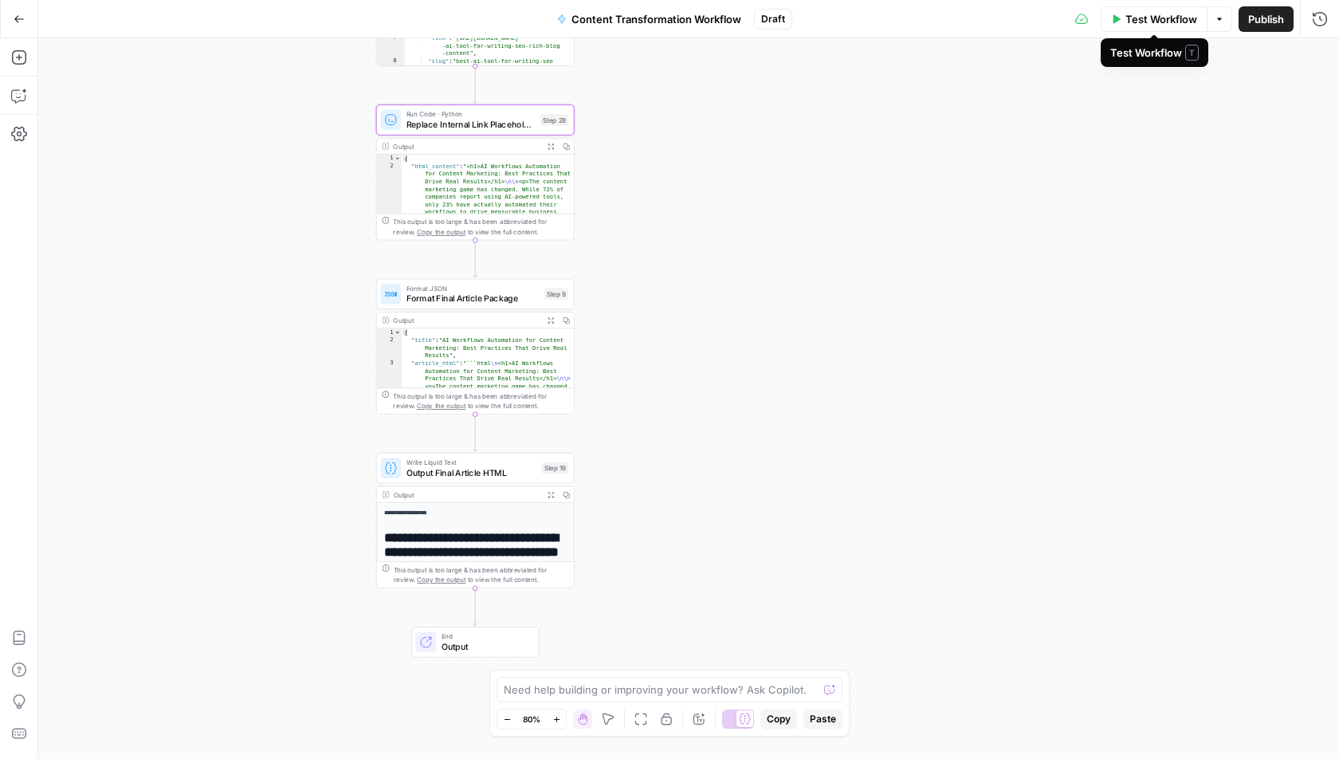
click at [1216, 24] on button "Options" at bounding box center [1220, 19] width 26 height 26
click at [722, 33] on div "Go Back Content Transformation Workflow Draft Test Workflow Options Publish Run…" at bounding box center [669, 18] width 1339 height 37
drag, startPoint x: 717, startPoint y: 124, endPoint x: 717, endPoint y: 681, distance: 556.3
click at [717, 681] on body "A AirOpsChallenge New Home Browse Insights Opportunities Your Data Recent Grids…" at bounding box center [669, 379] width 1339 height 759
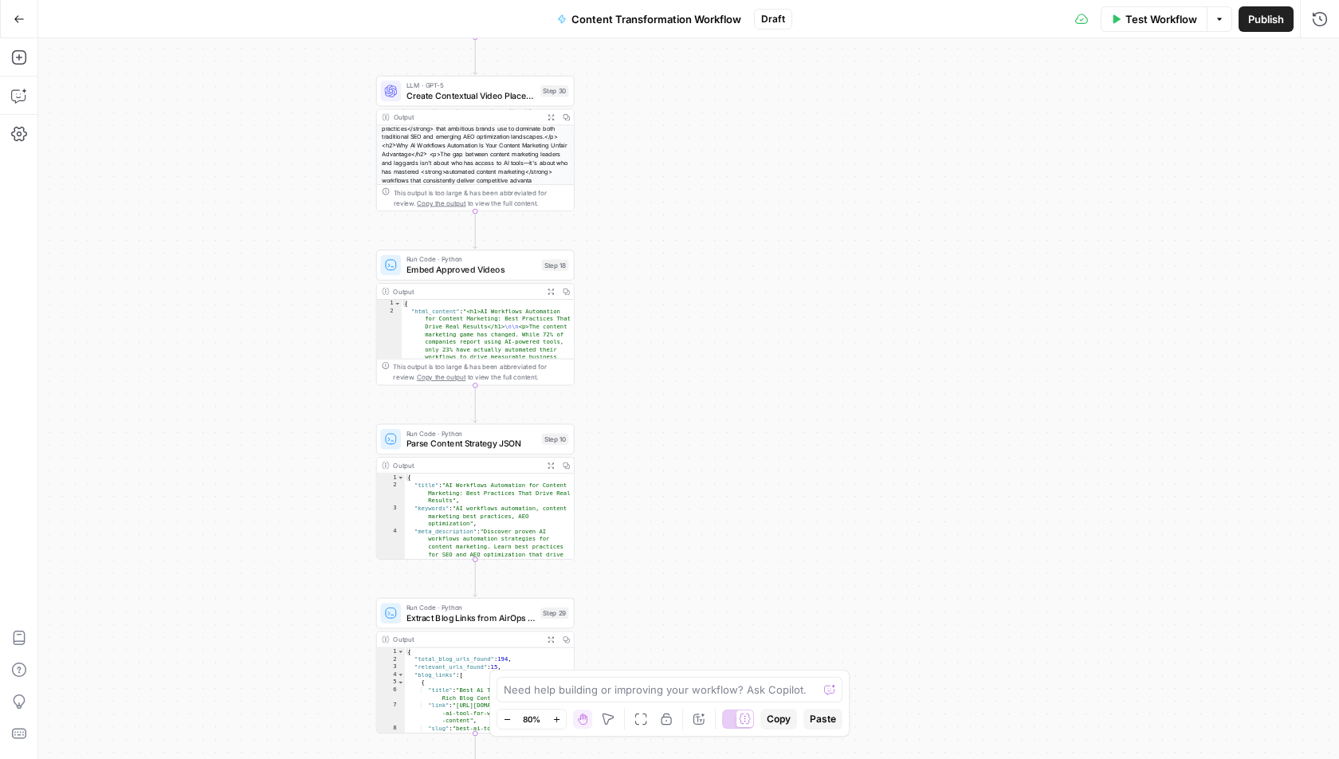
drag, startPoint x: 668, startPoint y: 358, endPoint x: 668, endPoint y: 646, distance: 287.7
click at [668, 646] on div "Workflow Set Inputs Inputs Run Code · Python Fetch YouTube Channel Videos Step …" at bounding box center [688, 398] width 1301 height 720
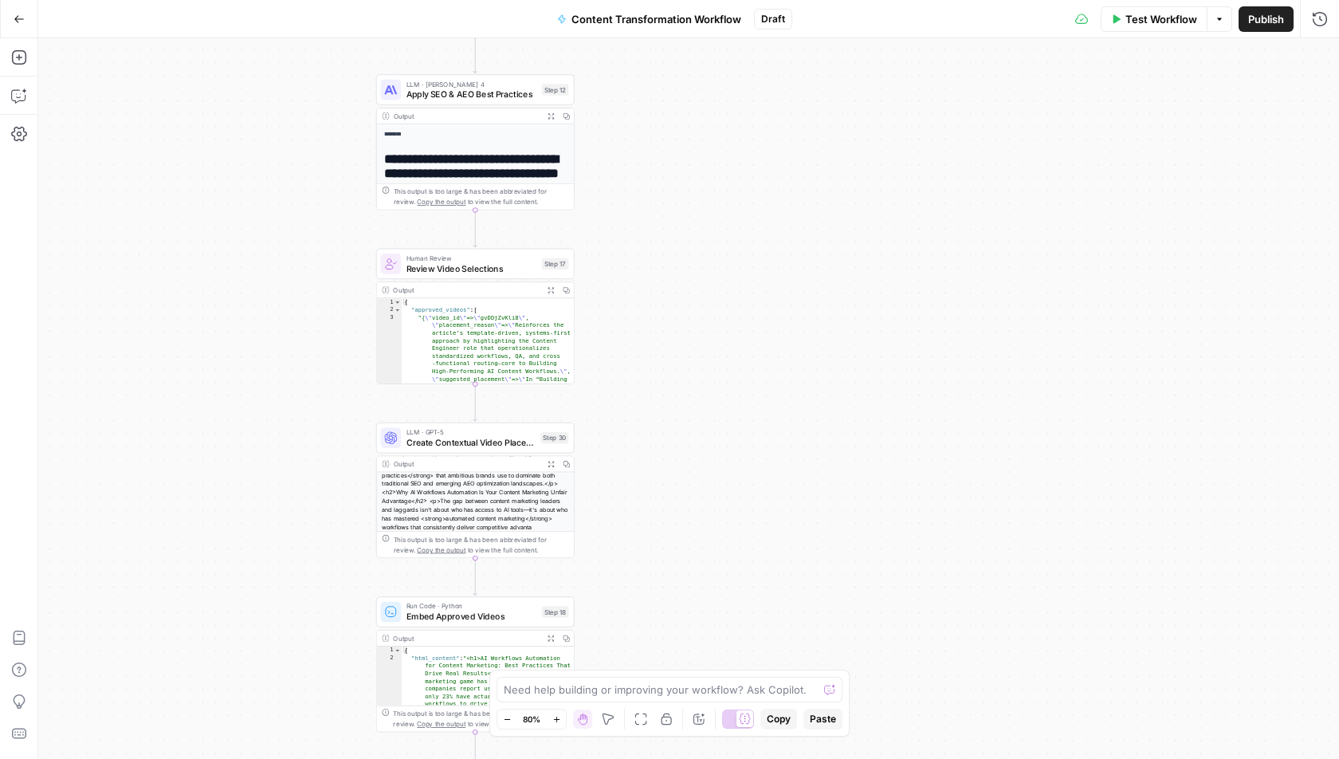
drag, startPoint x: 621, startPoint y: 388, endPoint x: 620, endPoint y: 675, distance: 286.9
click at [620, 675] on body "A AirOpsChallenge New Home Browse Insights Opportunities Your Data Recent Grids…" at bounding box center [669, 379] width 1339 height 759
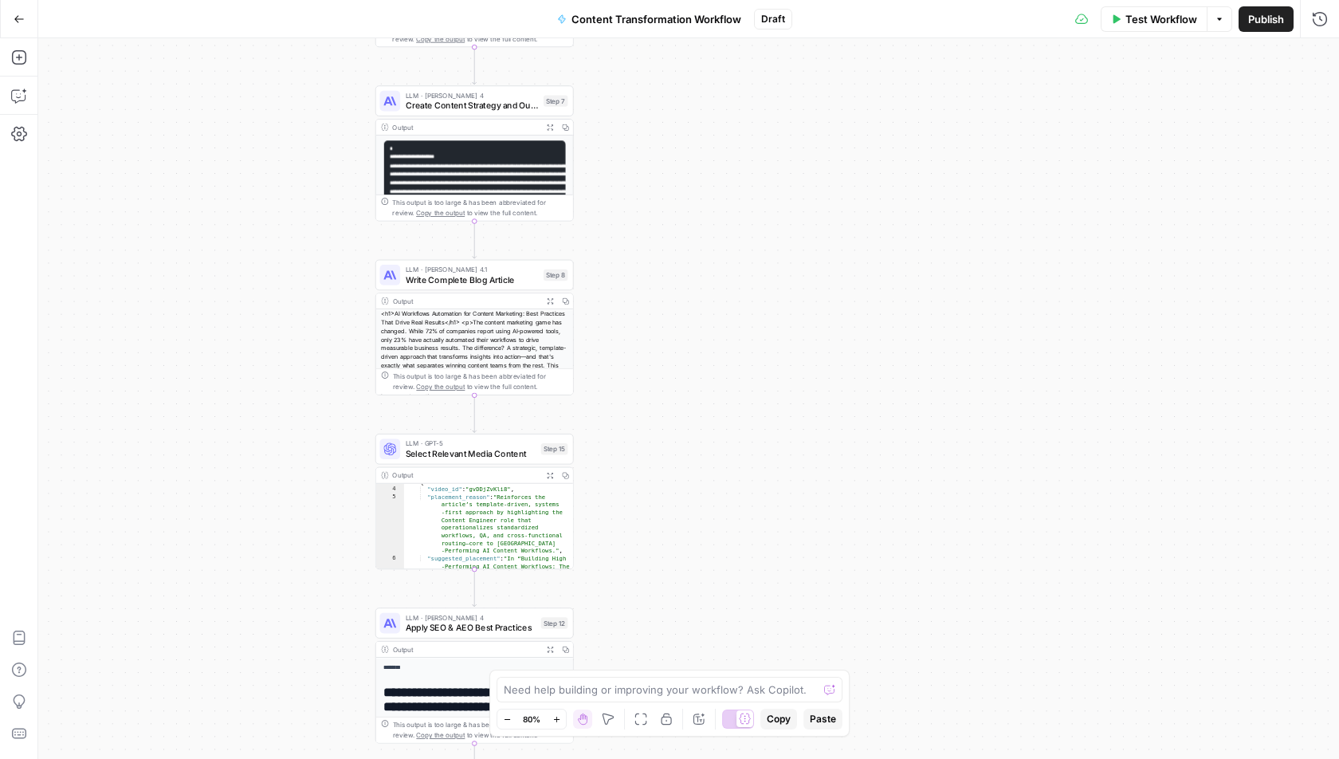
drag, startPoint x: 610, startPoint y: 201, endPoint x: 610, endPoint y: 524, distance: 322.8
click at [610, 524] on div "Workflow Set Inputs Inputs Run Code · Python Fetch YouTube Channel Videos Step …" at bounding box center [688, 398] width 1301 height 720
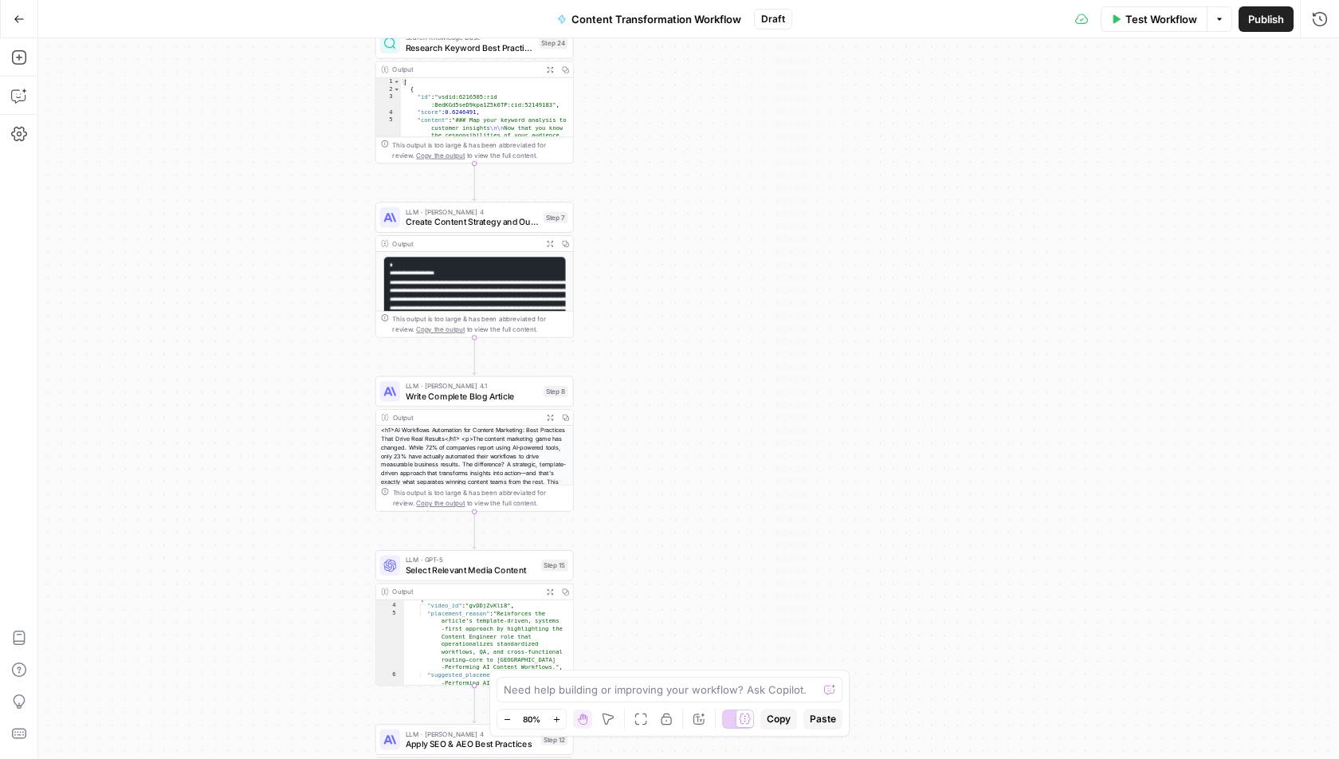
click at [614, 41] on div "Workflow Set Inputs Inputs Run Code · Python Fetch YouTube Channel Videos Step …" at bounding box center [688, 398] width 1301 height 720
drag, startPoint x: 610, startPoint y: 142, endPoint x: 610, endPoint y: 435, distance: 293.3
click at [610, 435] on div "Workflow Set Inputs Inputs Run Code · Python Fetch YouTube Channel Videos Step …" at bounding box center [688, 398] width 1301 height 720
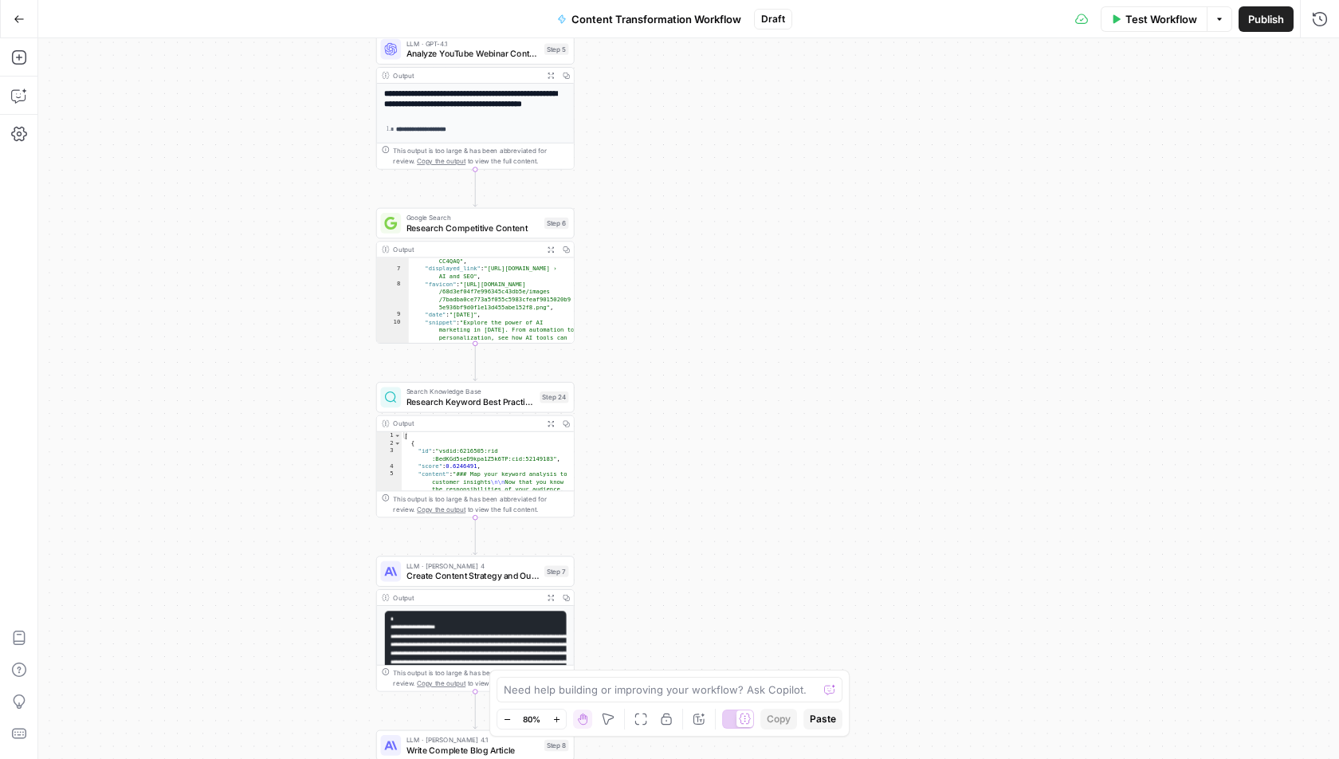
drag, startPoint x: 643, startPoint y: 230, endPoint x: 612, endPoint y: 642, distance: 412.4
click at [612, 642] on div "Workflow Set Inputs Inputs Run Code · Python Fetch YouTube Channel Videos Step …" at bounding box center [688, 398] width 1301 height 720
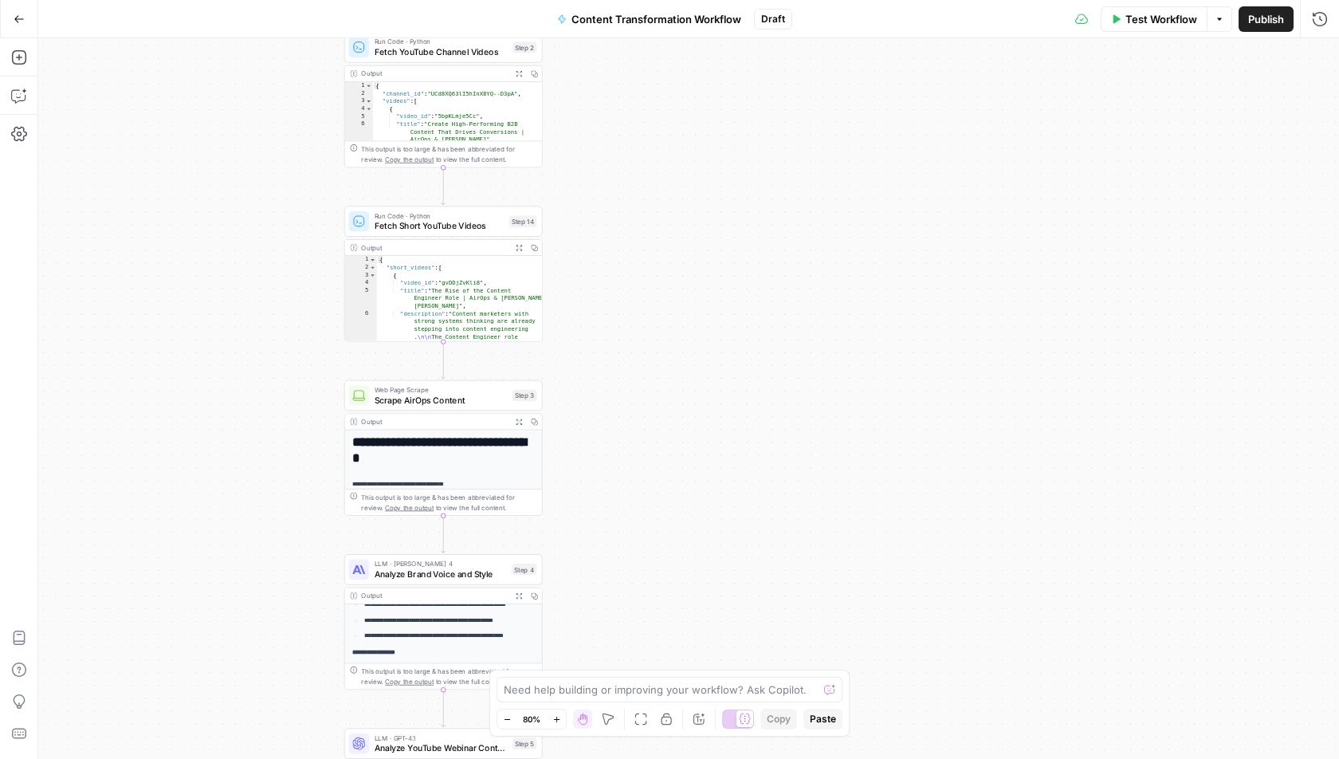
drag, startPoint x: 614, startPoint y: 186, endPoint x: 613, endPoint y: 594, distance: 408.0
click at [613, 594] on div "Workflow Set Inputs Inputs Run Code · Python Fetch YouTube Channel Videos Step …" at bounding box center [688, 398] width 1301 height 720
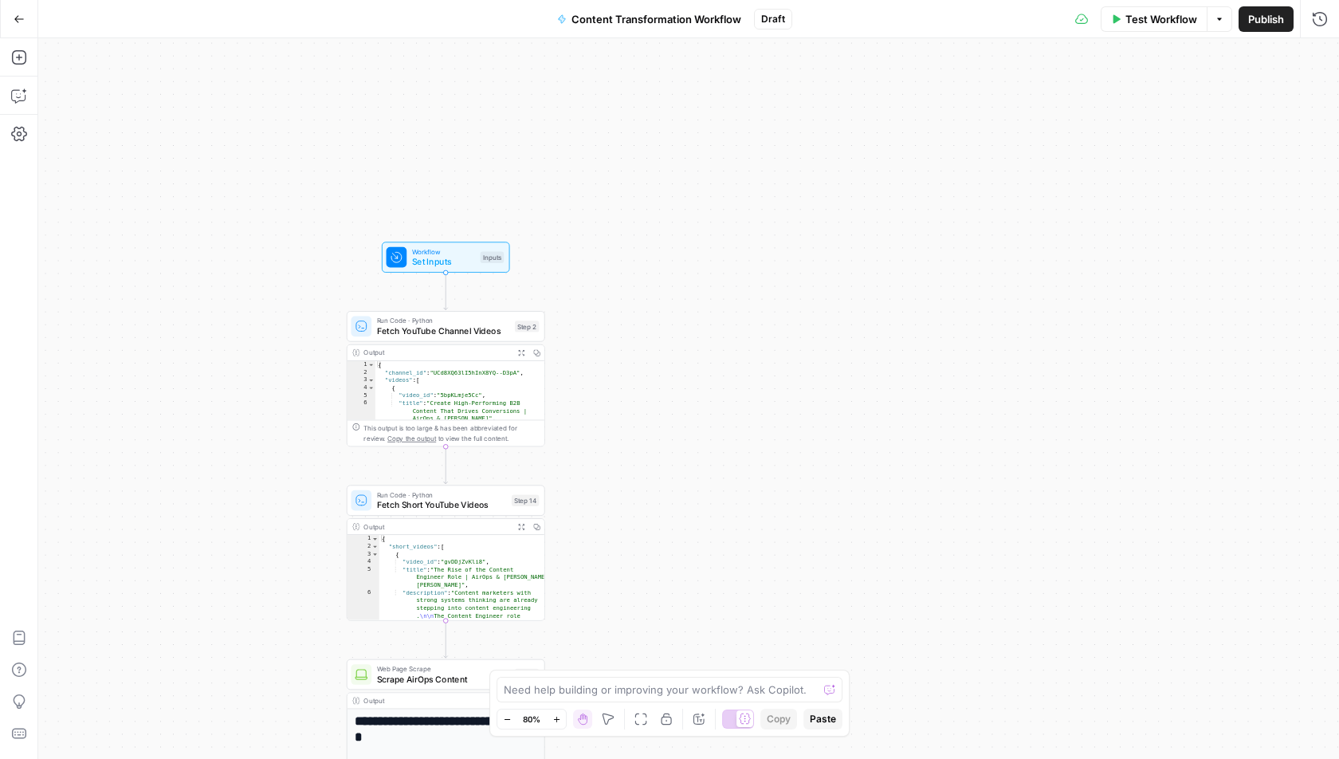
drag, startPoint x: 613, startPoint y: 296, endPoint x: 689, endPoint y: 396, distance: 125.1
click at [689, 396] on div "Workflow Set Inputs Inputs Run Code · Python Fetch YouTube Channel Videos Step …" at bounding box center [688, 398] width 1301 height 720
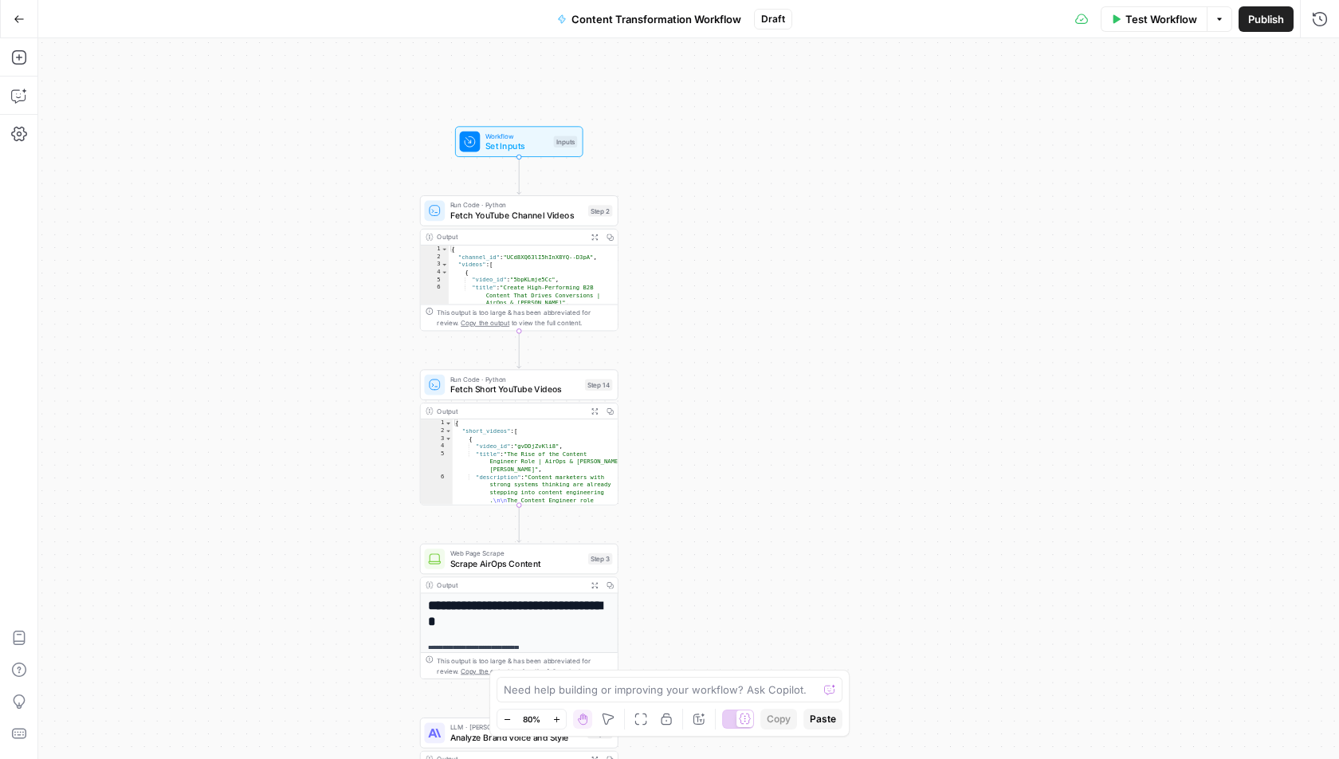
click at [592, 240] on button "Expand Output" at bounding box center [594, 237] width 15 height 15
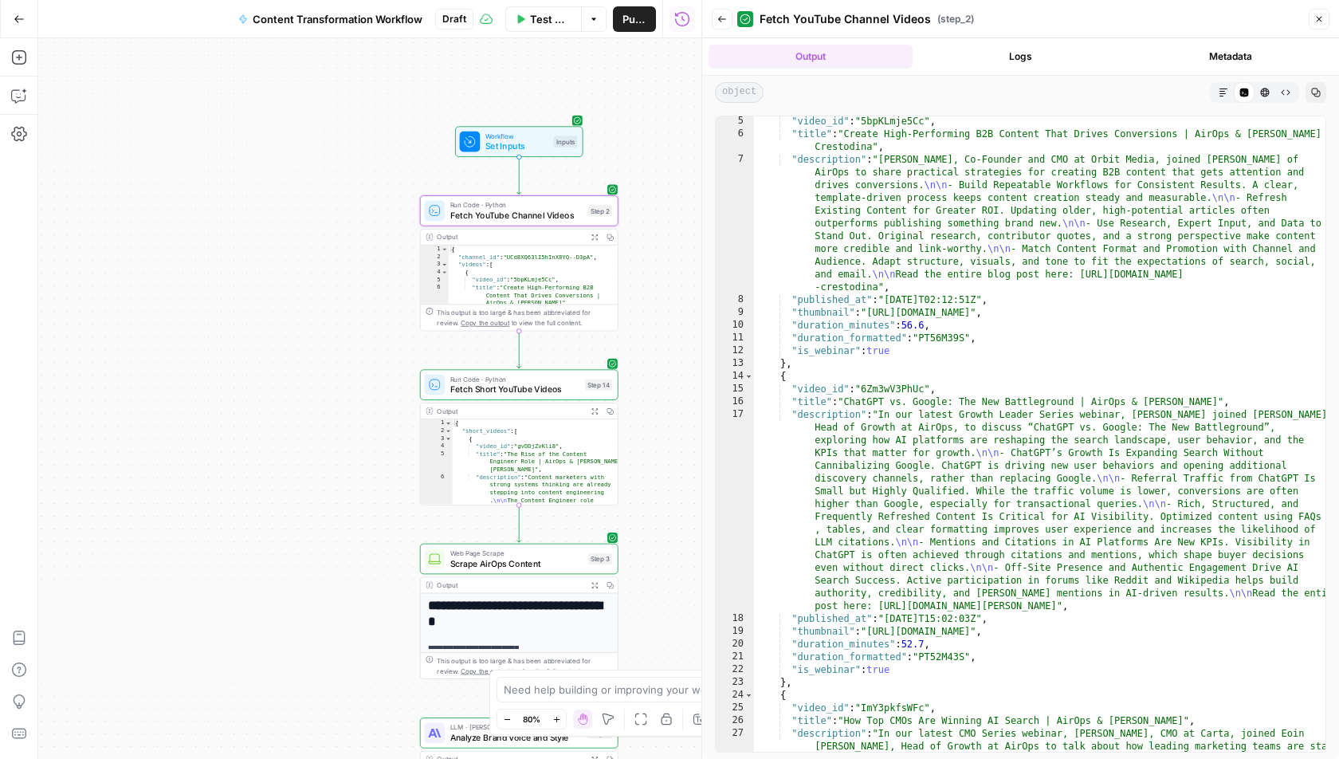
scroll to position [57, 0]
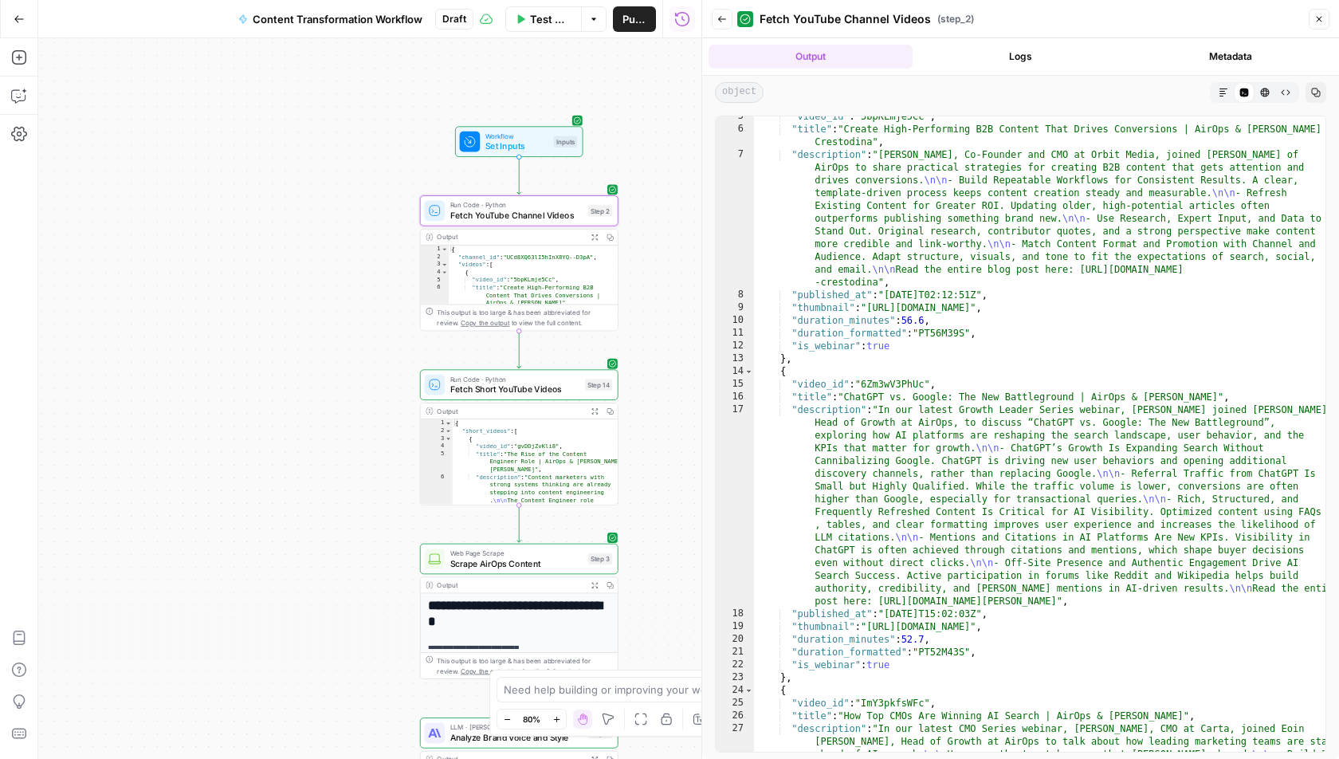
click at [542, 196] on div "Copy step Delete step Add Note Test" at bounding box center [550, 186] width 128 height 23
click at [540, 221] on span "Fetch YouTube Channel Videos" at bounding box center [516, 215] width 133 height 13
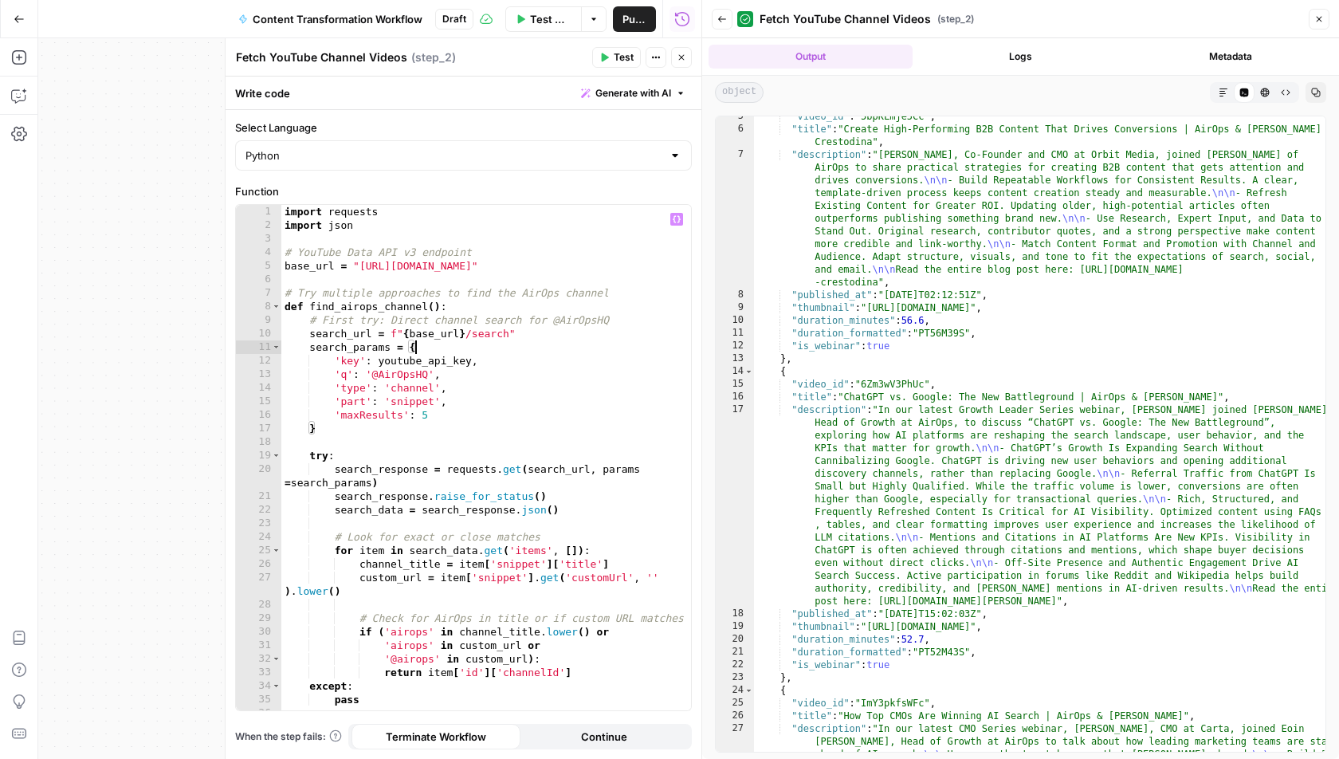
click at [539, 343] on div "import requests import json # YouTube Data API v3 endpoint base_url = "[URL][DO…" at bounding box center [486, 472] width 410 height 534
click at [548, 694] on div "import requests import json # YouTube Data API v3 endpoint base_url = "[URL][DO…" at bounding box center [486, 472] width 410 height 534
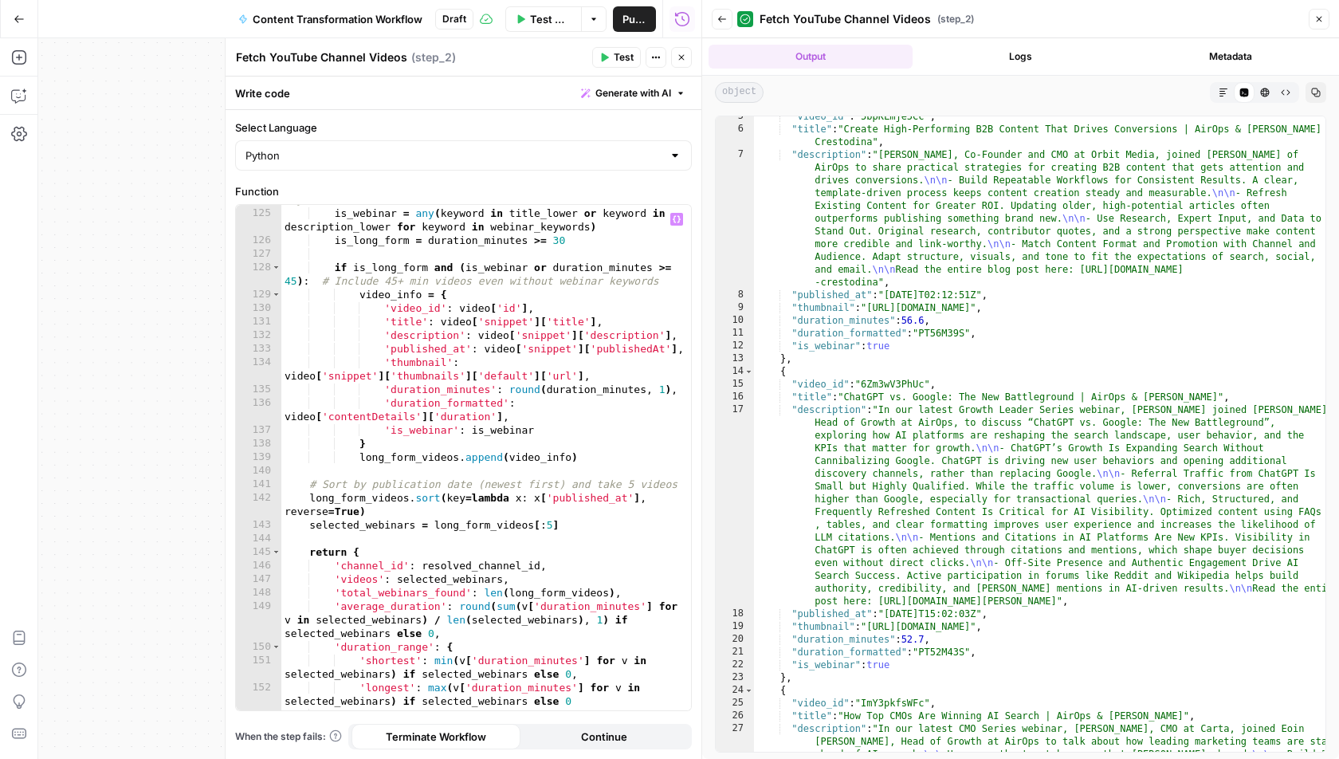
scroll to position [1867, 0]
click at [536, 274] on div "# Check if it's 30+ minutes AND contains webinar-related keywords is_webinar = …" at bounding box center [486, 453] width 410 height 548
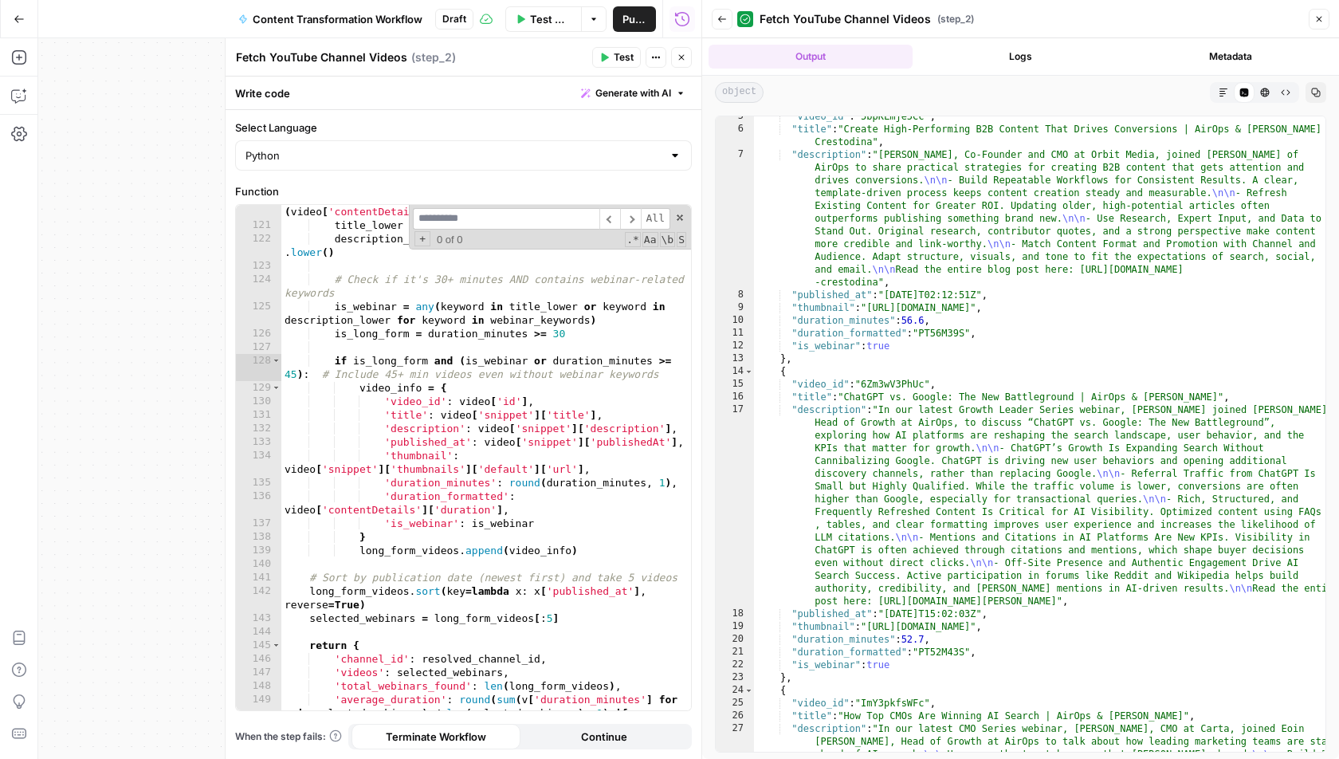
scroll to position [1774, 0]
click at [599, 331] on div "duration_minutes = parse_duration ( video [ 'contentDetails' ] [ 'duration' ]) …" at bounding box center [486, 478] width 410 height 575
click at [580, 332] on div "duration_minutes = parse_duration ( video [ 'contentDetails' ] [ 'duration' ]) …" at bounding box center [486, 478] width 410 height 575
drag, startPoint x: 333, startPoint y: 335, endPoint x: 580, endPoint y: 332, distance: 247.1
click at [580, 332] on div "duration_minutes = parse_duration ( video [ 'contentDetails' ] [ 'duration' ]) …" at bounding box center [486, 478] width 410 height 575
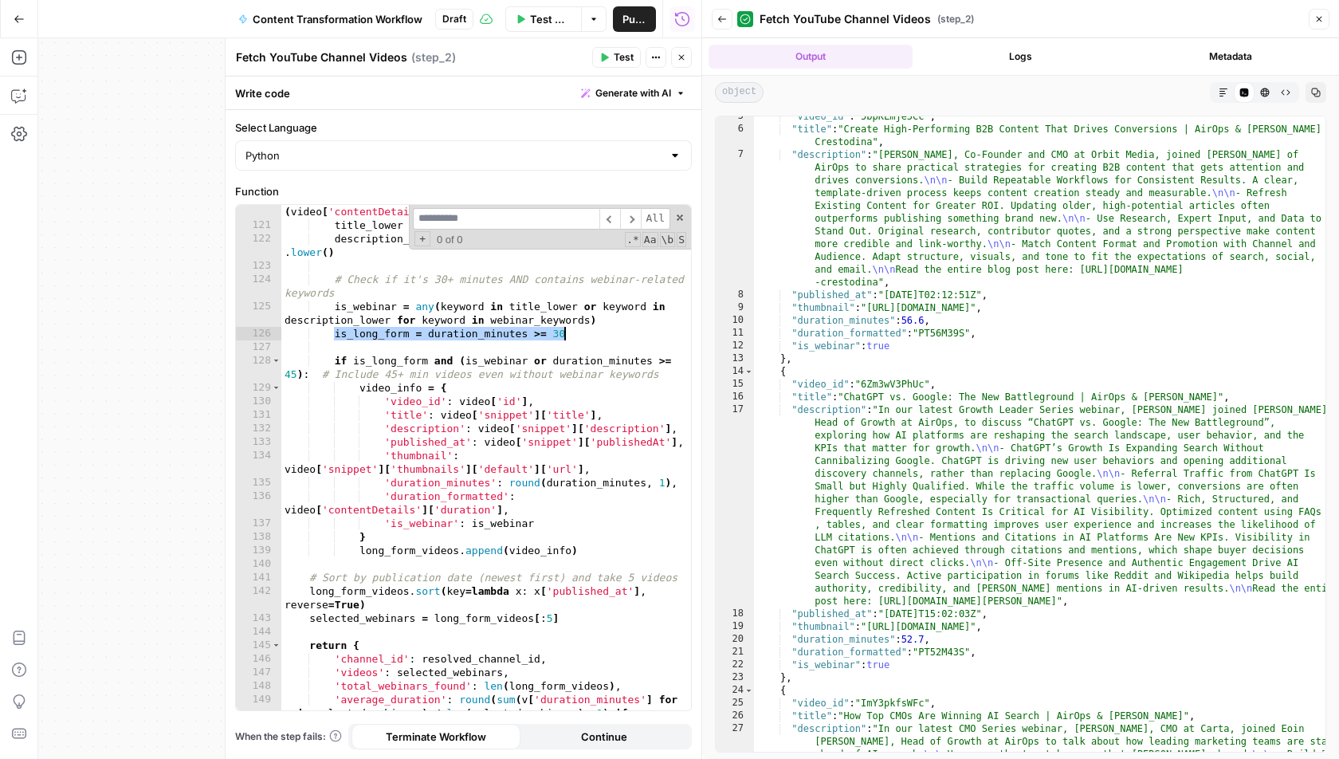
click at [580, 332] on div "duration_minutes = parse_duration ( video [ 'contentDetails' ] [ 'duration' ]) …" at bounding box center [486, 478] width 410 height 575
drag, startPoint x: 580, startPoint y: 332, endPoint x: 532, endPoint y: 337, distance: 48.1
click at [532, 337] on div "duration_minutes = parse_duration ( video [ 'contentDetails' ] [ 'duration' ]) …" at bounding box center [486, 478] width 410 height 575
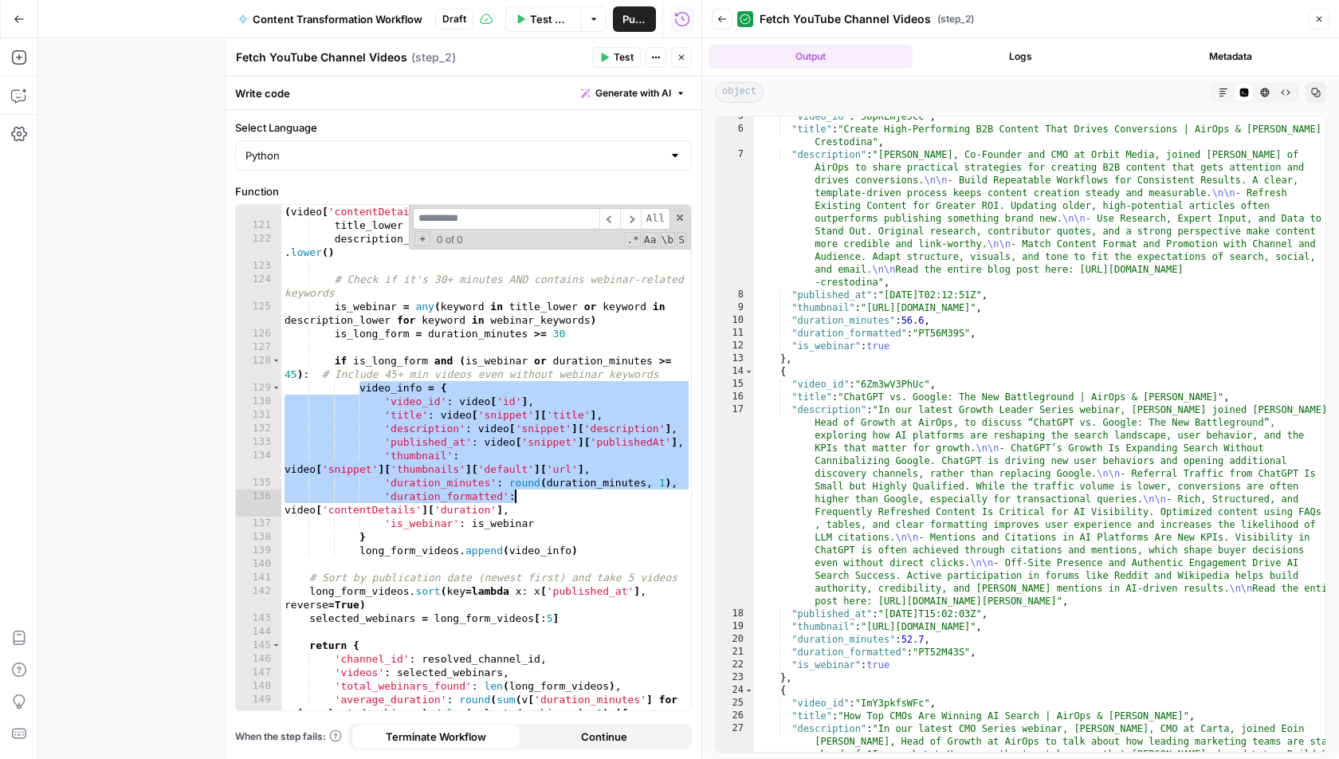
drag, startPoint x: 358, startPoint y: 391, endPoint x: 657, endPoint y: 497, distance: 317.4
click at [657, 497] on div "duration_minutes = parse_duration ( video [ 'contentDetails' ] [ 'duration' ]) …" at bounding box center [486, 478] width 410 height 575
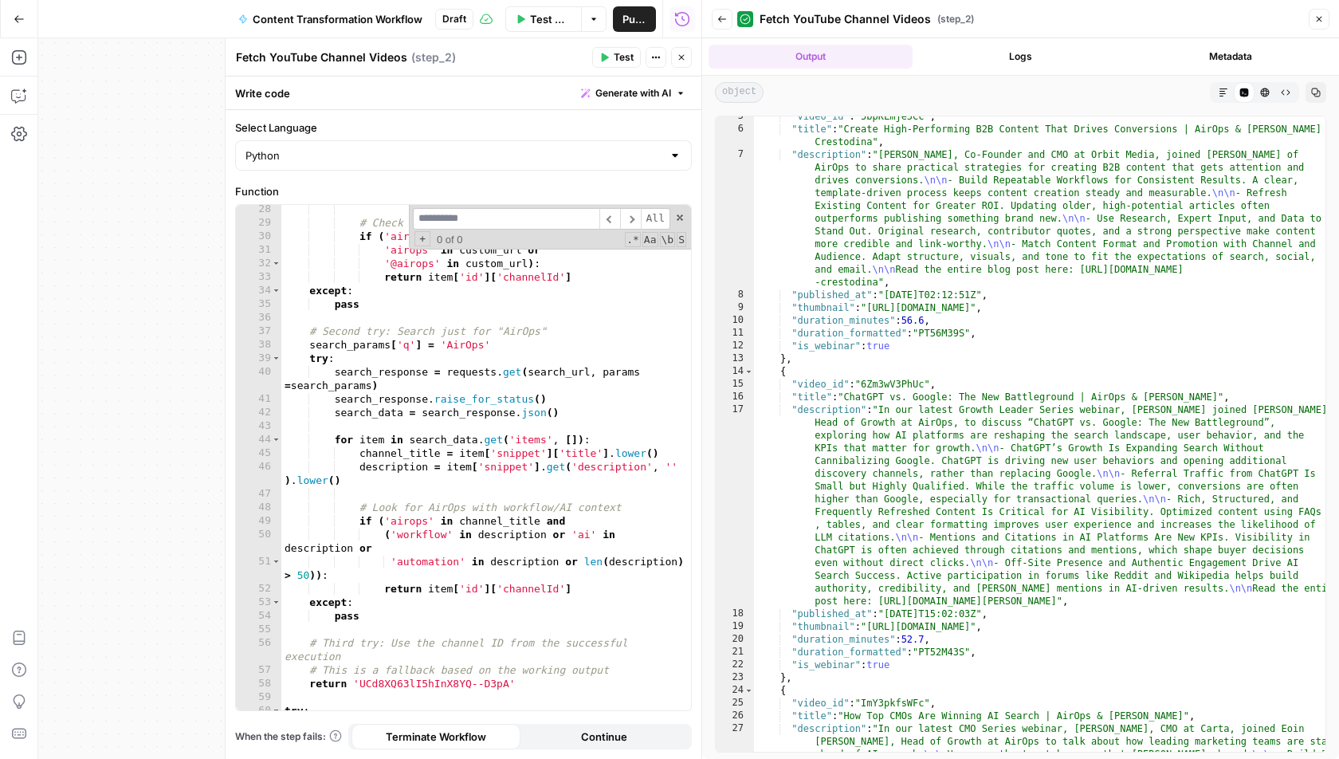
scroll to position [0, 0]
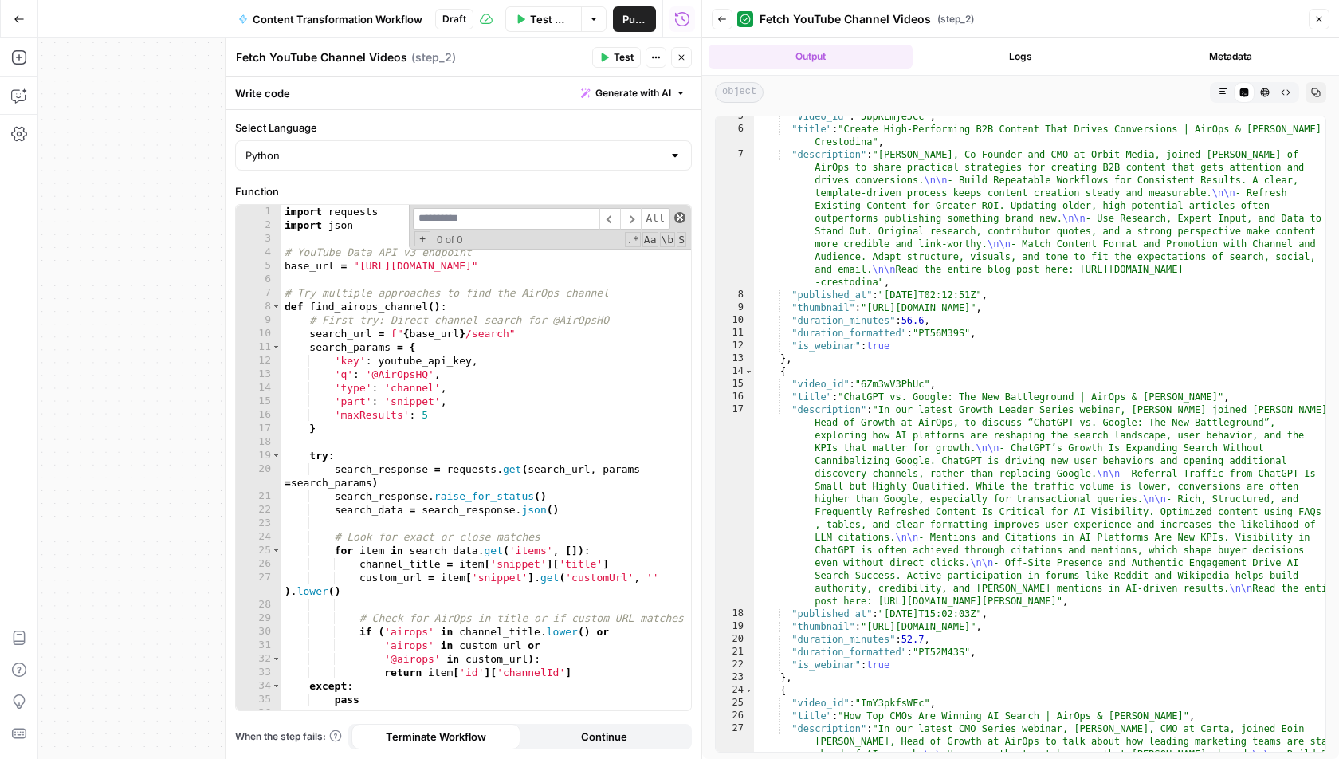
click at [677, 218] on span at bounding box center [679, 217] width 11 height 11
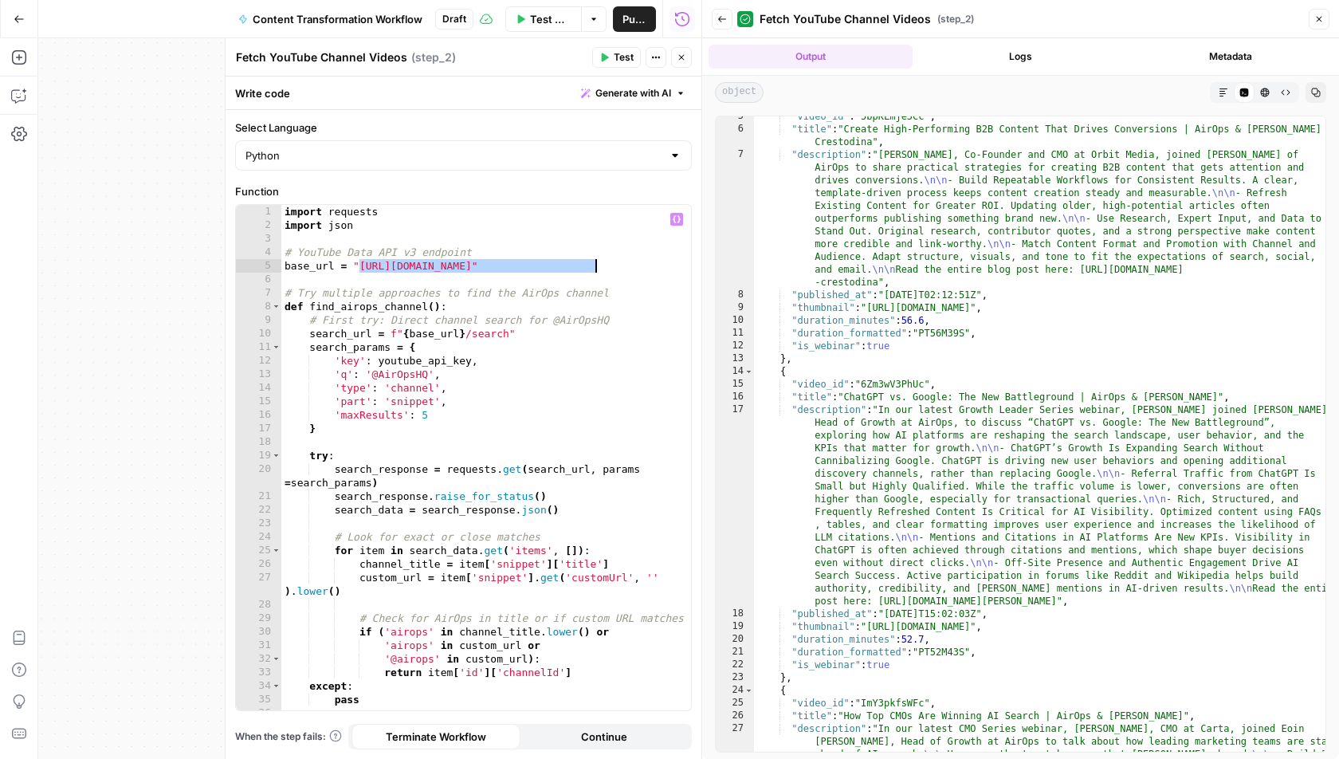
drag, startPoint x: 359, startPoint y: 264, endPoint x: 591, endPoint y: 266, distance: 232.7
click at [591, 266] on div "import requests import json # YouTube Data API v3 endpoint base_url = "[URL][DO…" at bounding box center [486, 472] width 410 height 534
drag, startPoint x: 470, startPoint y: 358, endPoint x: 373, endPoint y: 364, distance: 97.4
click at [373, 364] on div "import requests import json # YouTube Data API v3 endpoint base_url = "[URL][DO…" at bounding box center [486, 472] width 410 height 534
type textarea "**********"
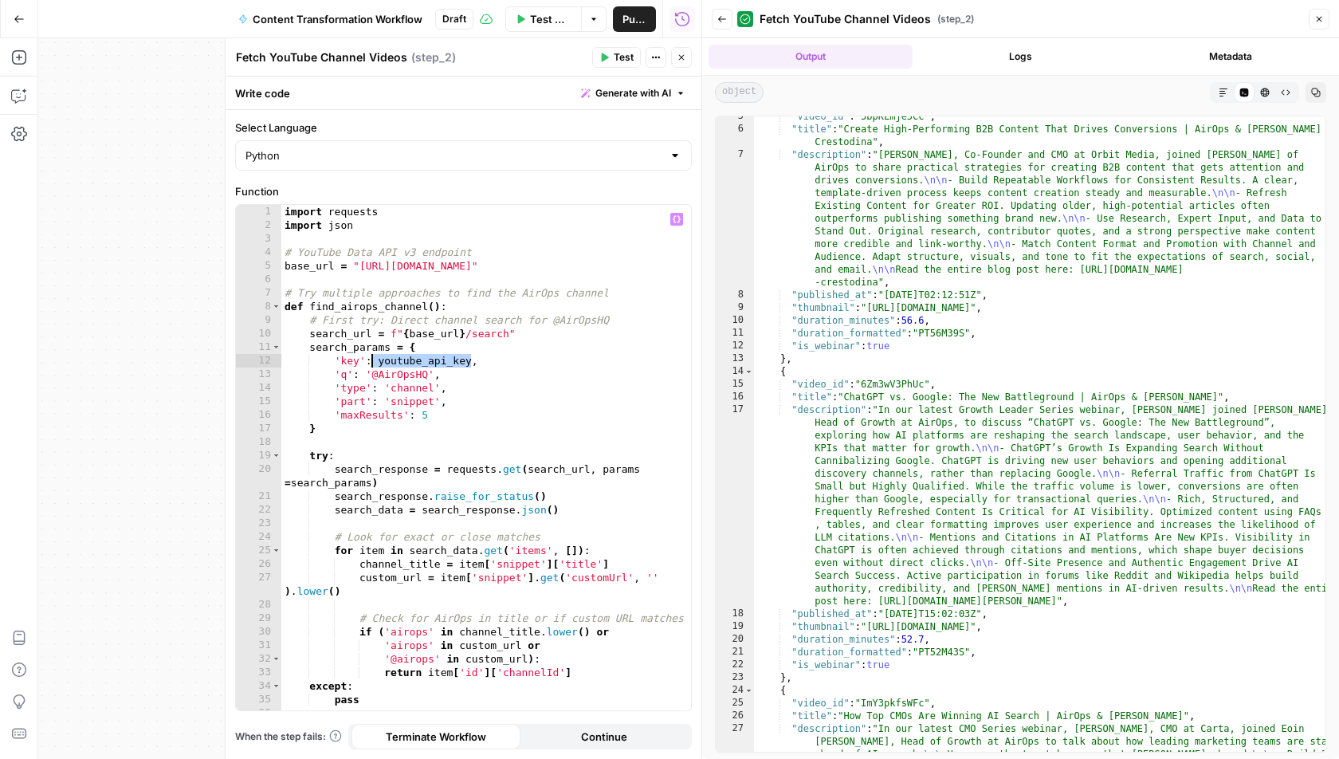
click at [536, 25] on span "Test Workflow" at bounding box center [551, 19] width 42 height 16
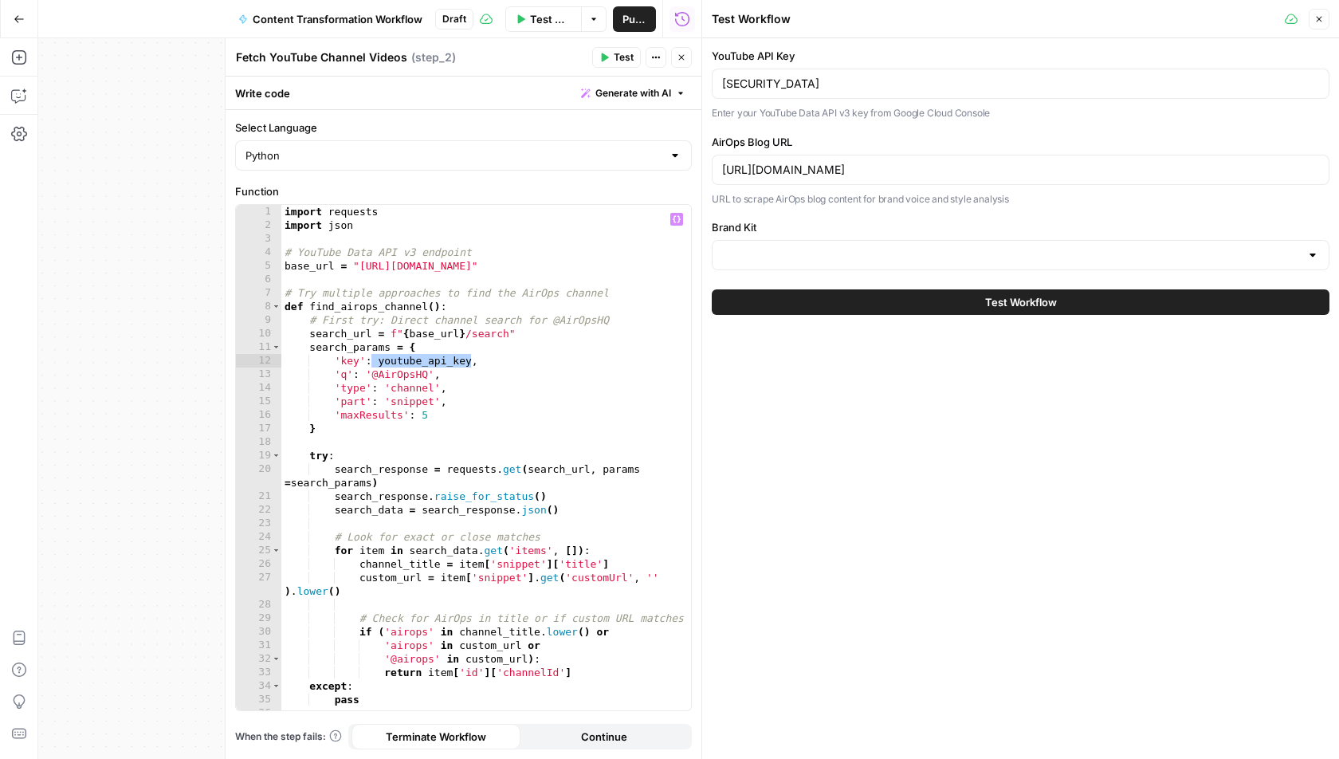
type input "AirOps"
drag, startPoint x: 1058, startPoint y: 73, endPoint x: 362, endPoint y: 87, distance: 696.7
click at [362, 84] on body "A AirOpsChallenge New Home Browse Insights Opportunities Your Data Recent Grids…" at bounding box center [669, 379] width 1339 height 759
click at [1321, 23] on icon "button" at bounding box center [1319, 19] width 10 height 10
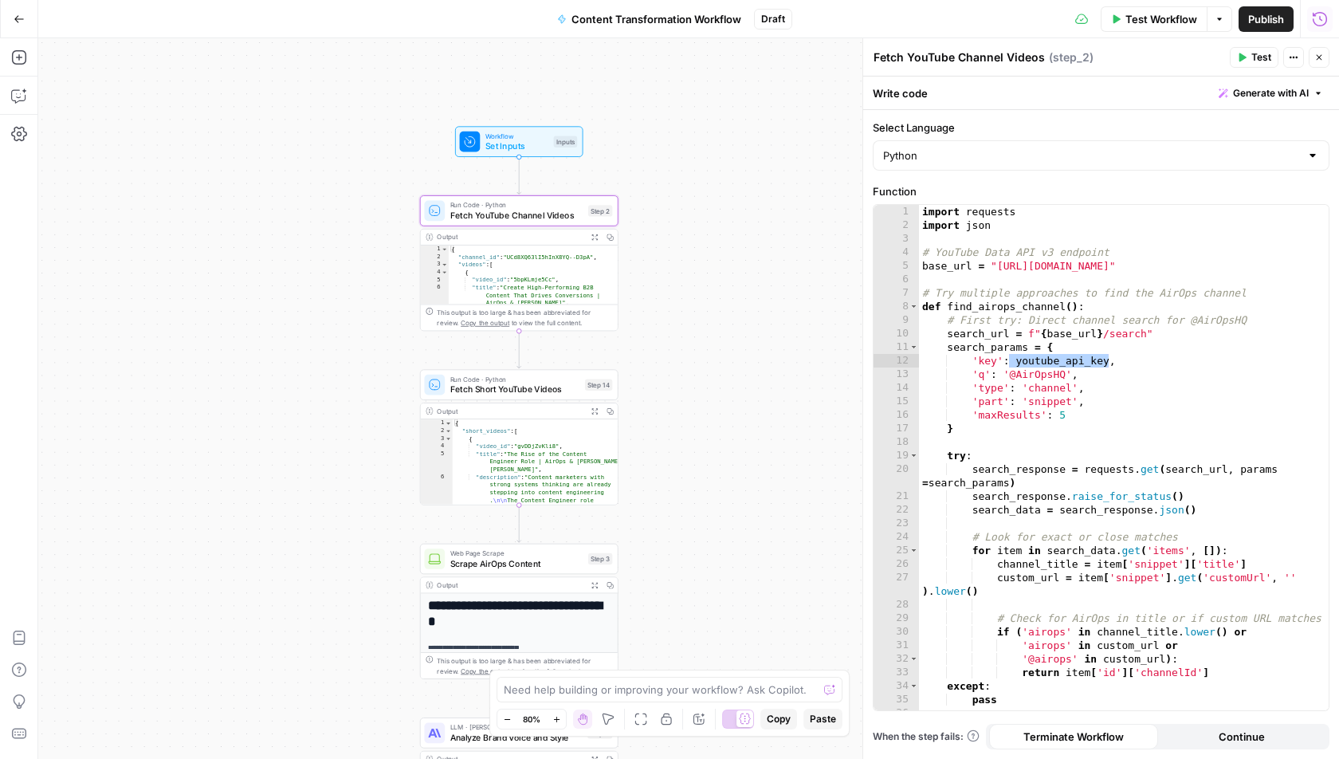
click at [599, 238] on button "Expand Output" at bounding box center [594, 237] width 15 height 15
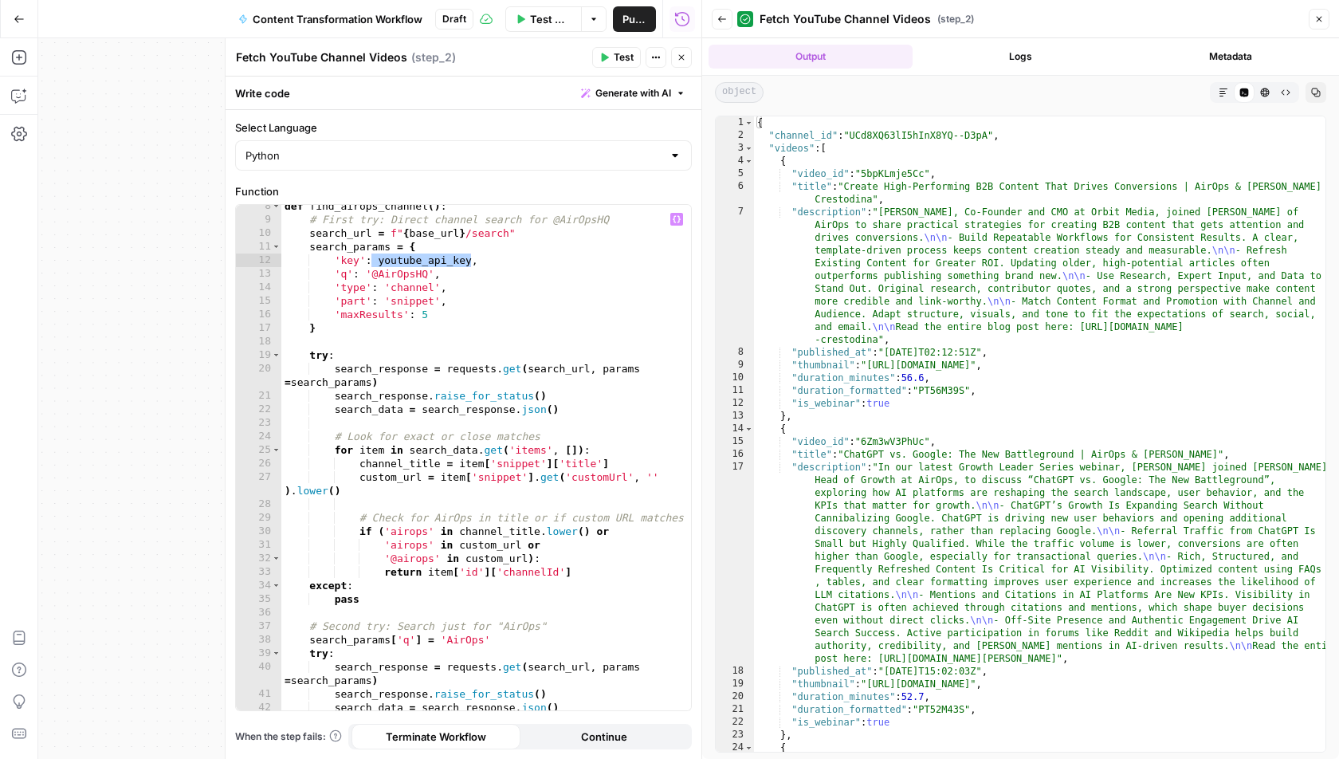
scroll to position [113, 0]
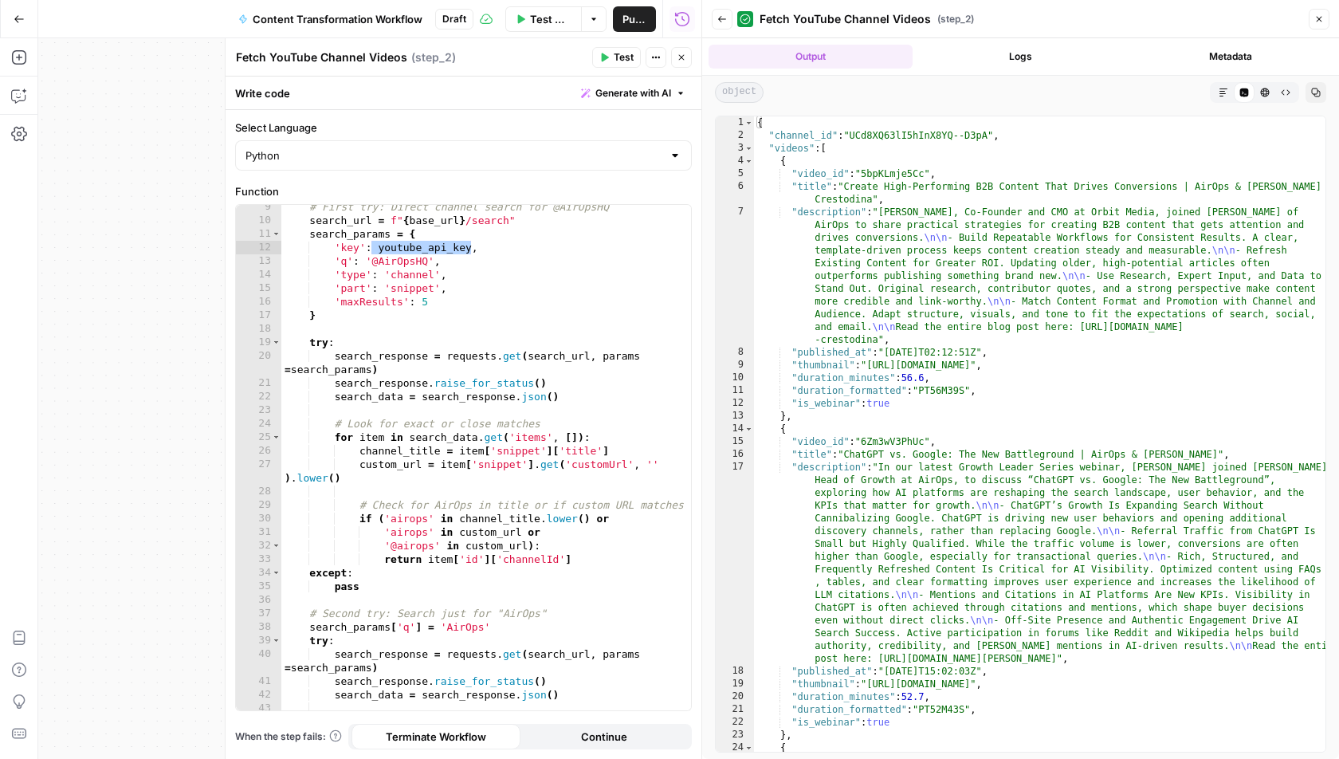
click at [681, 57] on icon "button" at bounding box center [682, 58] width 6 height 6
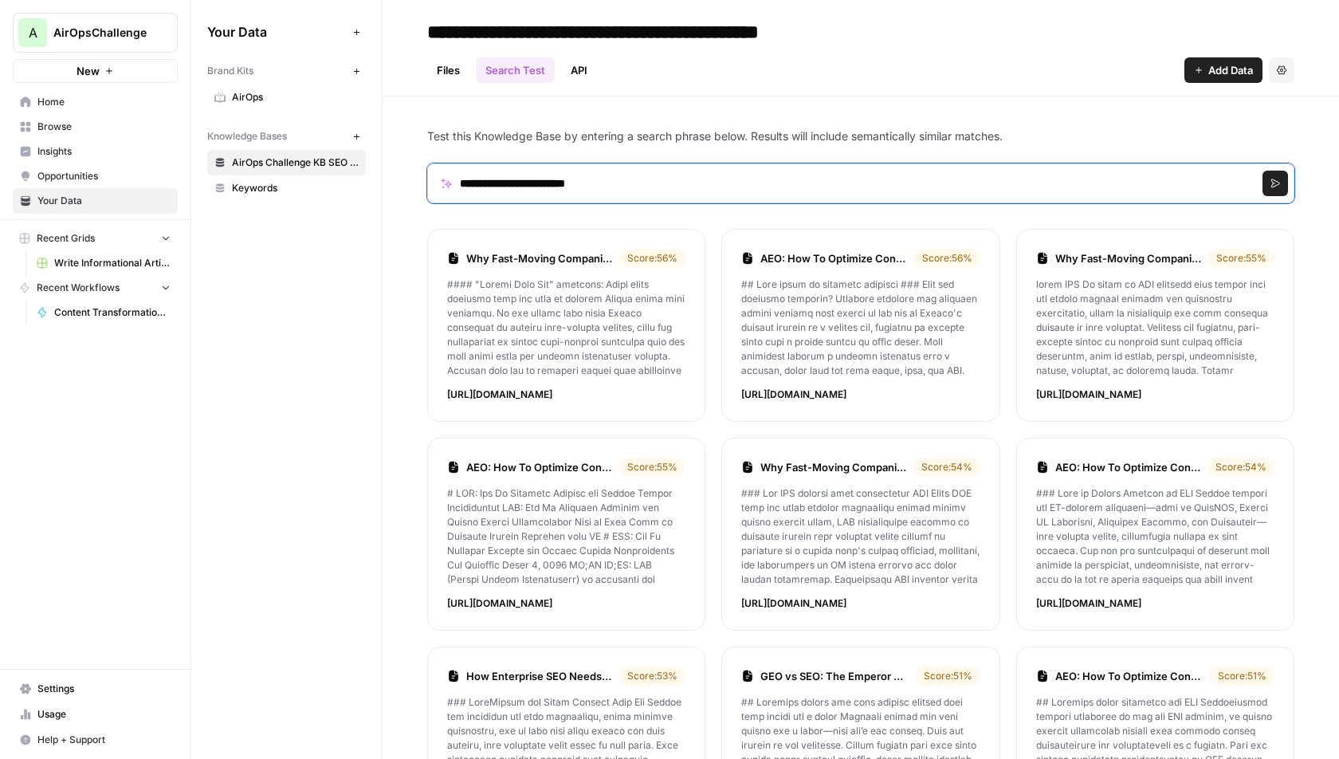
drag, startPoint x: 665, startPoint y: 183, endPoint x: 386, endPoint y: 174, distance: 279.9
click at [386, 174] on div "**********" at bounding box center [861, 587] width 956 height 983
paste input "Search phrase"
type input "**********"
click button "Search" at bounding box center [1275, 184] width 26 height 26
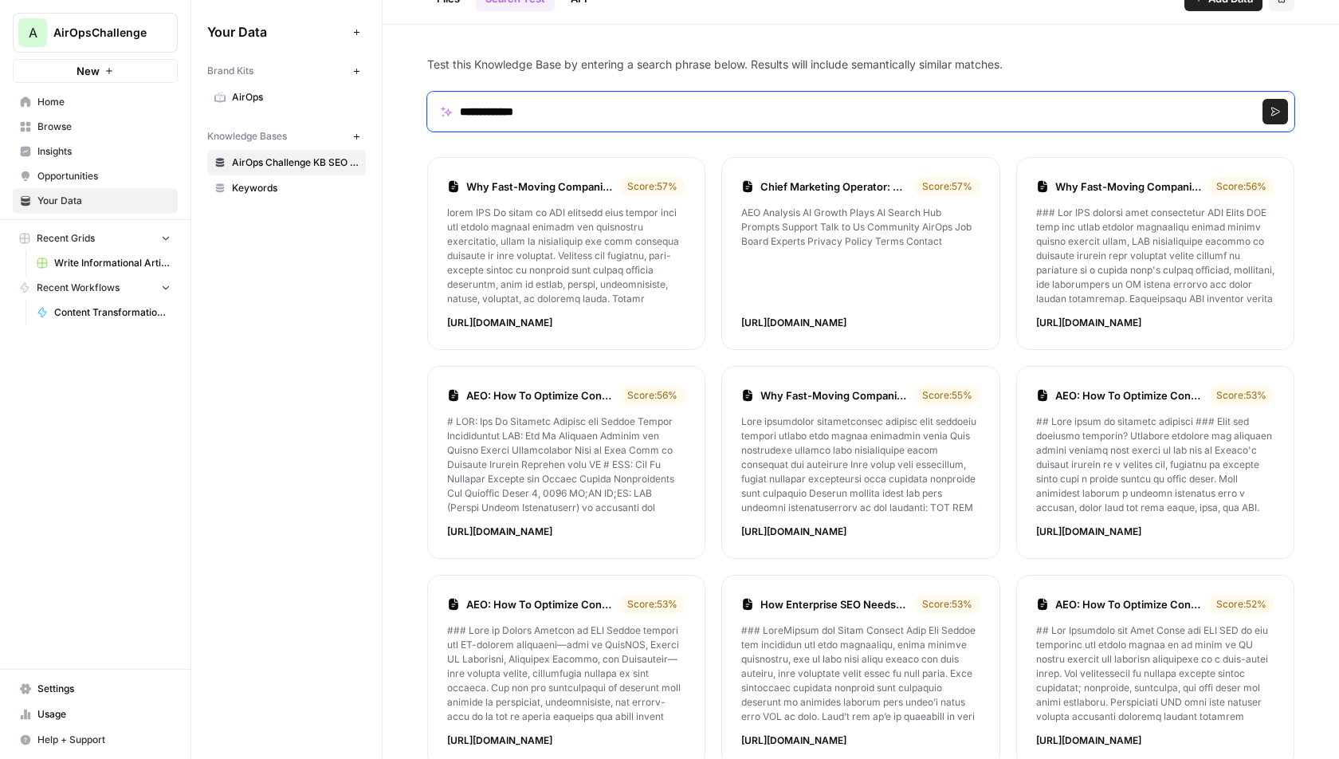
scroll to position [62, 0]
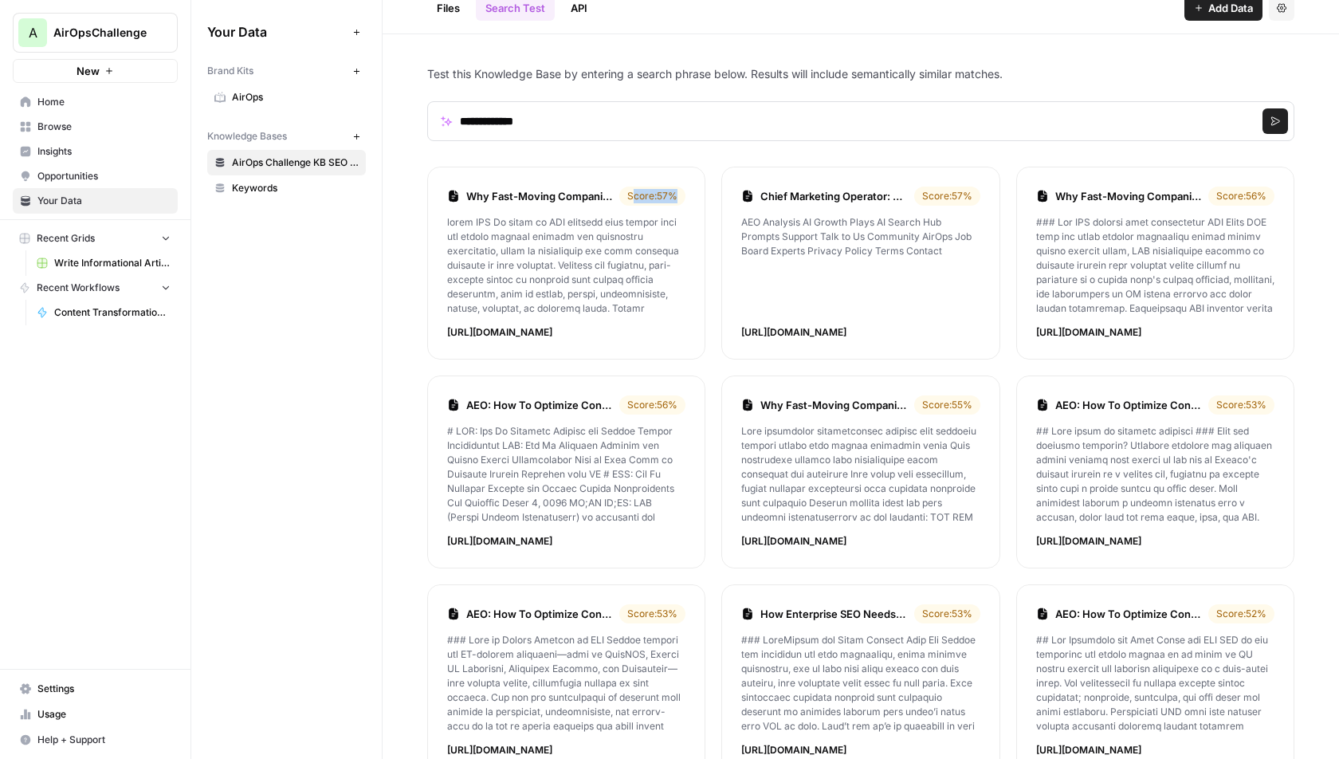
drag, startPoint x: 677, startPoint y: 197, endPoint x: 629, endPoint y: 197, distance: 48.6
click at [629, 197] on div "Score: 57 %" at bounding box center [652, 195] width 66 height 19
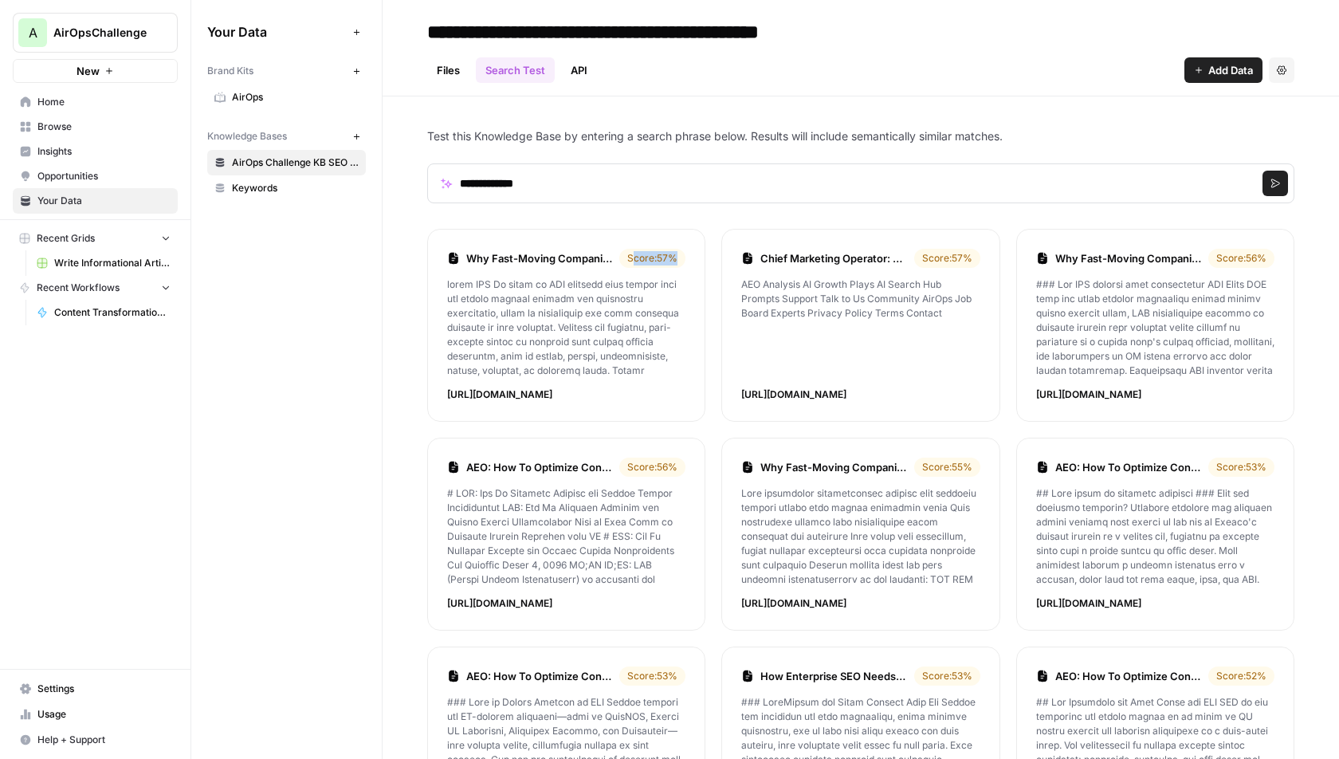
scroll to position [5, 0]
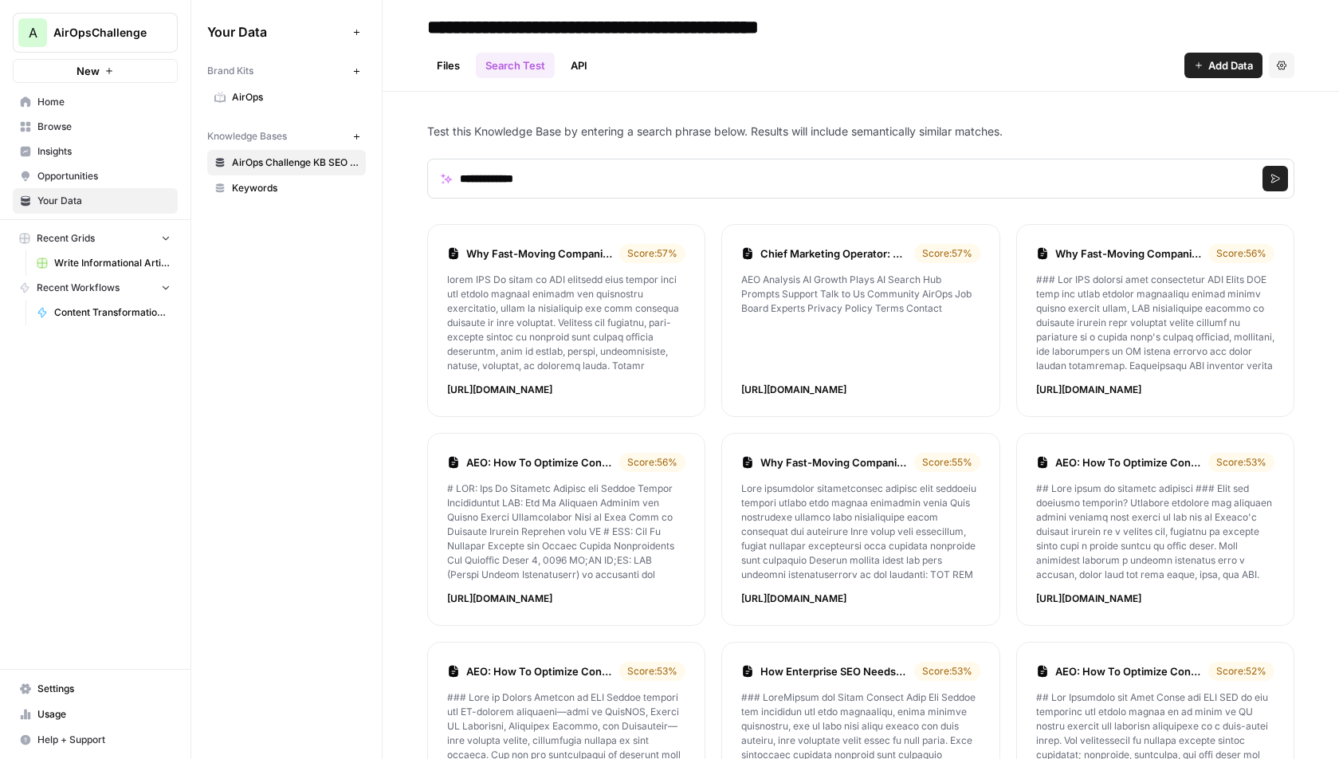
click at [684, 265] on li "Why Fast-Moving Companies Are Betting Big on AI-First SEO Score: 57 % https://w…" at bounding box center [566, 320] width 278 height 193
